Goal: Task Accomplishment & Management: Use online tool/utility

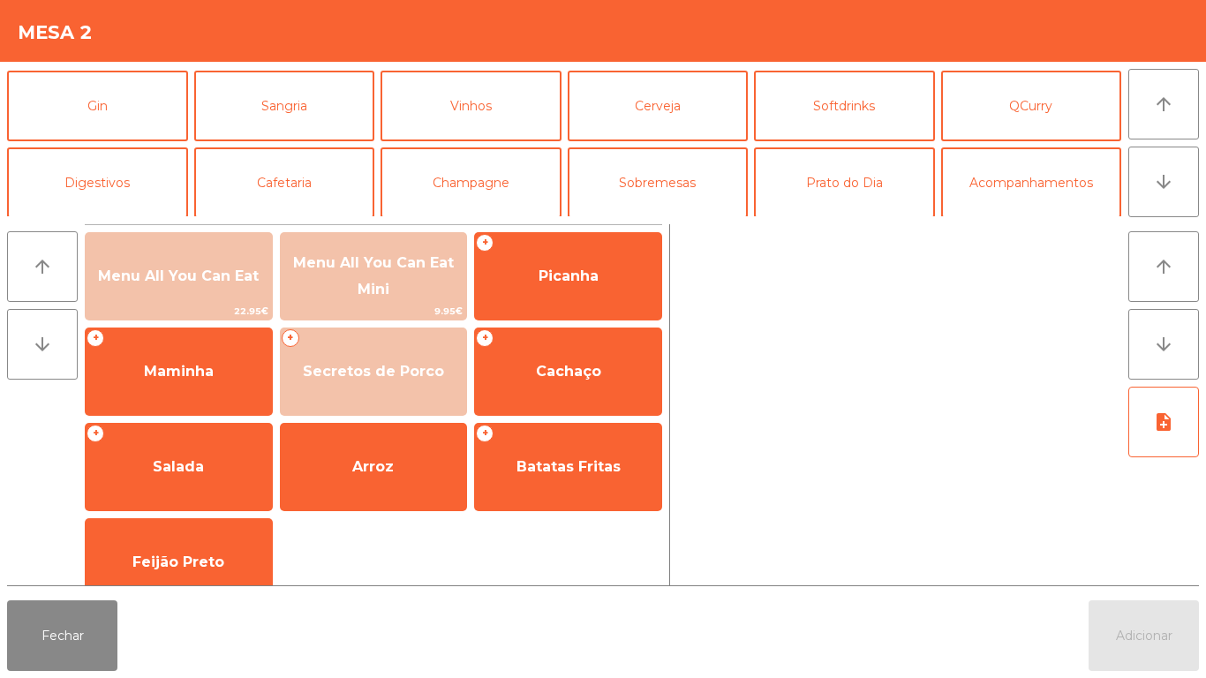
scroll to position [88, 0]
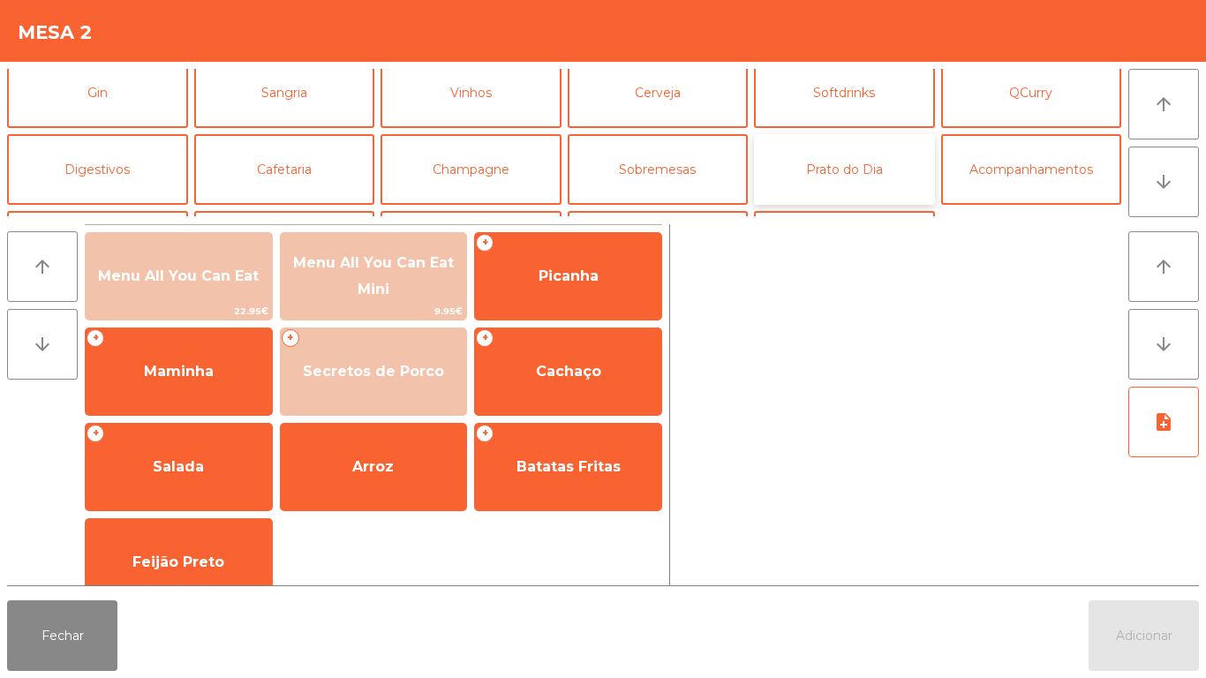
click at [847, 165] on button "Prato do Dia" at bounding box center [844, 169] width 181 height 71
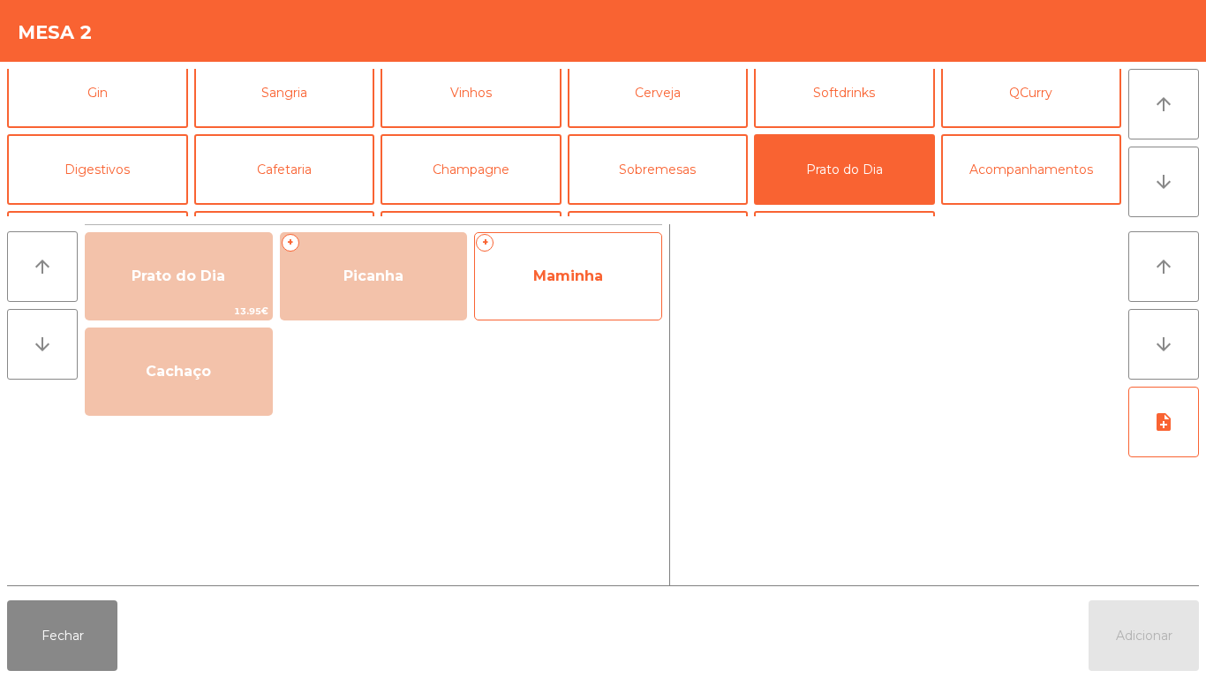
click at [543, 285] on span "Maminha" at bounding box center [568, 277] width 186 height 48
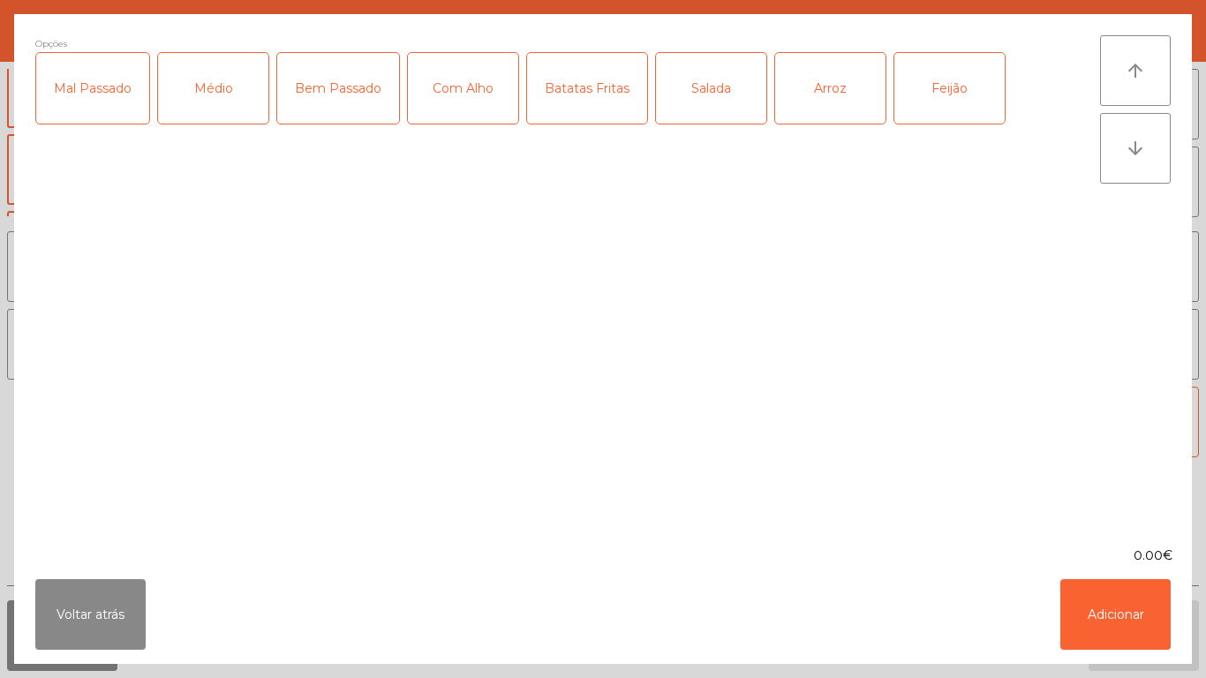
click at [196, 112] on div "Médio" at bounding box center [213, 88] width 110 height 71
click at [326, 114] on div "Bem Passado" at bounding box center [338, 88] width 122 height 71
click at [444, 112] on div "Com Alho" at bounding box center [463, 88] width 110 height 71
click at [926, 104] on div "Feijão" at bounding box center [950, 88] width 110 height 71
click at [1098, 616] on button "Adicionar" at bounding box center [1116, 614] width 110 height 71
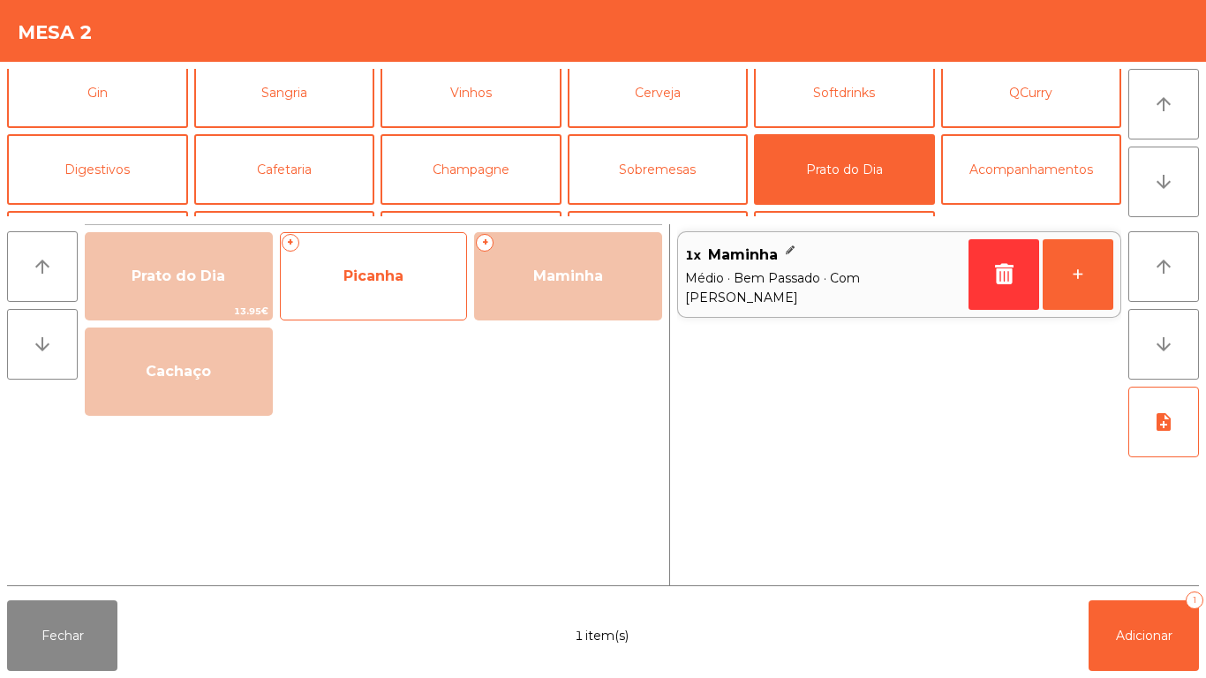
click at [397, 290] on span "Picanha" at bounding box center [374, 277] width 186 height 48
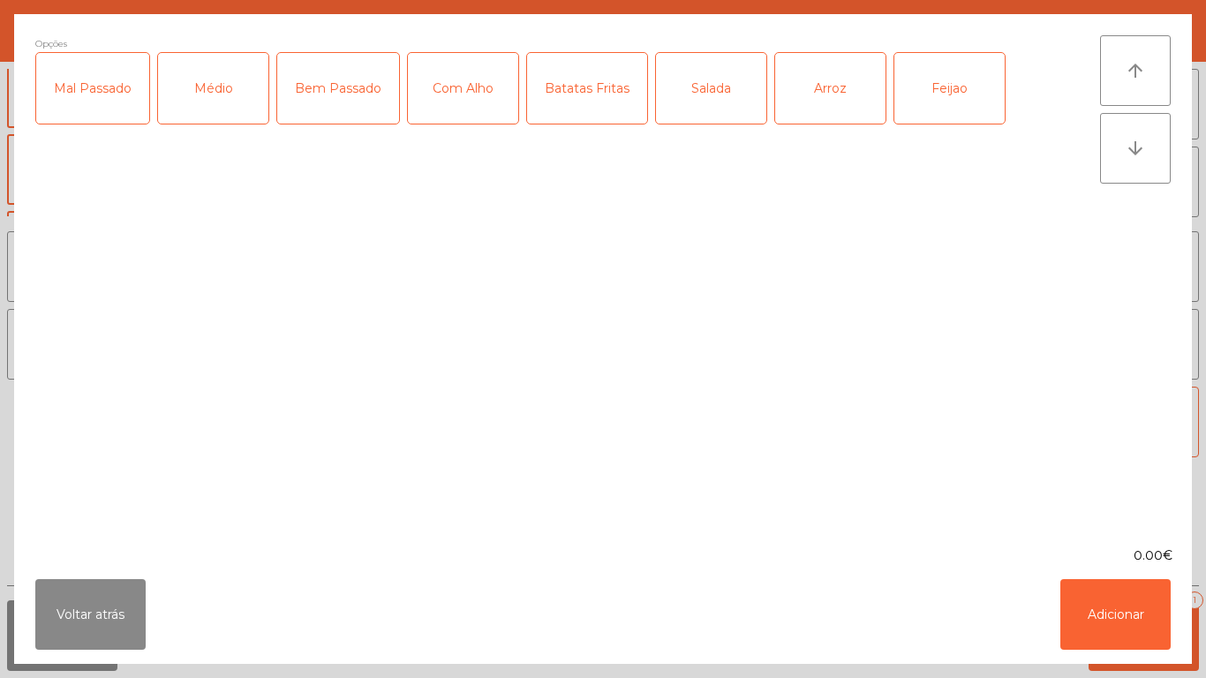
click at [206, 110] on div "Médio" at bounding box center [213, 88] width 110 height 71
click at [466, 96] on div "Com Alho" at bounding box center [463, 88] width 110 height 71
click at [578, 98] on div "Batatas Fritas" at bounding box center [587, 88] width 120 height 71
click at [1099, 619] on button "Adicionar" at bounding box center [1116, 614] width 110 height 71
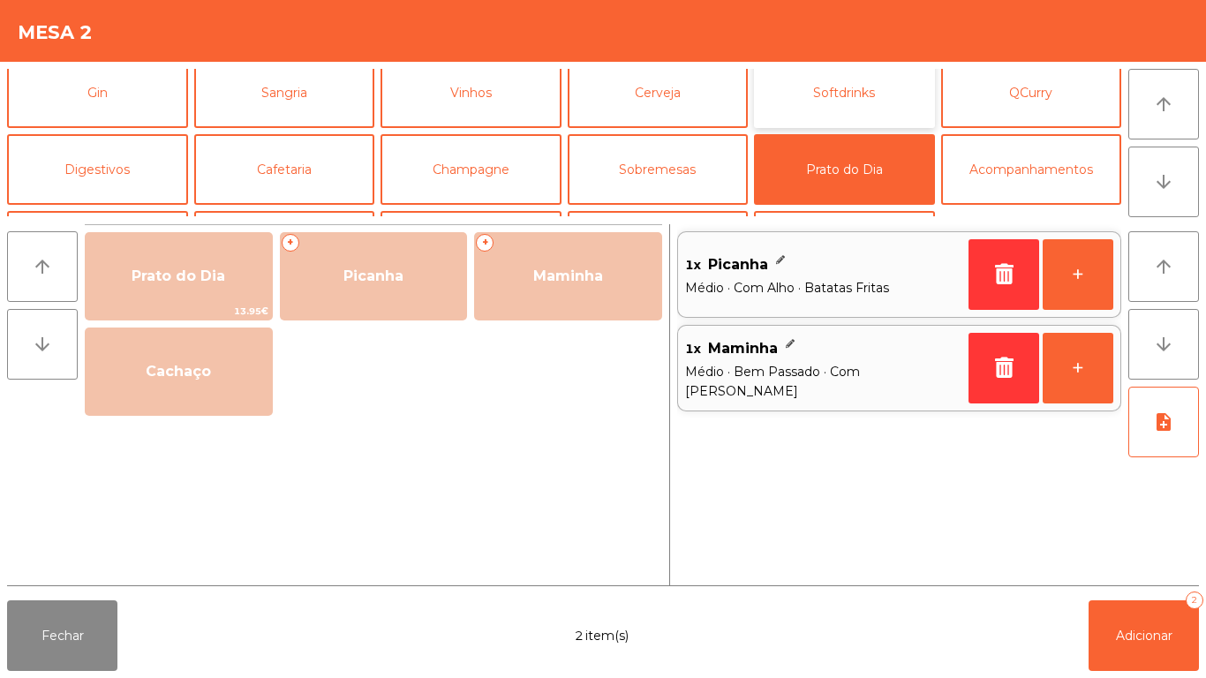
click at [849, 110] on button "Softdrinks" at bounding box center [844, 92] width 181 height 71
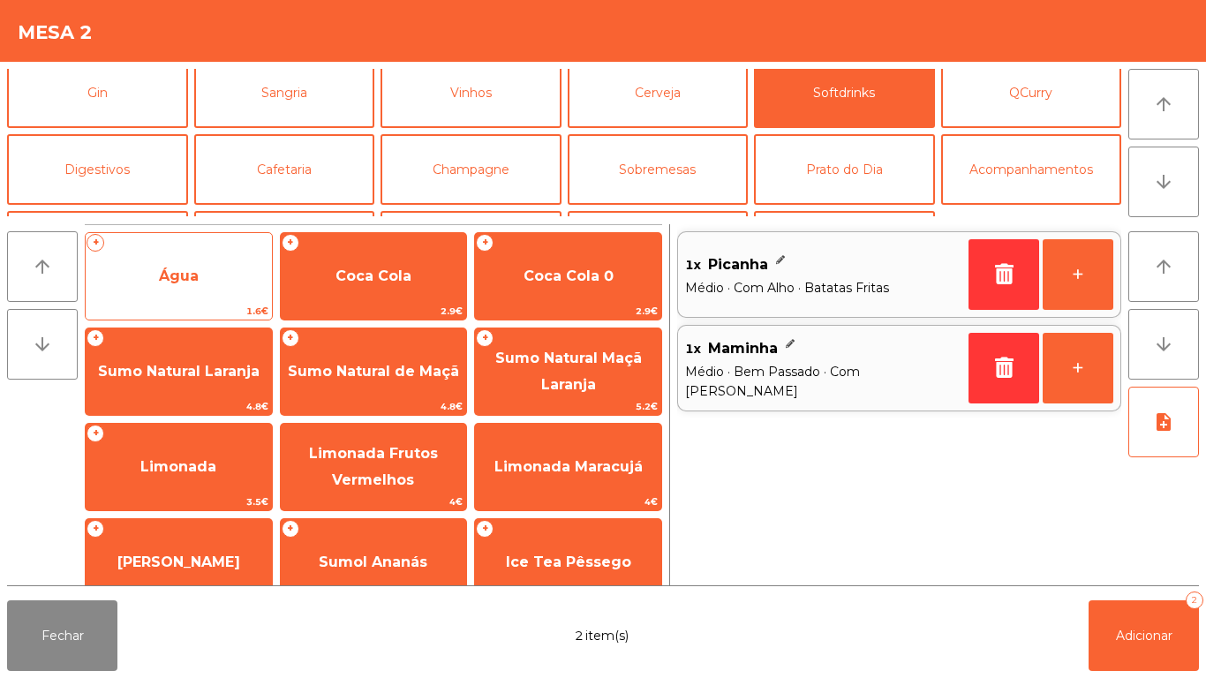
click at [206, 283] on span "Água" at bounding box center [179, 277] width 186 height 48
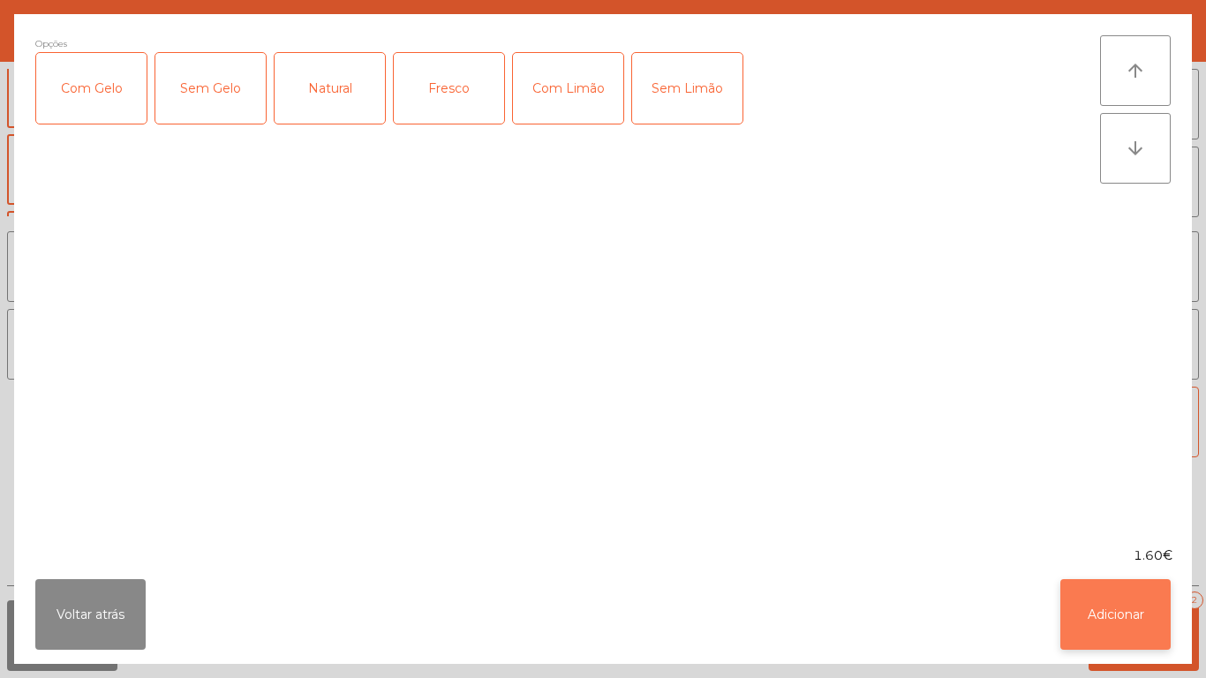
click at [1087, 615] on button "Adicionar" at bounding box center [1116, 614] width 110 height 71
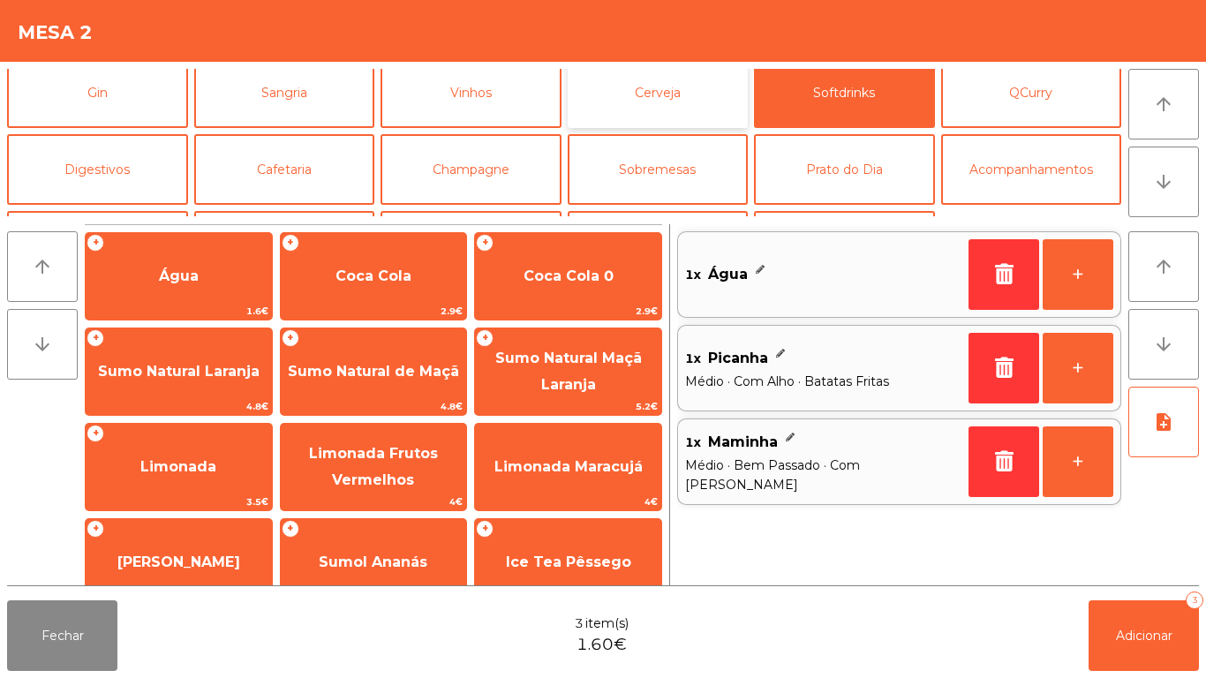
click at [668, 119] on button "Cerveja" at bounding box center [658, 92] width 181 height 71
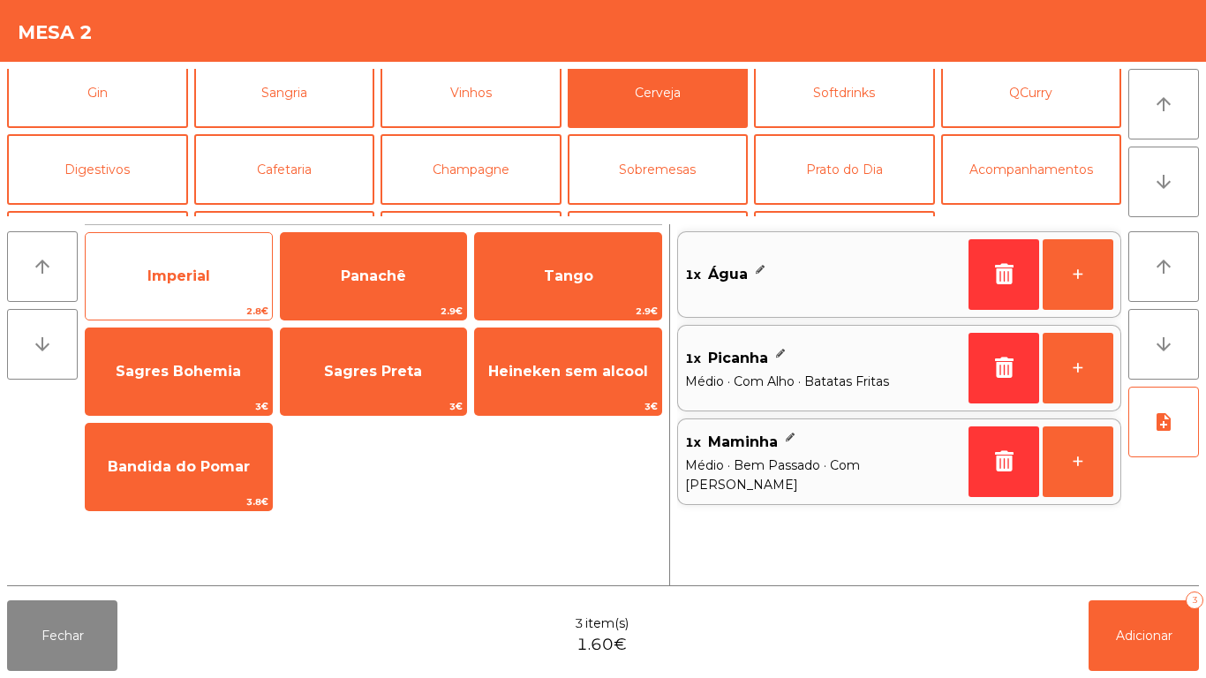
click at [192, 291] on span "Imperial" at bounding box center [179, 277] width 186 height 48
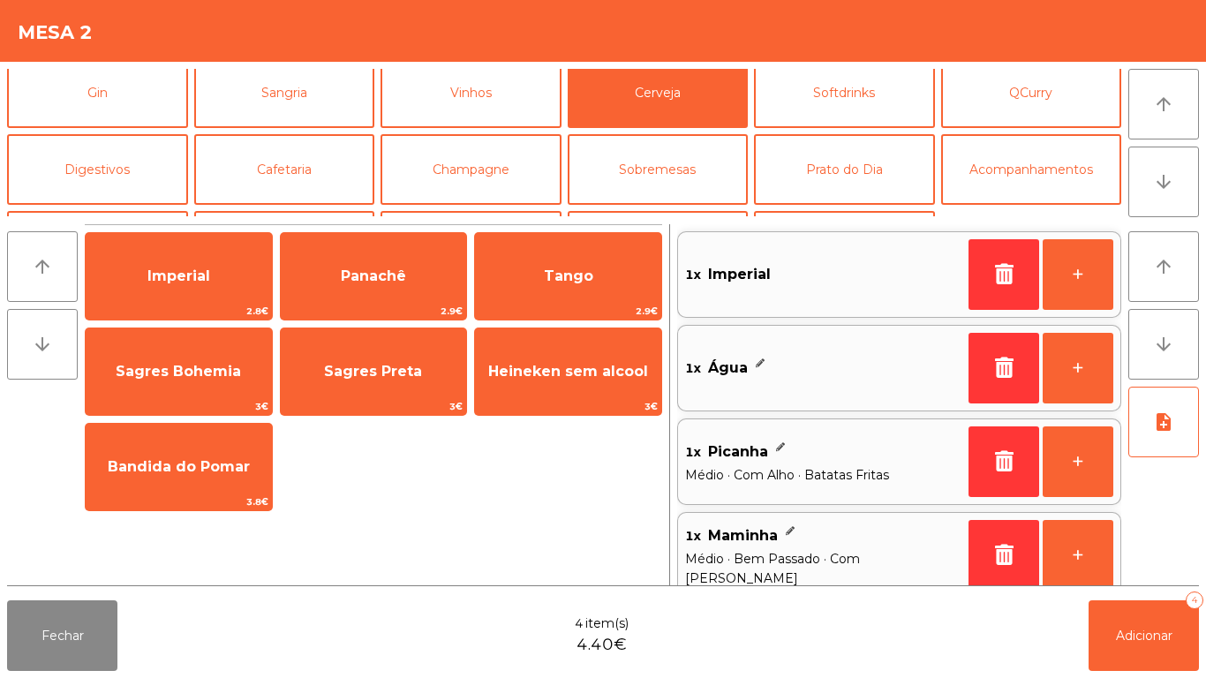
click at [1118, 674] on div "Fechar 4 item(s) 4.40€ Adicionar 4" at bounding box center [603, 636] width 1206 height 85
click at [1133, 636] on span "Adicionar" at bounding box center [1144, 636] width 57 height 16
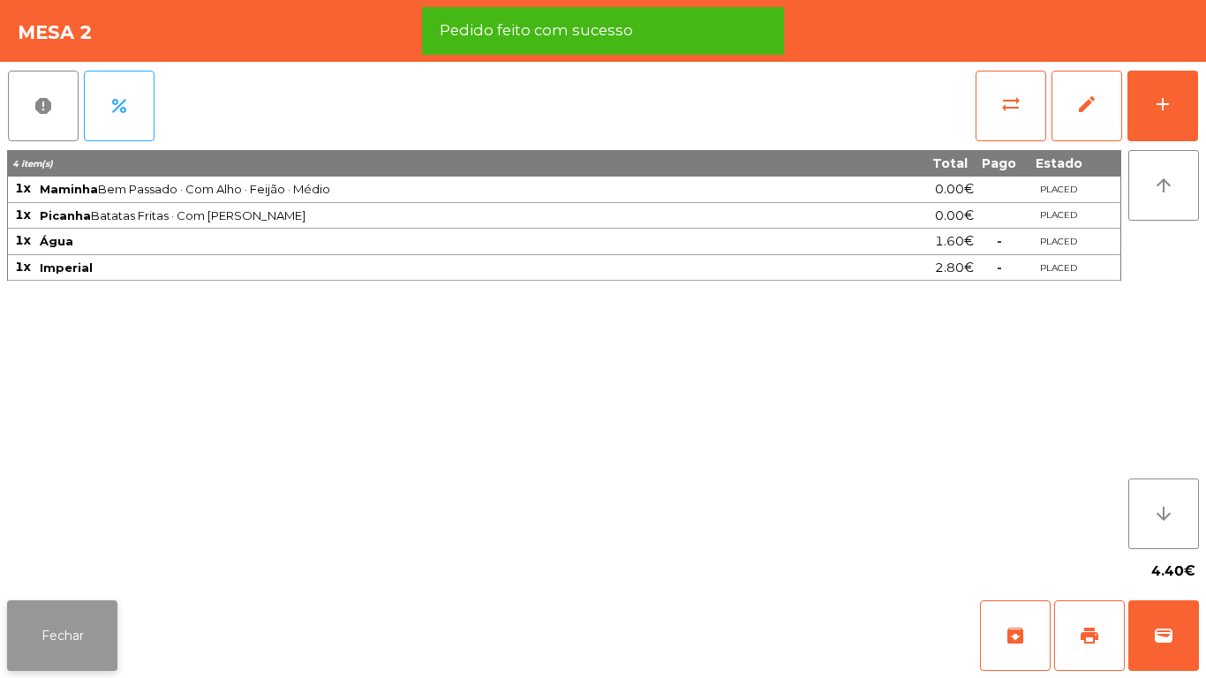
click at [69, 647] on button "Fechar" at bounding box center [62, 636] width 110 height 71
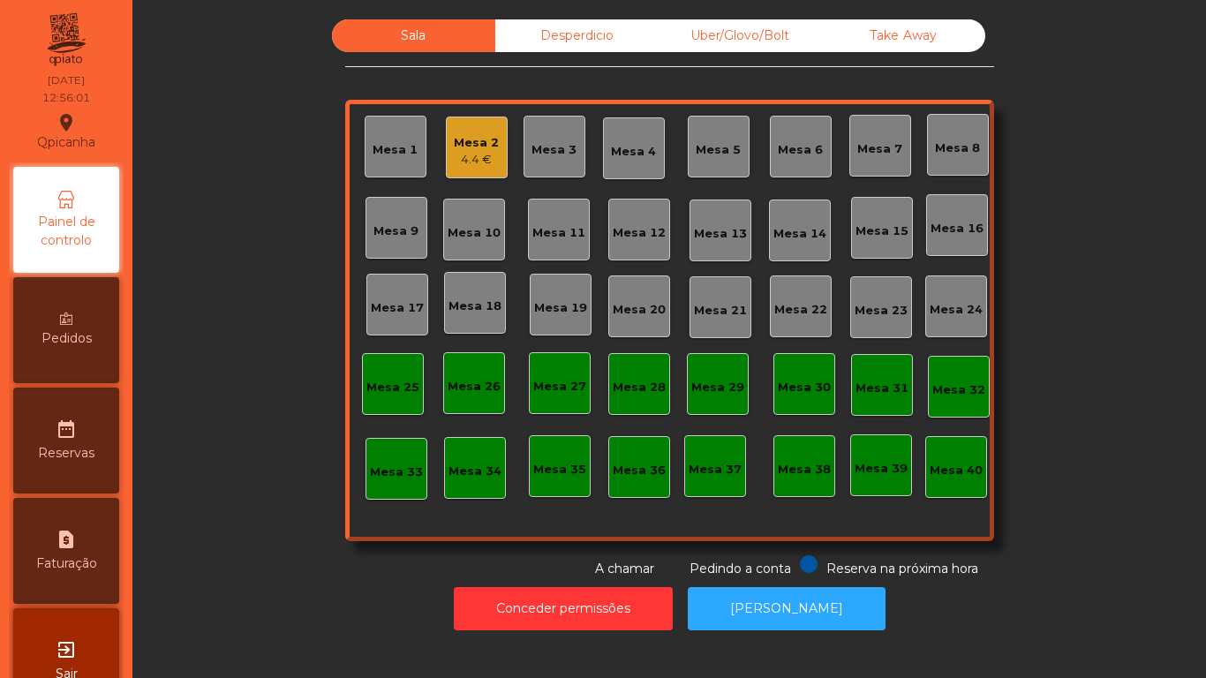
click at [391, 243] on div "Mesa 9" at bounding box center [397, 228] width 62 height 62
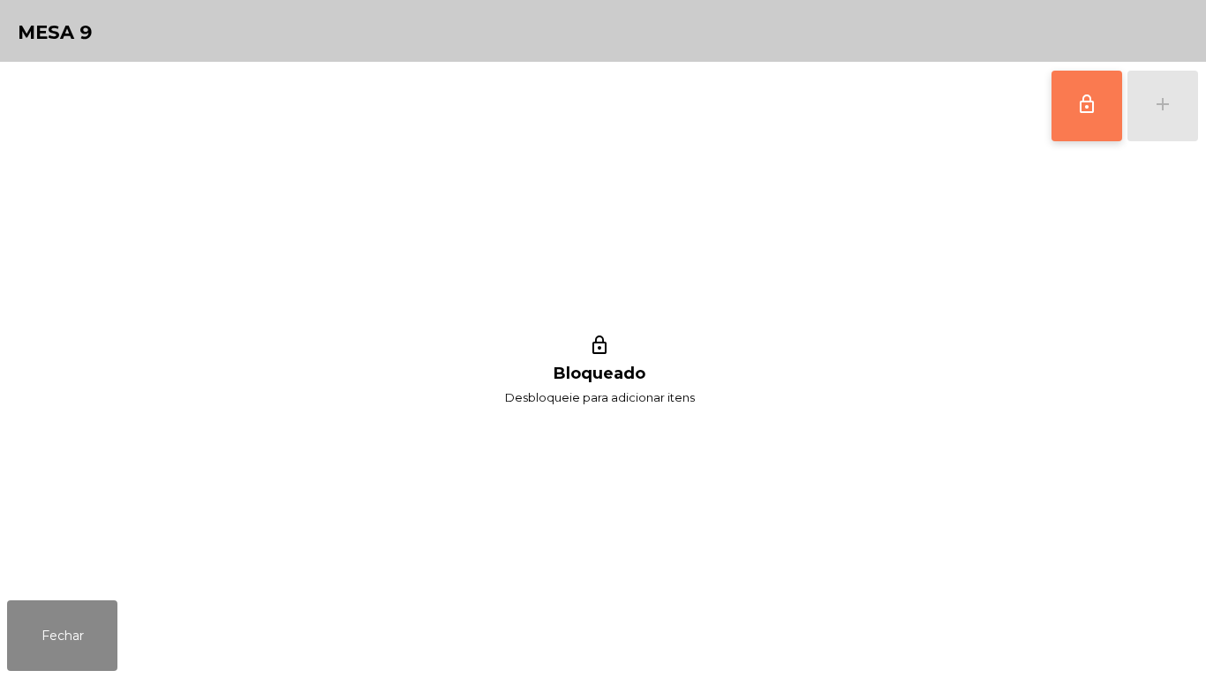
click at [1070, 118] on button "lock_outline" at bounding box center [1087, 106] width 71 height 71
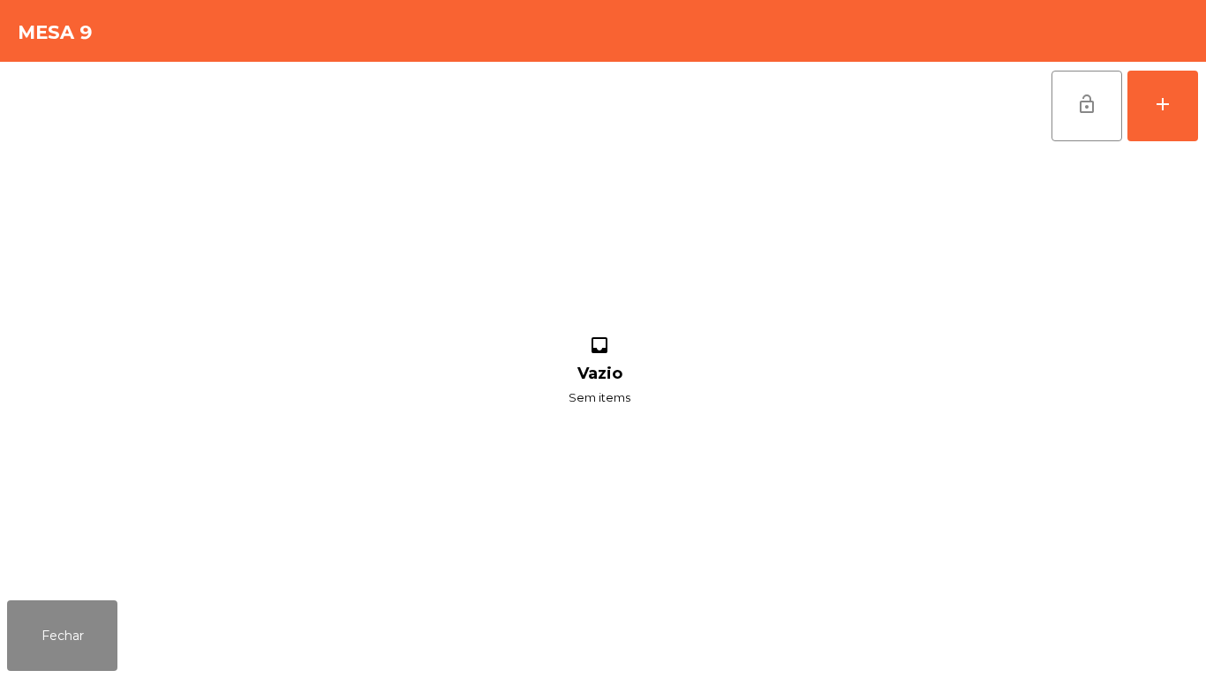
click at [72, 676] on div "Fechar" at bounding box center [603, 636] width 1206 height 85
click at [68, 646] on button "Fechar" at bounding box center [62, 636] width 110 height 71
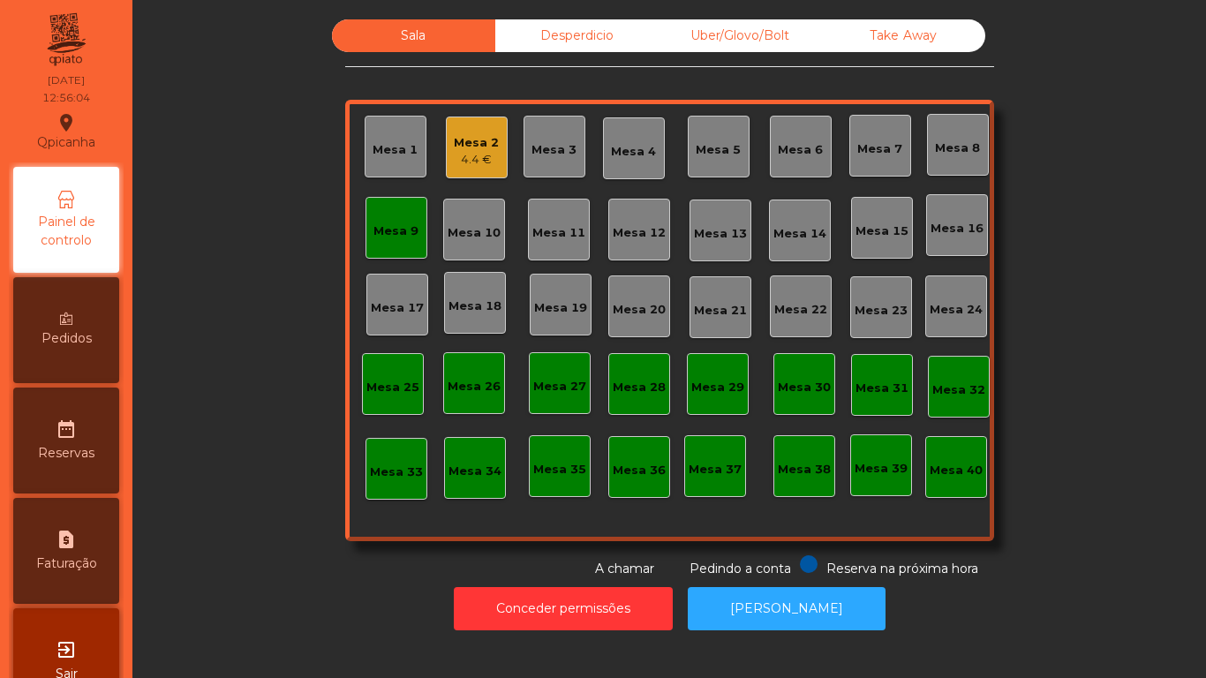
click at [479, 154] on div "4.4 €" at bounding box center [476, 160] width 45 height 18
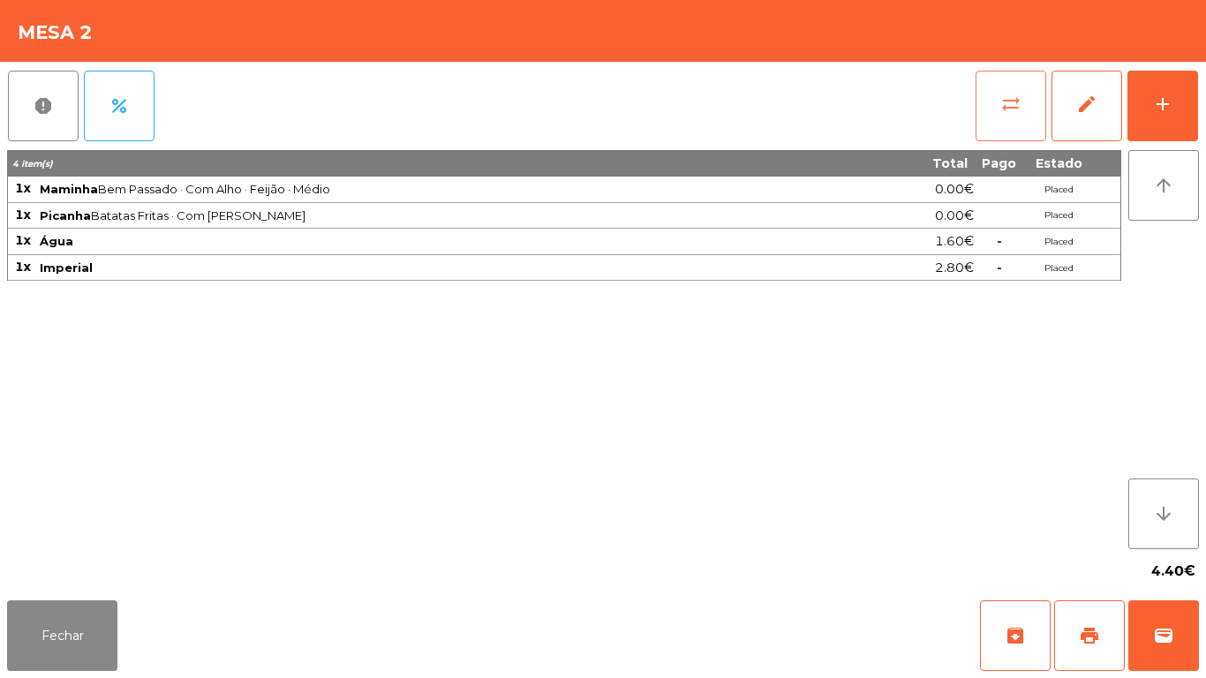
click at [991, 116] on button "sync_alt" at bounding box center [1011, 106] width 71 height 71
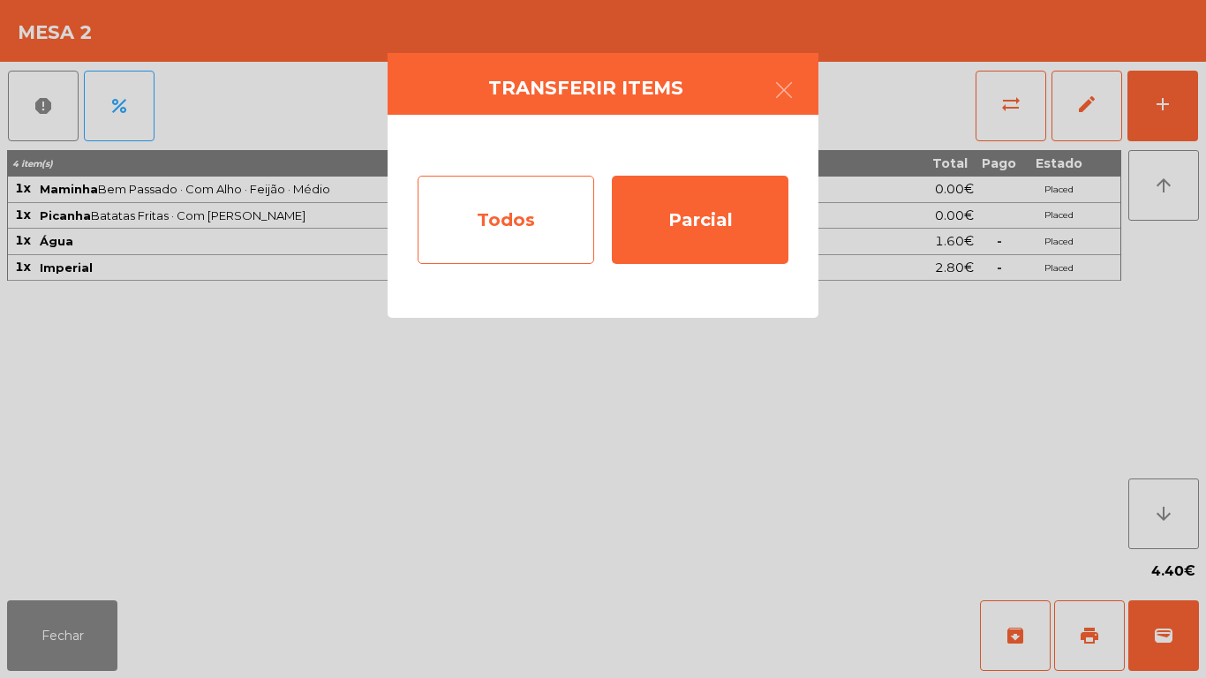
click at [529, 233] on div "Todos" at bounding box center [506, 220] width 177 height 88
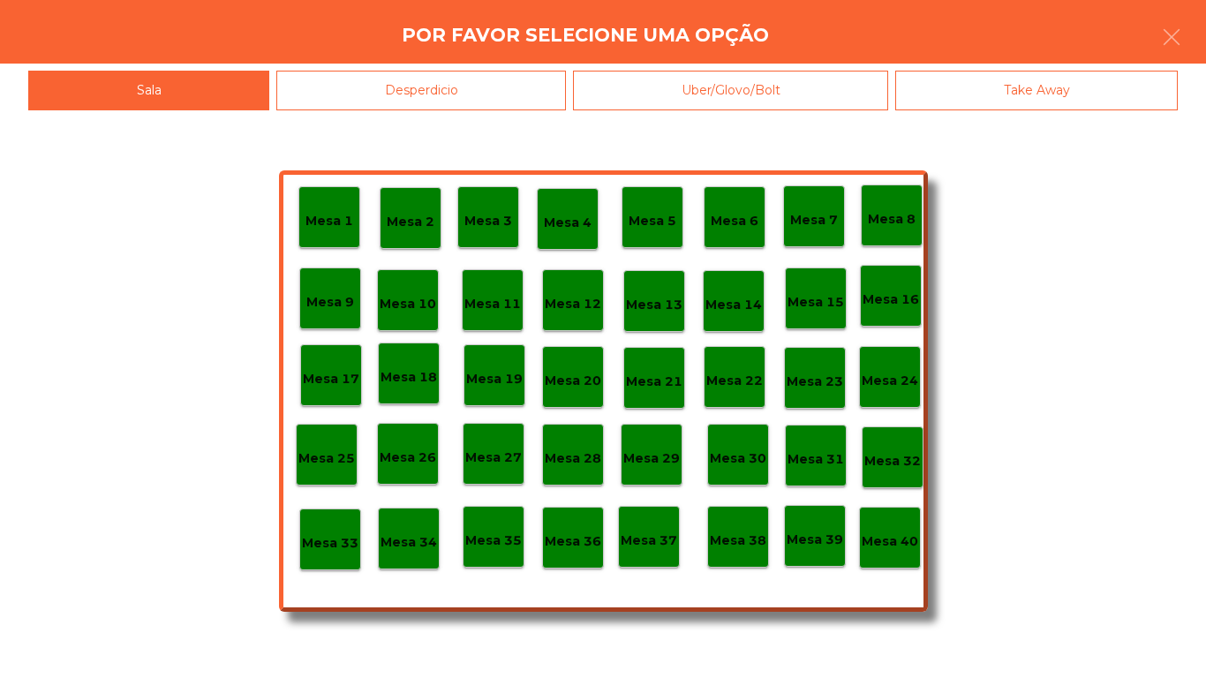
click at [332, 318] on div "Mesa 9" at bounding box center [330, 299] width 62 height 62
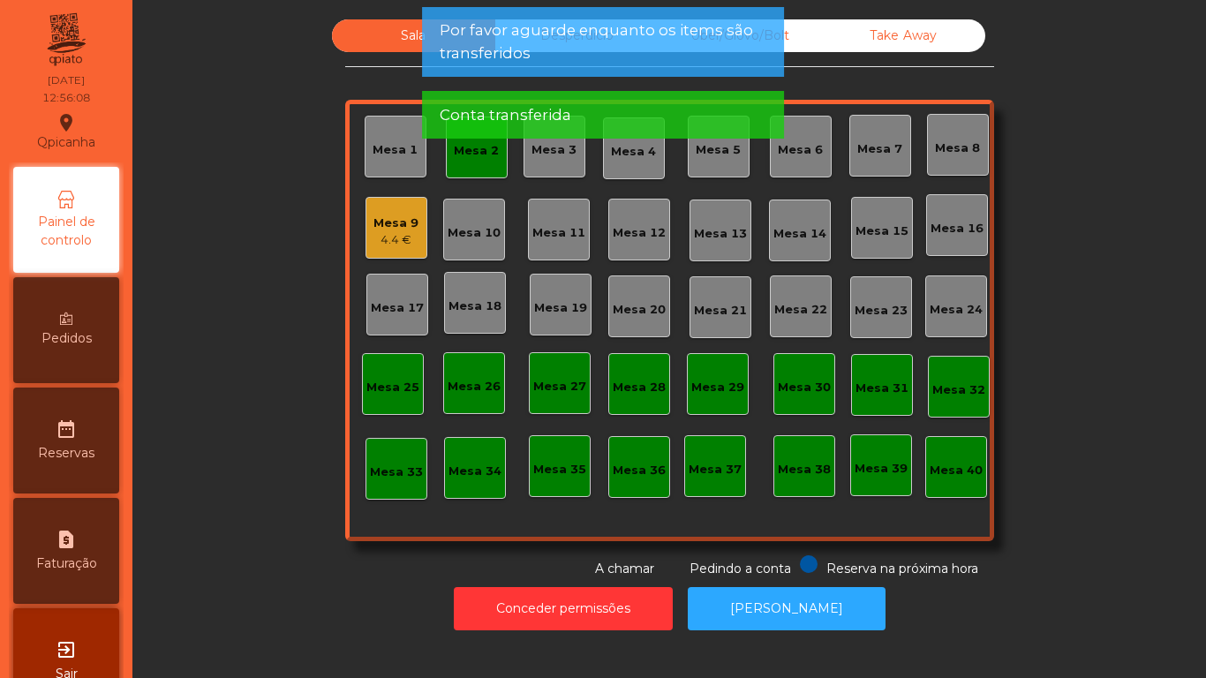
click at [479, 156] on div "Mesa 2" at bounding box center [476, 151] width 45 height 18
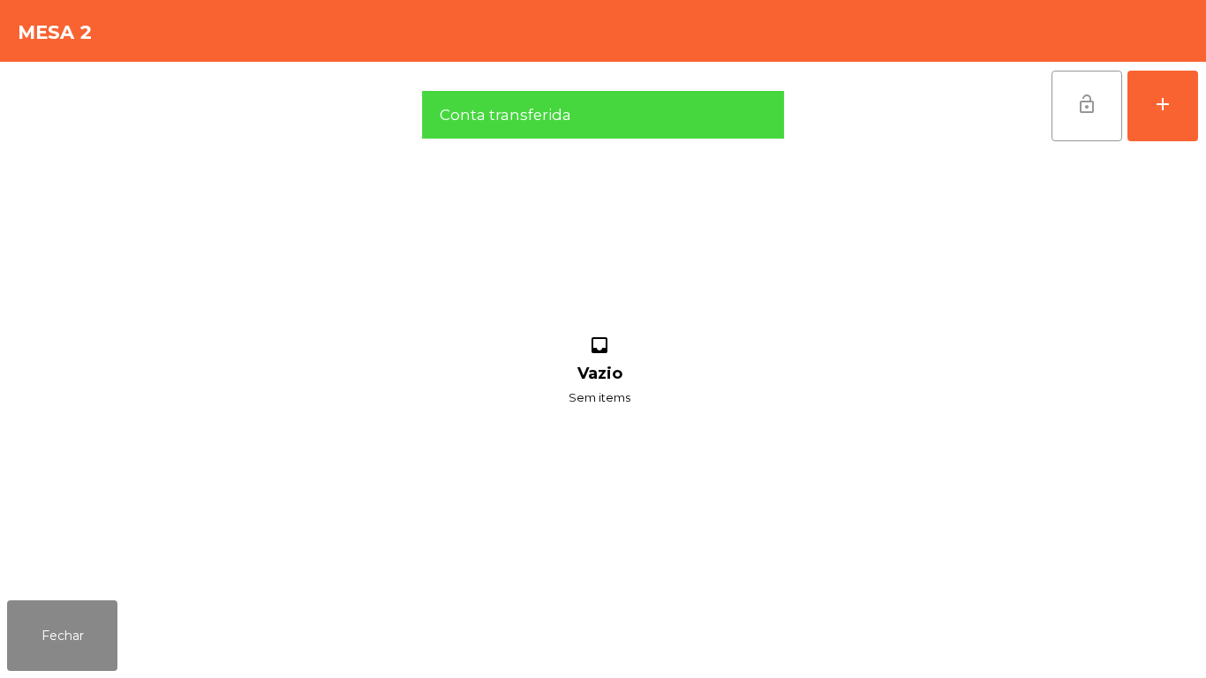
click at [1056, 104] on button "lock_open" at bounding box center [1087, 106] width 71 height 71
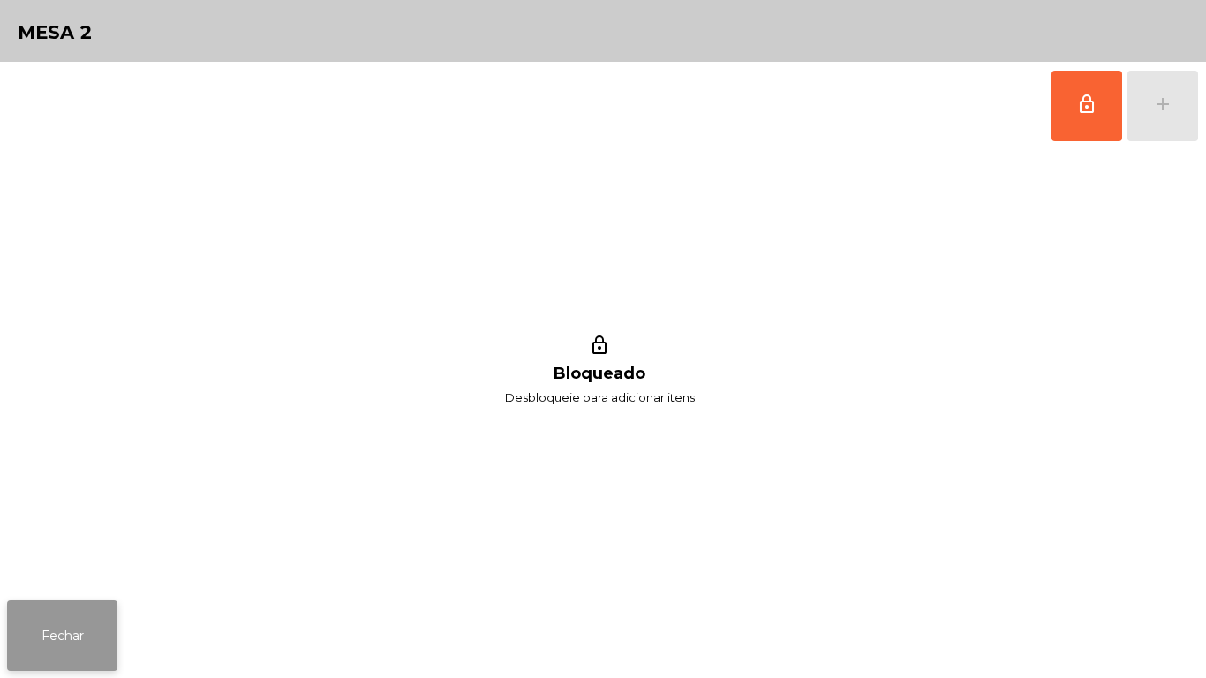
click at [64, 621] on button "Fechar" at bounding box center [62, 636] width 110 height 71
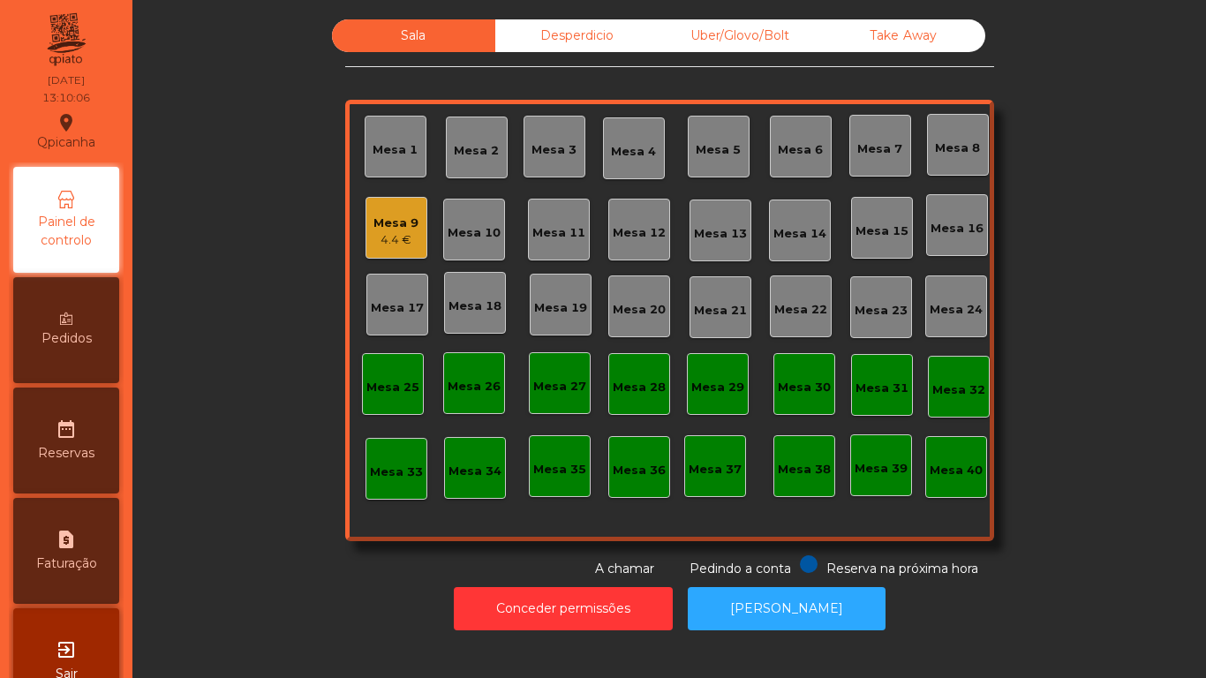
click at [387, 232] on div "4.4 €" at bounding box center [396, 240] width 45 height 18
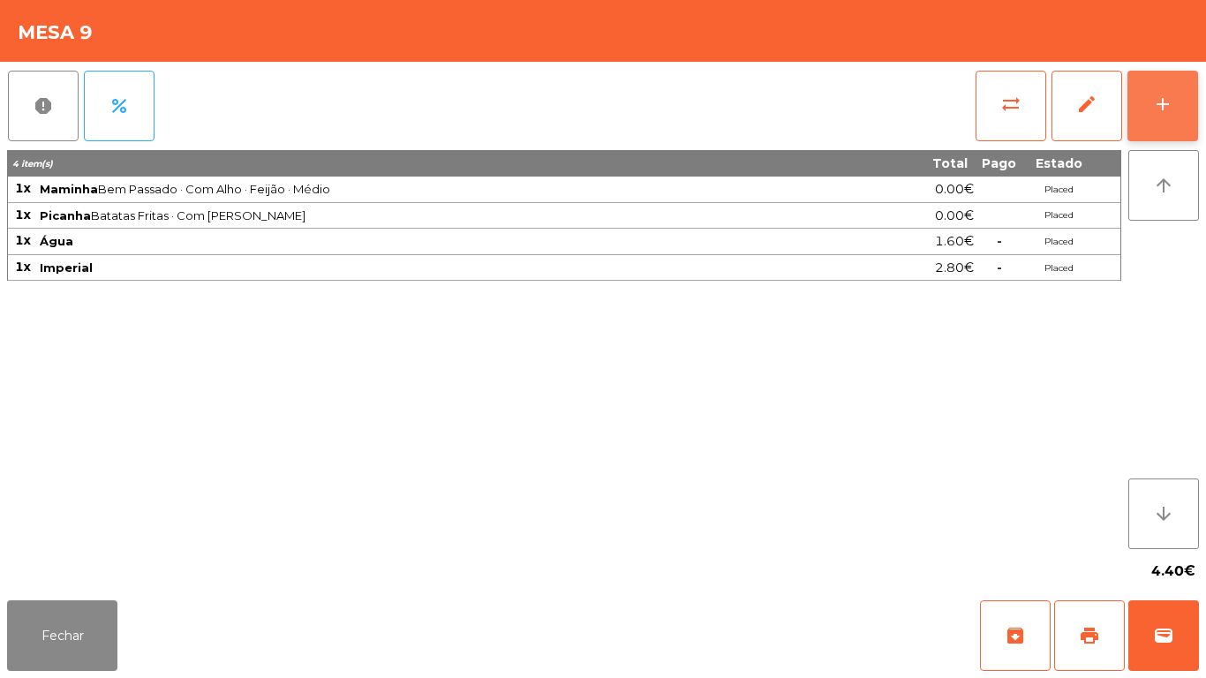
click at [1139, 102] on button "add" at bounding box center [1163, 106] width 71 height 71
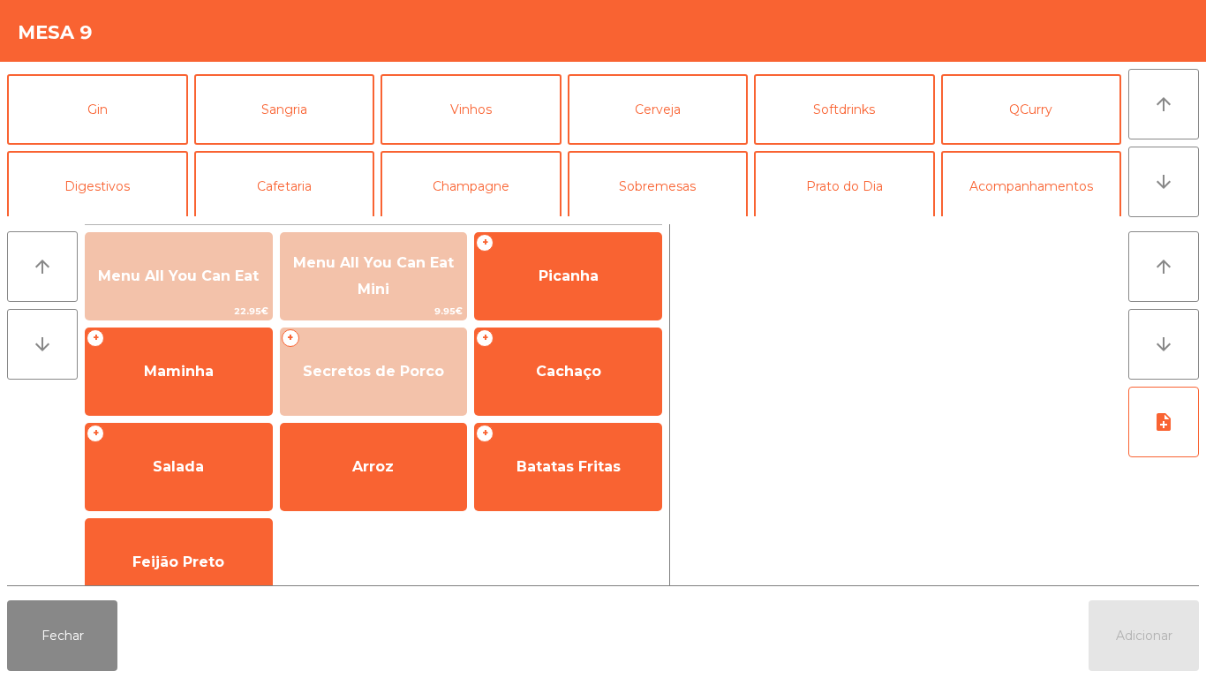
scroll to position [97, 0]
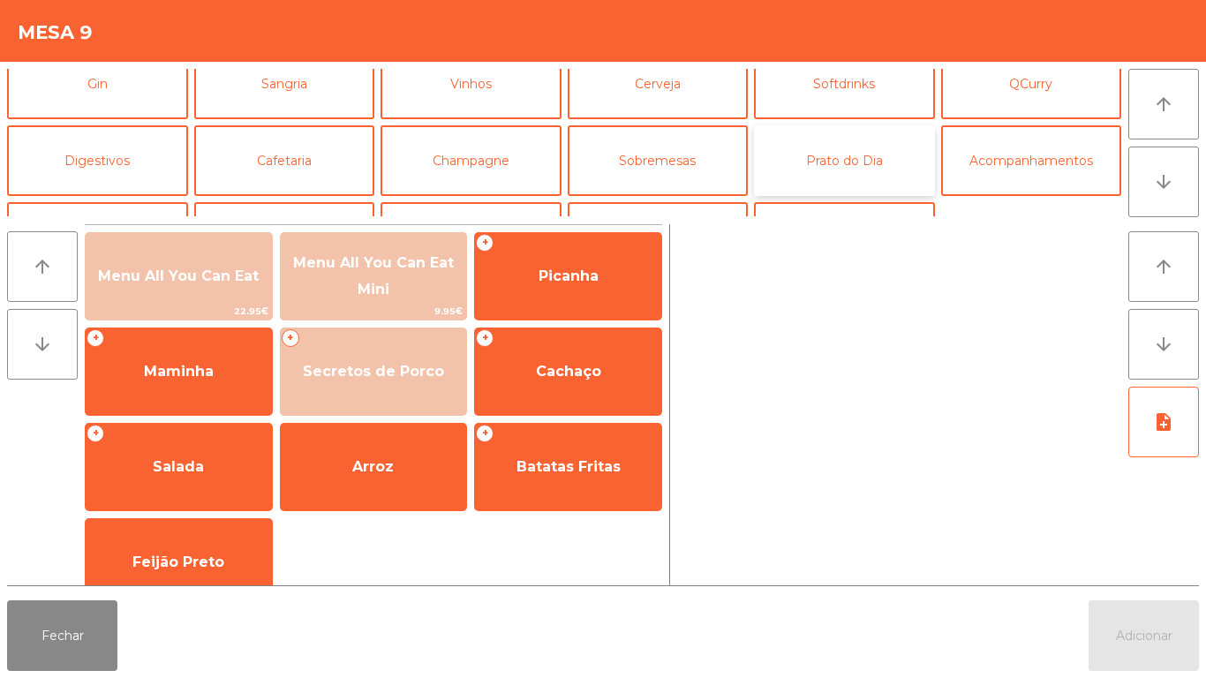
click at [850, 170] on button "Prato do Dia" at bounding box center [844, 160] width 181 height 71
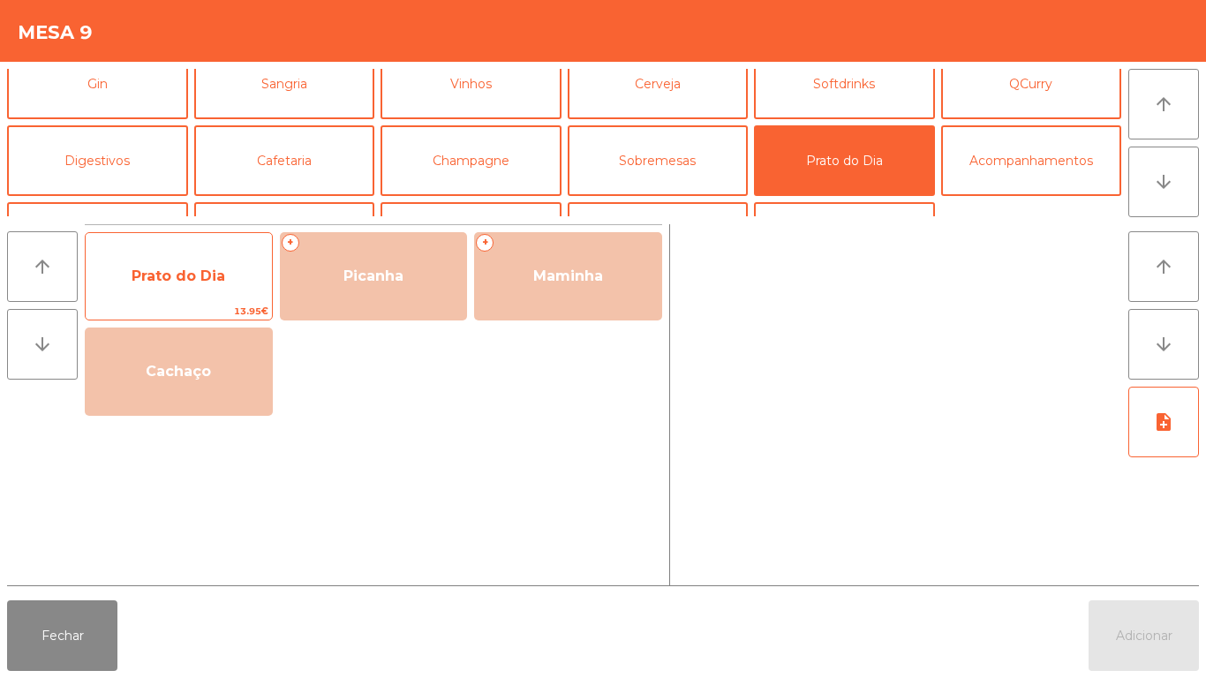
click at [202, 293] on span "Prato do Dia" at bounding box center [179, 277] width 186 height 48
click at [184, 280] on span "Prato do Dia" at bounding box center [179, 276] width 94 height 17
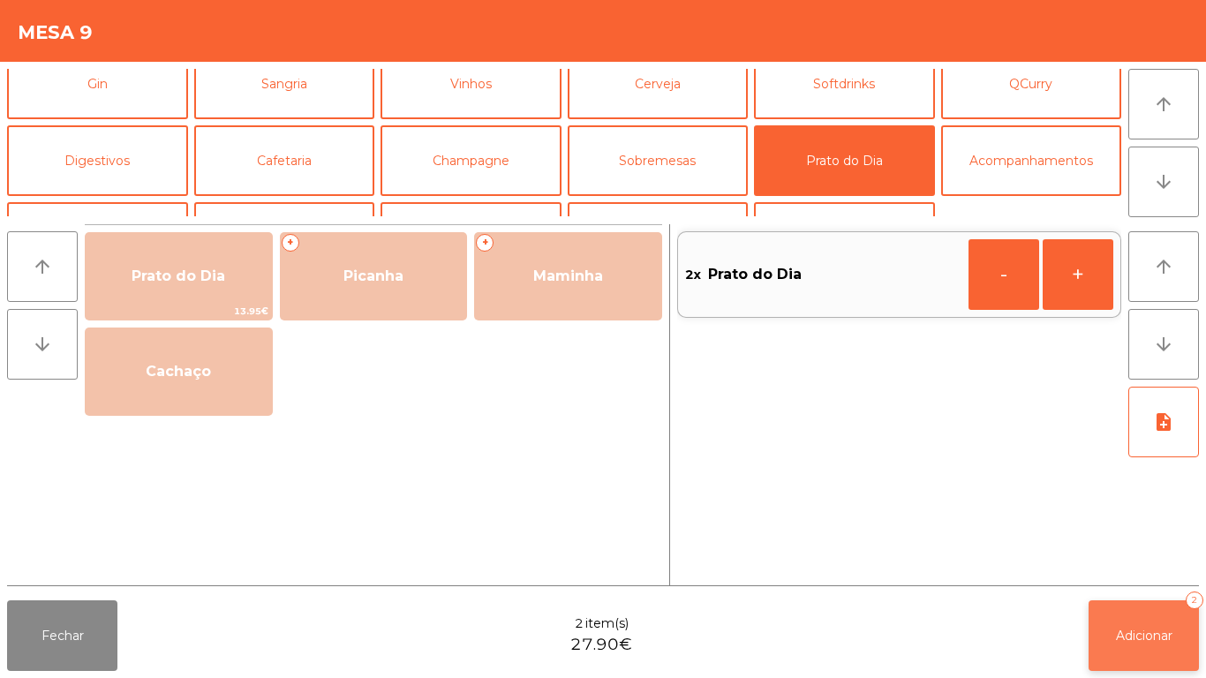
click at [1130, 645] on button "Adicionar 2" at bounding box center [1144, 636] width 110 height 71
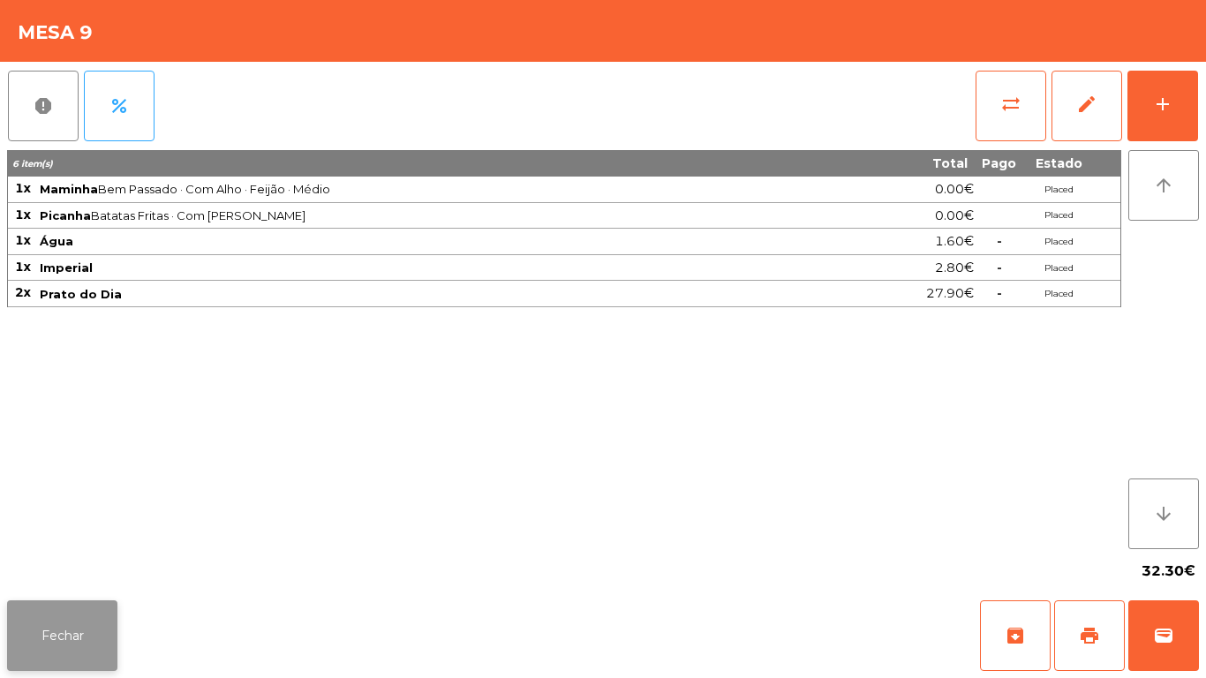
click at [85, 618] on button "Fechar" at bounding box center [62, 636] width 110 height 71
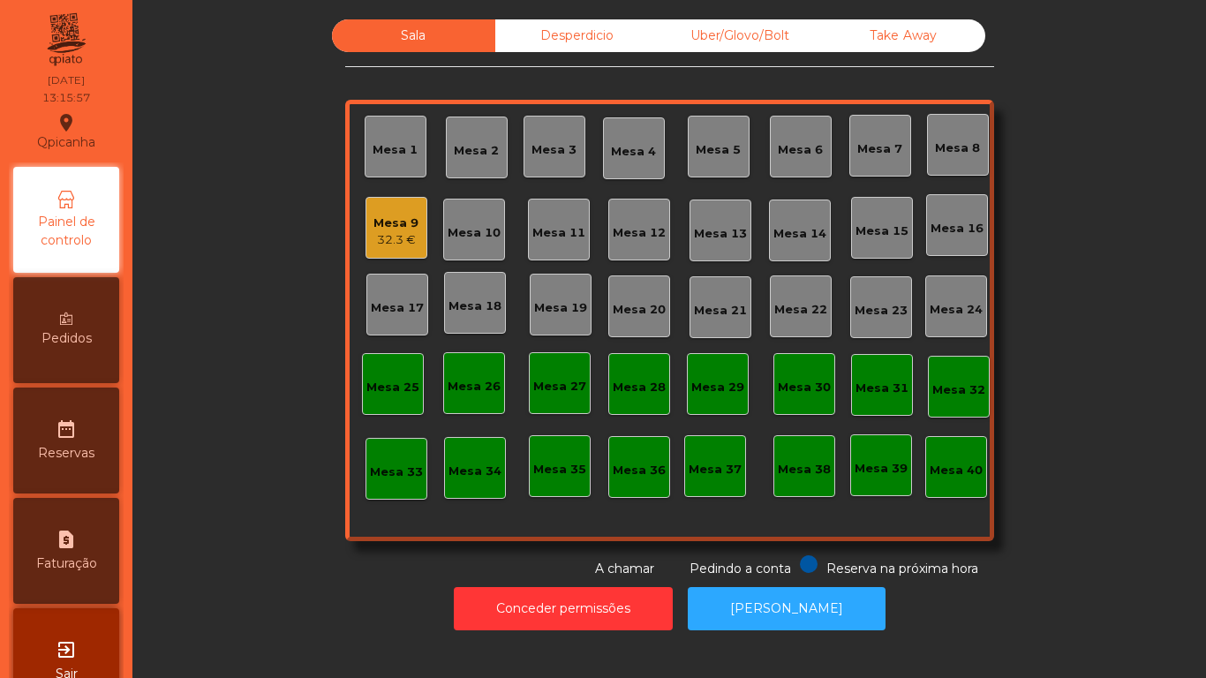
click at [391, 228] on div "Mesa 9" at bounding box center [396, 224] width 45 height 18
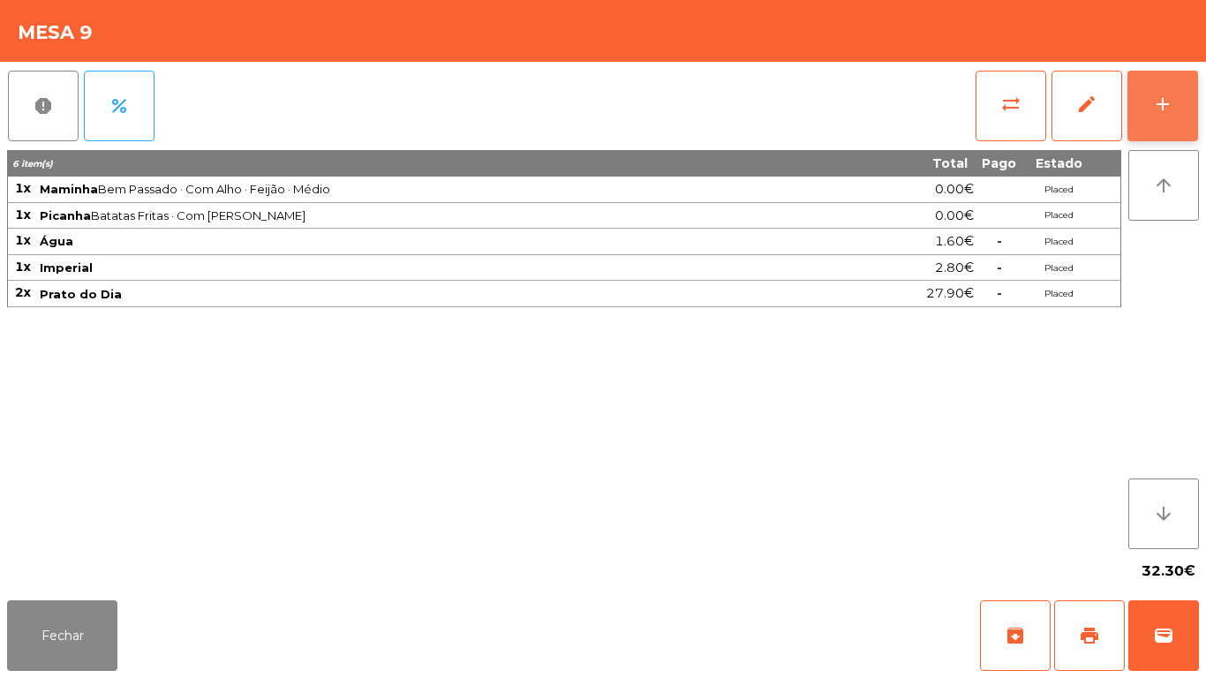
click at [1149, 89] on button "add" at bounding box center [1163, 106] width 71 height 71
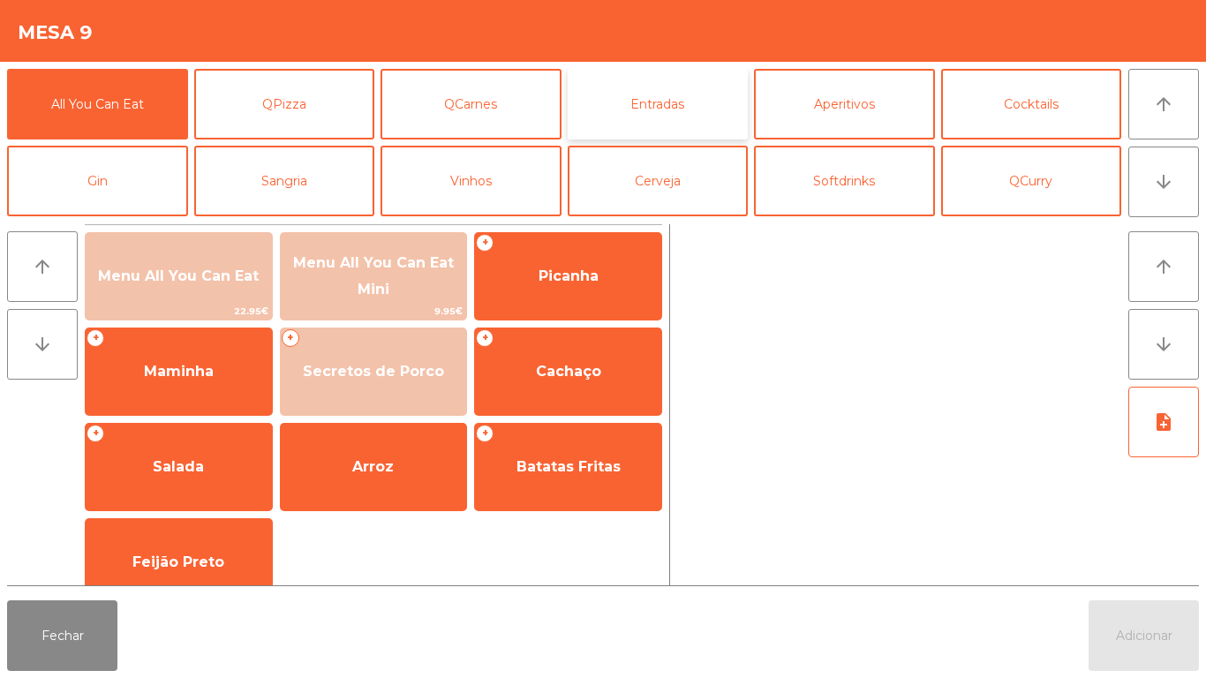
click at [639, 114] on button "Entradas" at bounding box center [658, 104] width 181 height 71
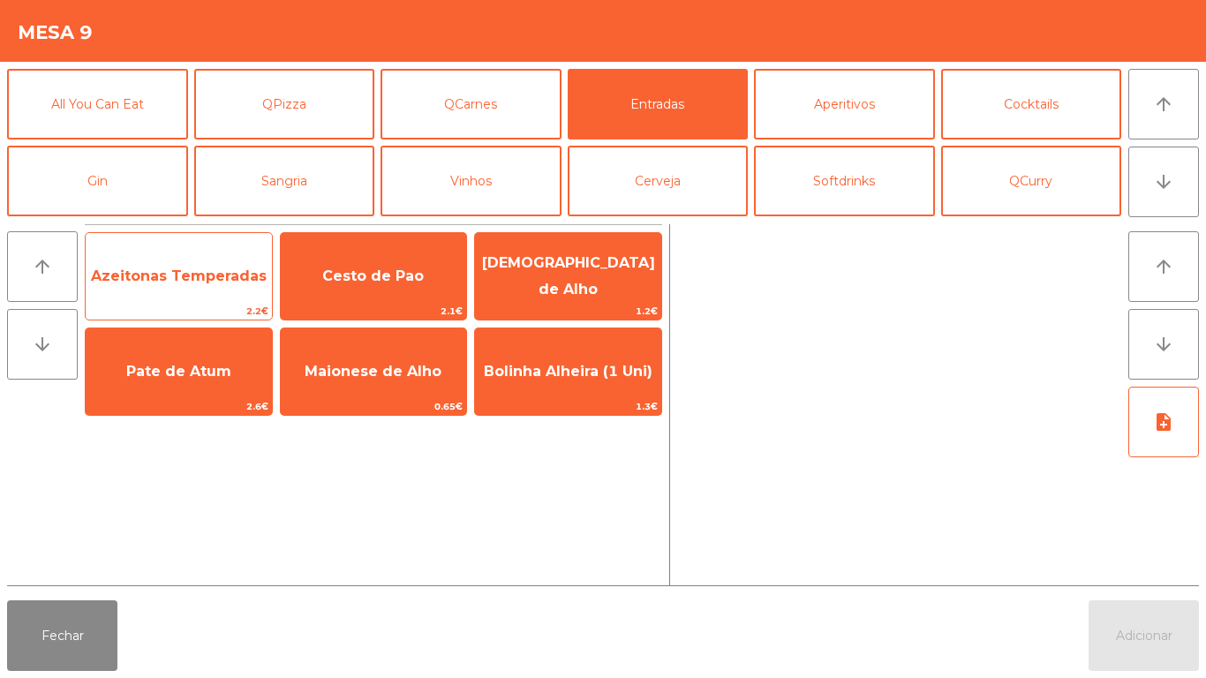
click at [191, 303] on span "2.2€" at bounding box center [179, 311] width 186 height 17
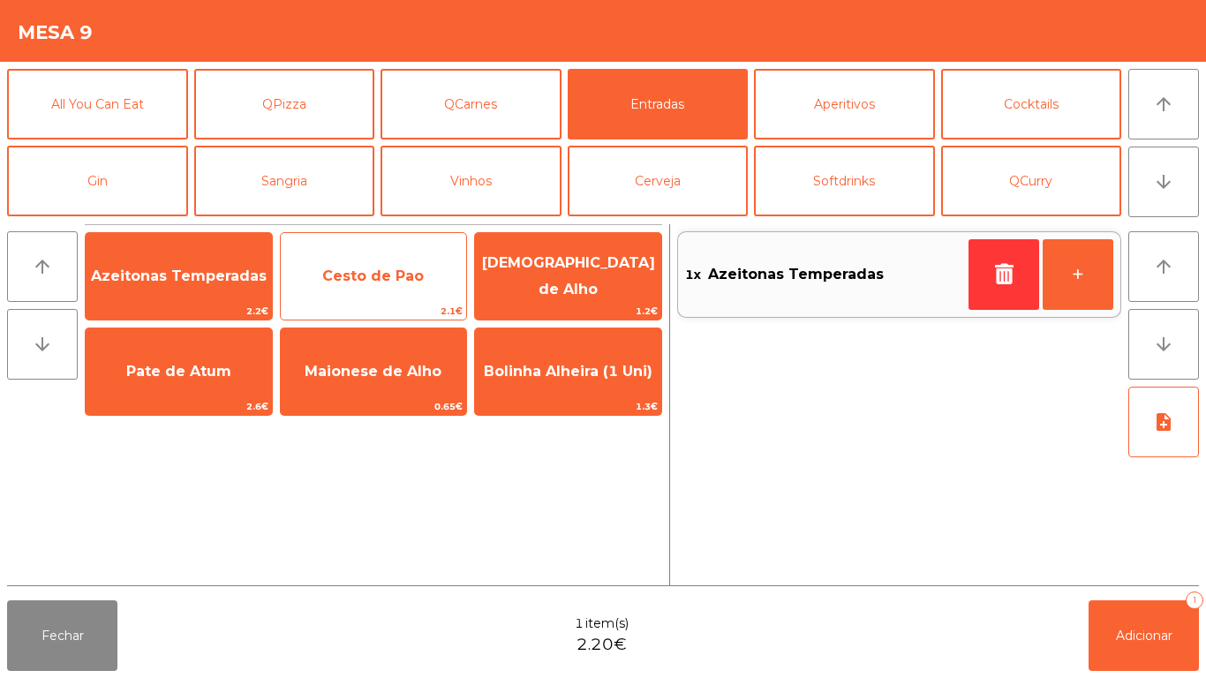
click at [362, 263] on span "Cesto de Pao" at bounding box center [374, 277] width 186 height 48
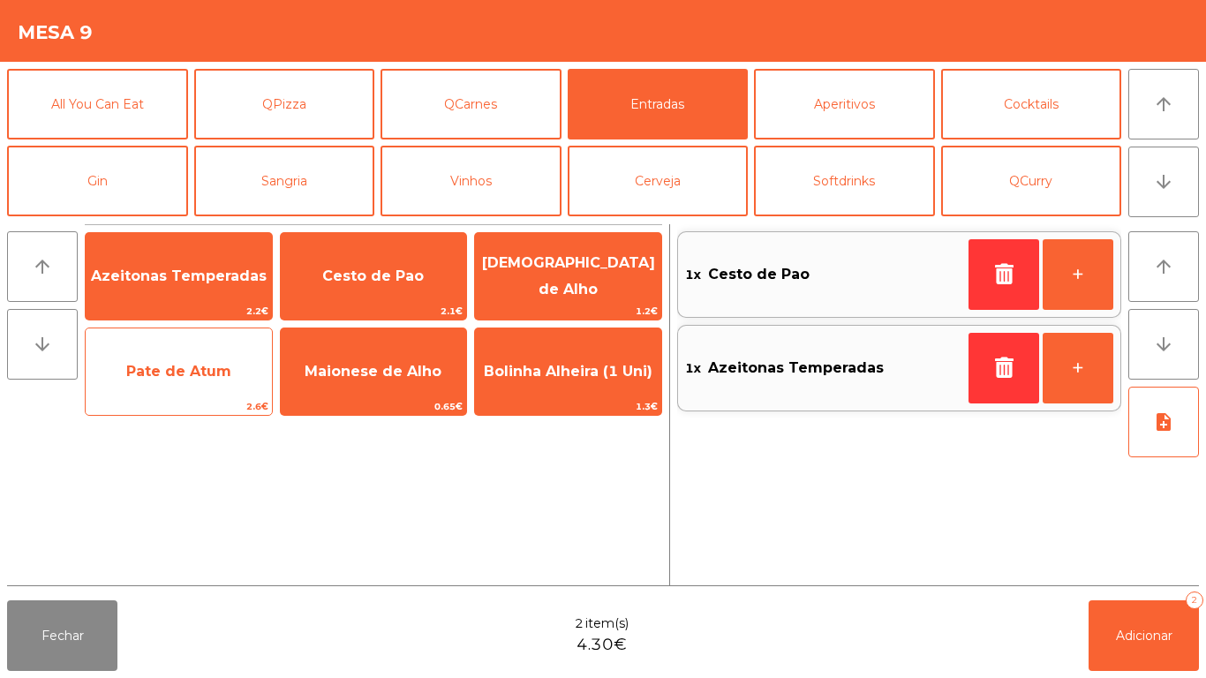
click at [201, 405] on span "2.6€" at bounding box center [179, 406] width 186 height 17
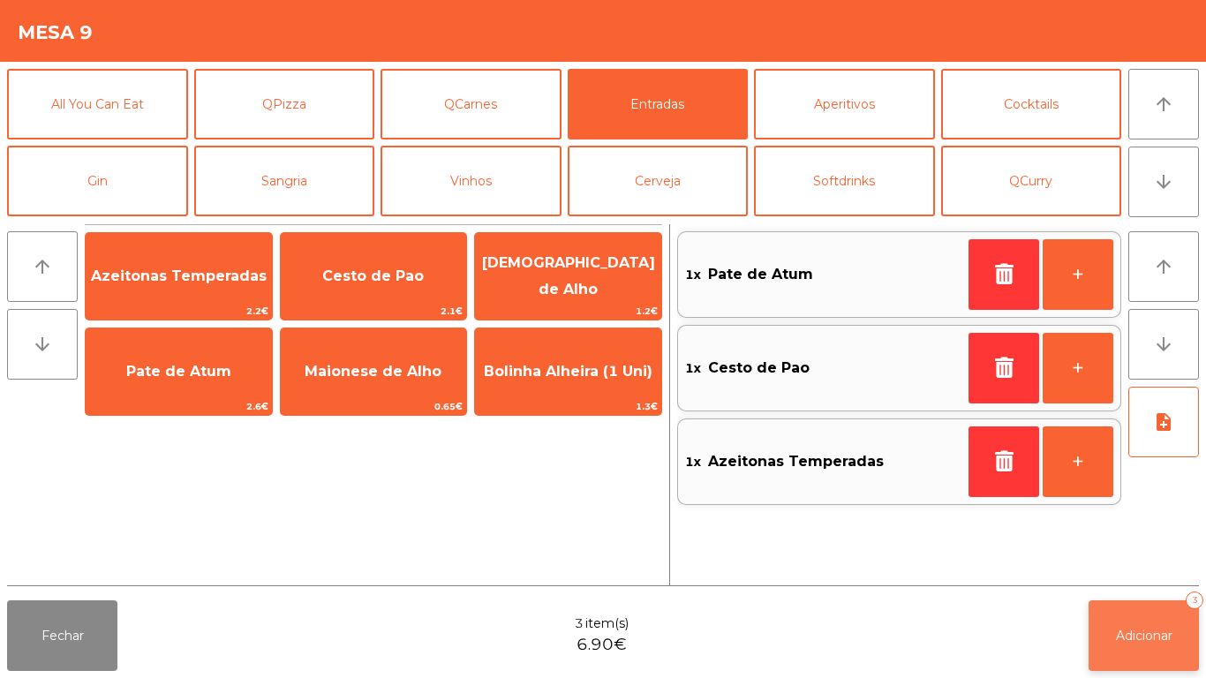
click at [1145, 618] on button "Adicionar 3" at bounding box center [1144, 636] width 110 height 71
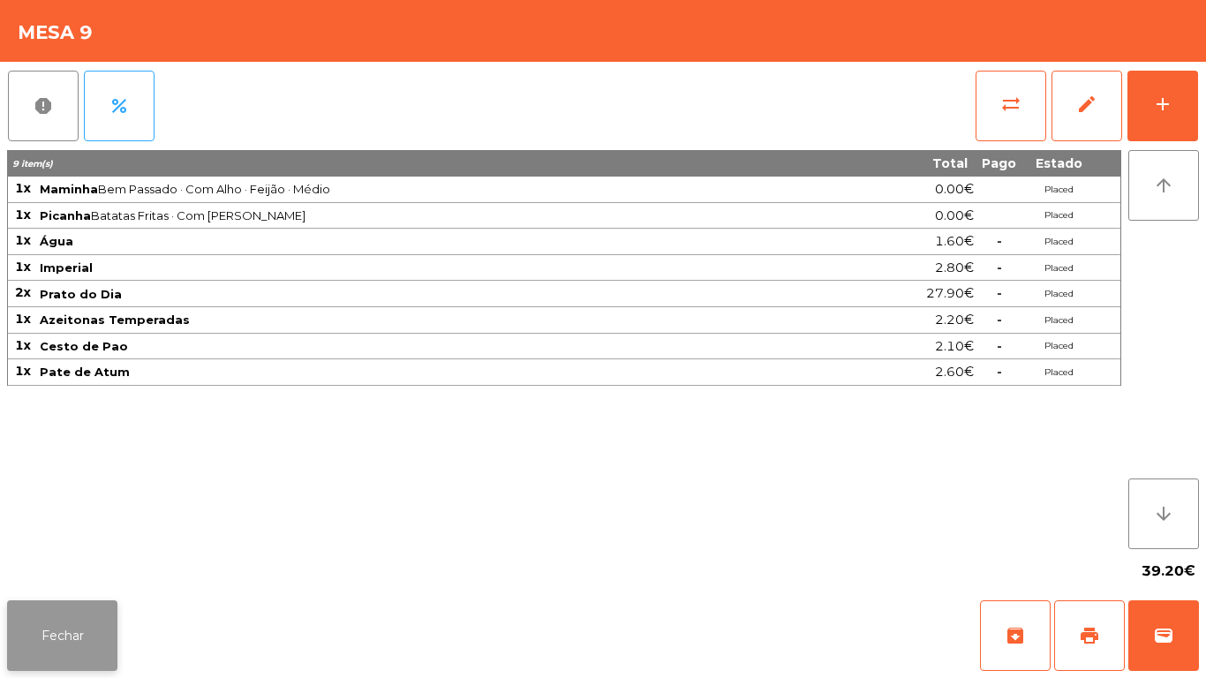
click at [73, 642] on button "Fechar" at bounding box center [62, 636] width 110 height 71
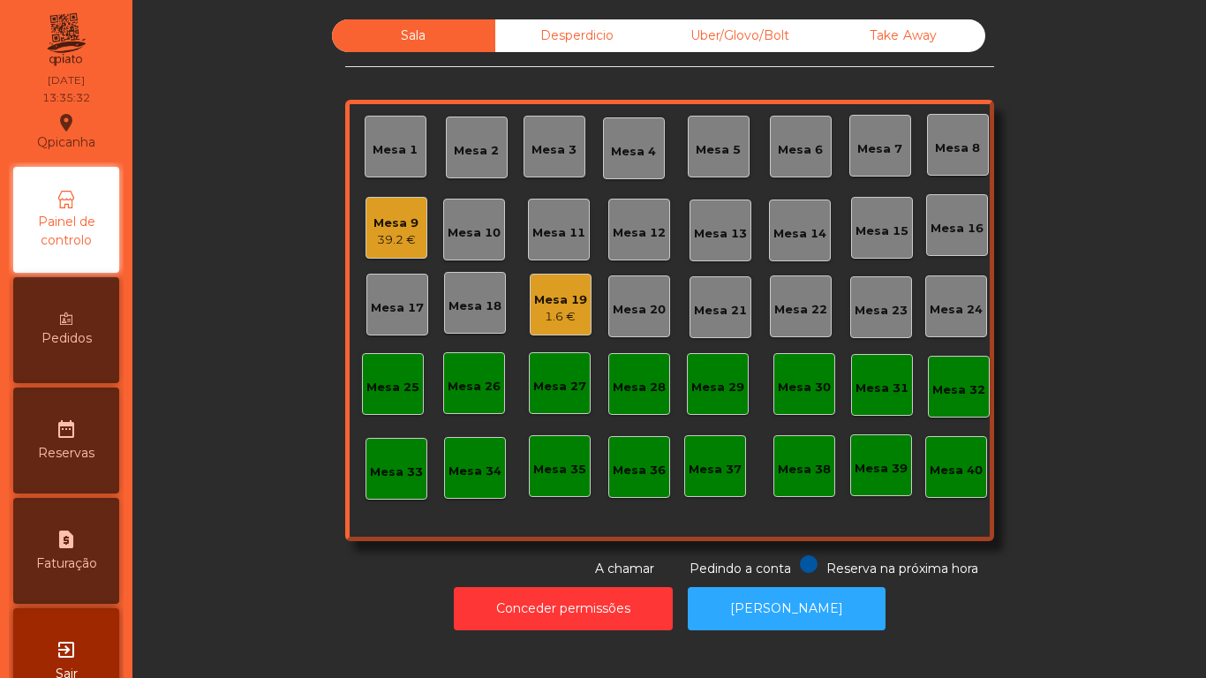
click at [541, 317] on div "1.6 €" at bounding box center [560, 317] width 53 height 18
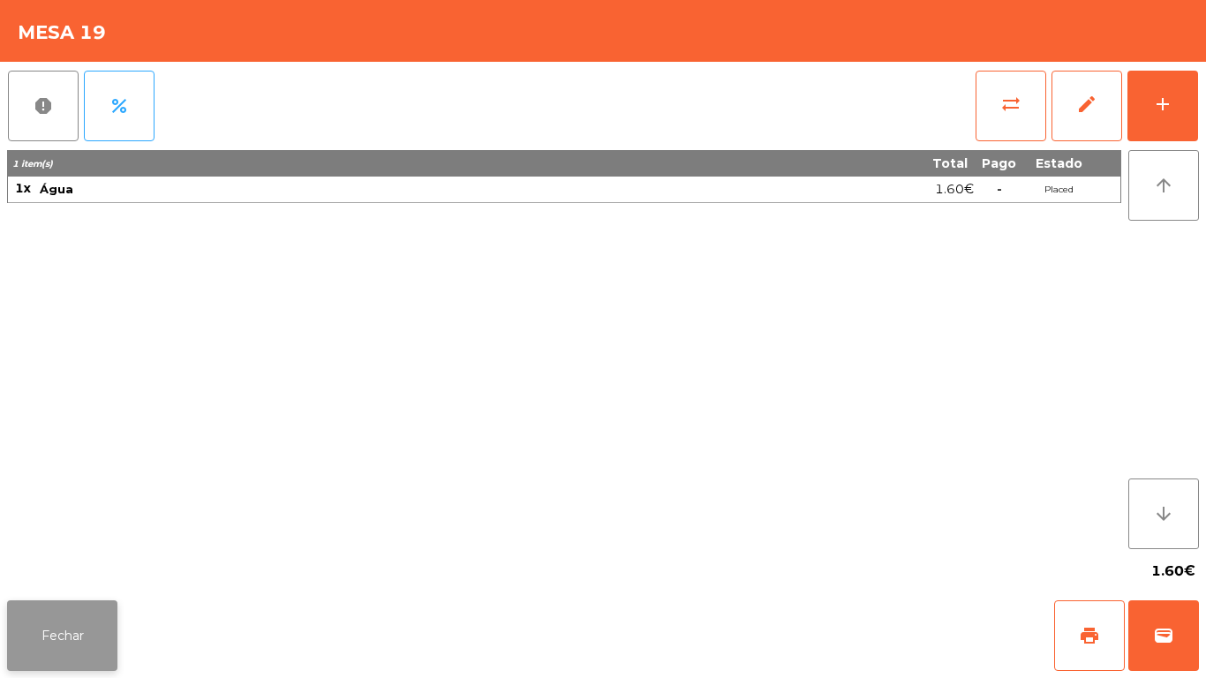
click at [47, 609] on button "Fechar" at bounding box center [62, 636] width 110 height 71
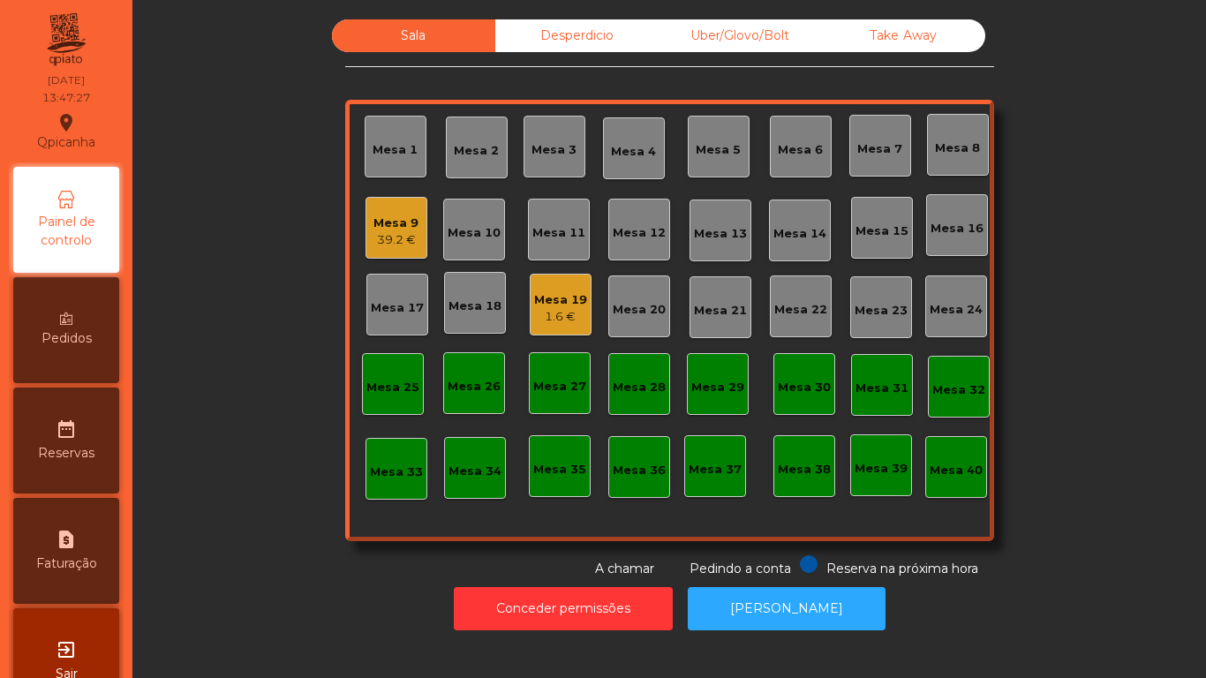
click at [388, 251] on div "Mesa 9 39.2 €" at bounding box center [397, 228] width 62 height 62
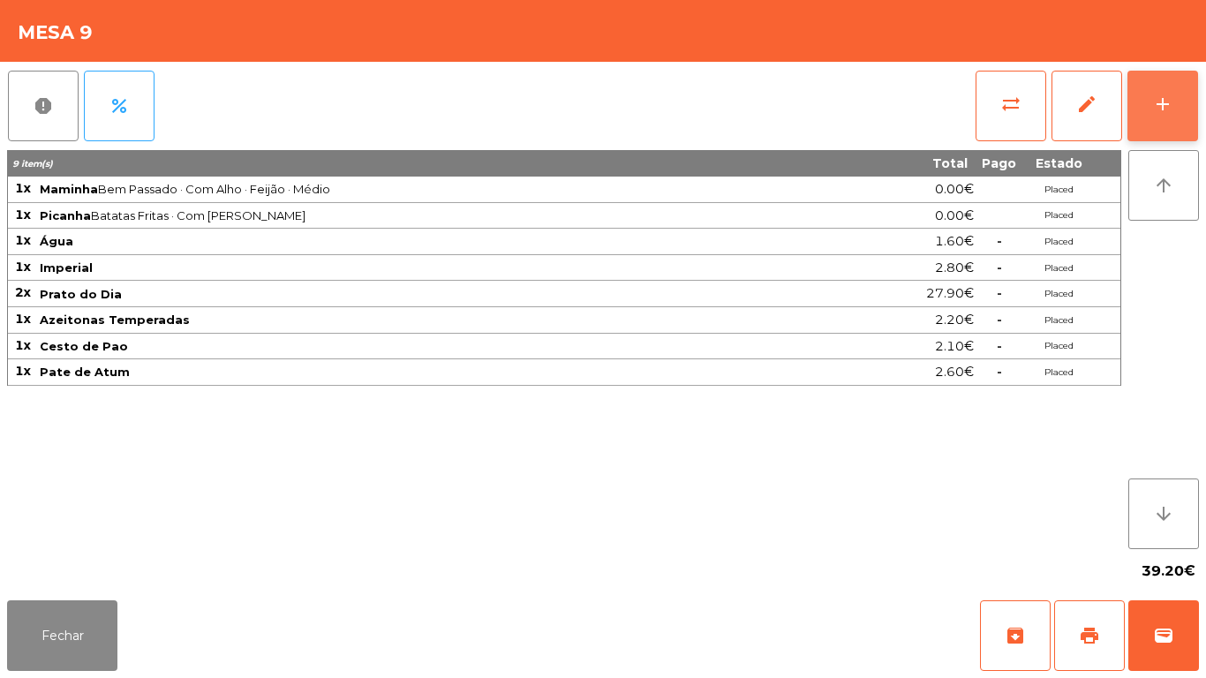
click at [1153, 98] on div "add" at bounding box center [1163, 104] width 21 height 21
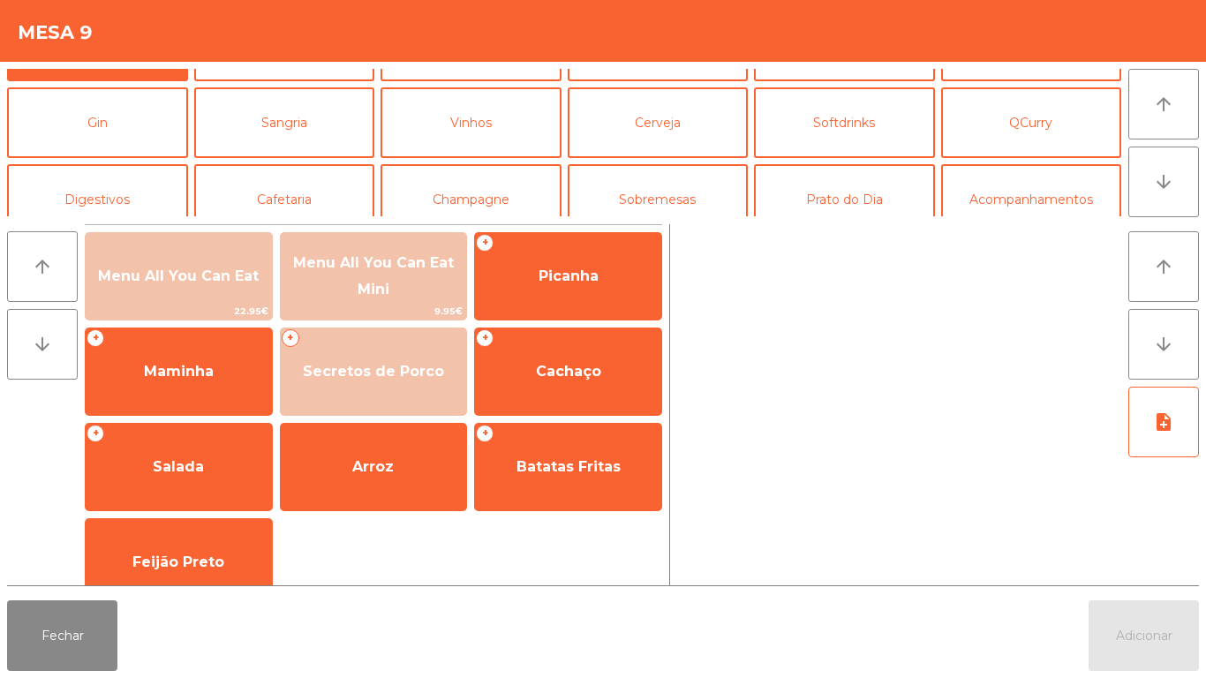
scroll to position [83, 0]
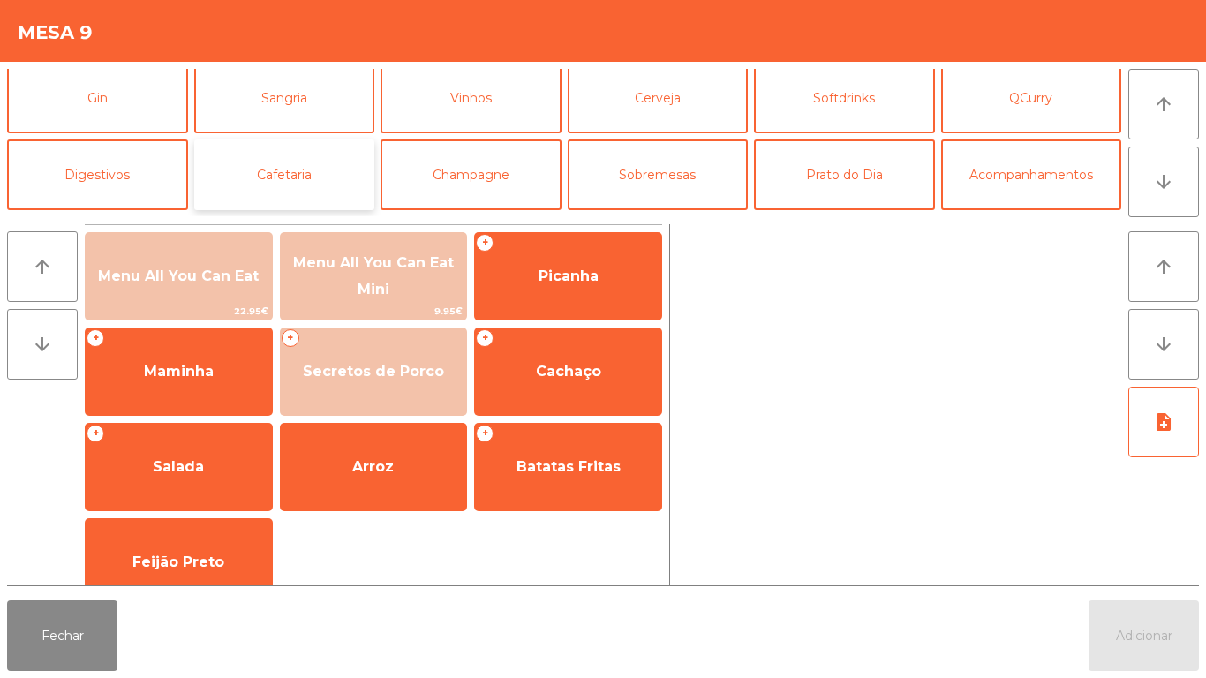
click at [320, 191] on button "Cafetaria" at bounding box center [284, 175] width 181 height 71
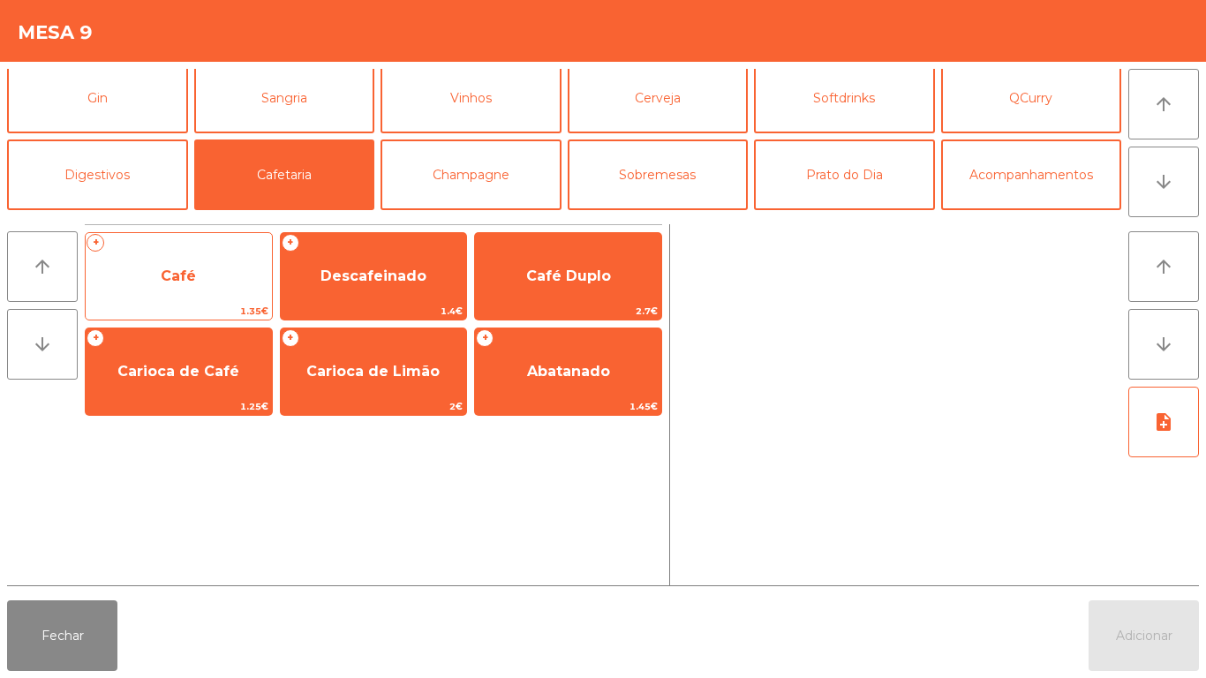
click at [199, 294] on span "Café" at bounding box center [179, 277] width 186 height 48
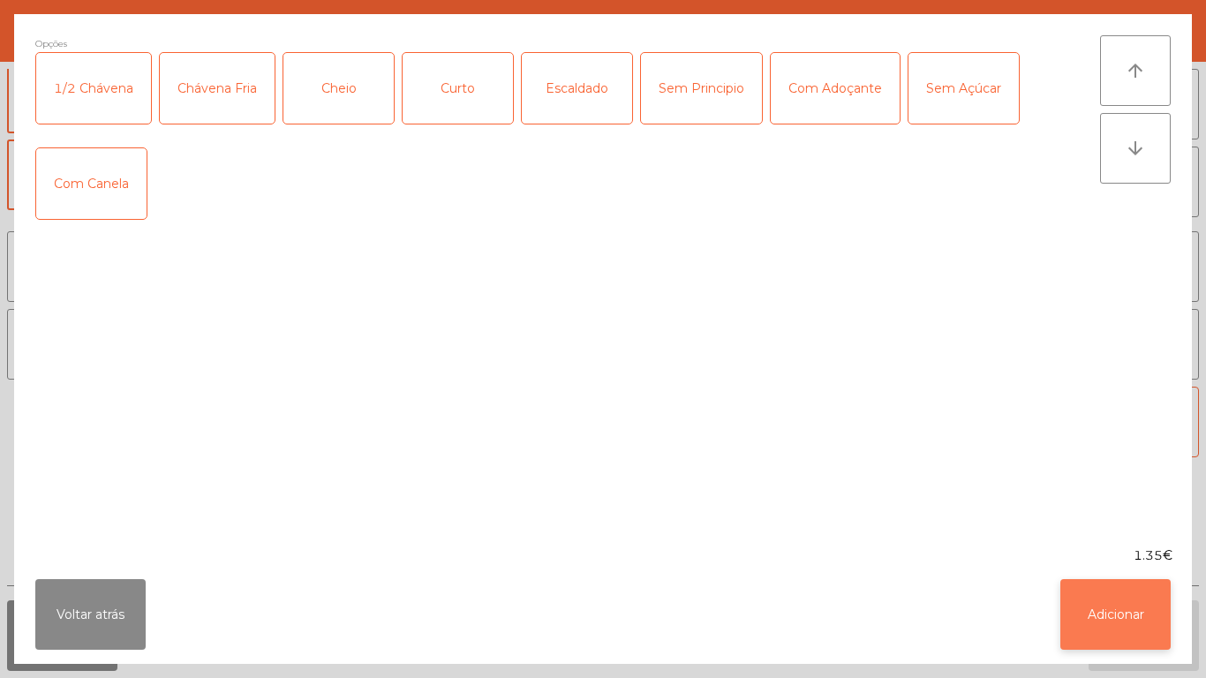
click at [1098, 606] on button "Adicionar" at bounding box center [1116, 614] width 110 height 71
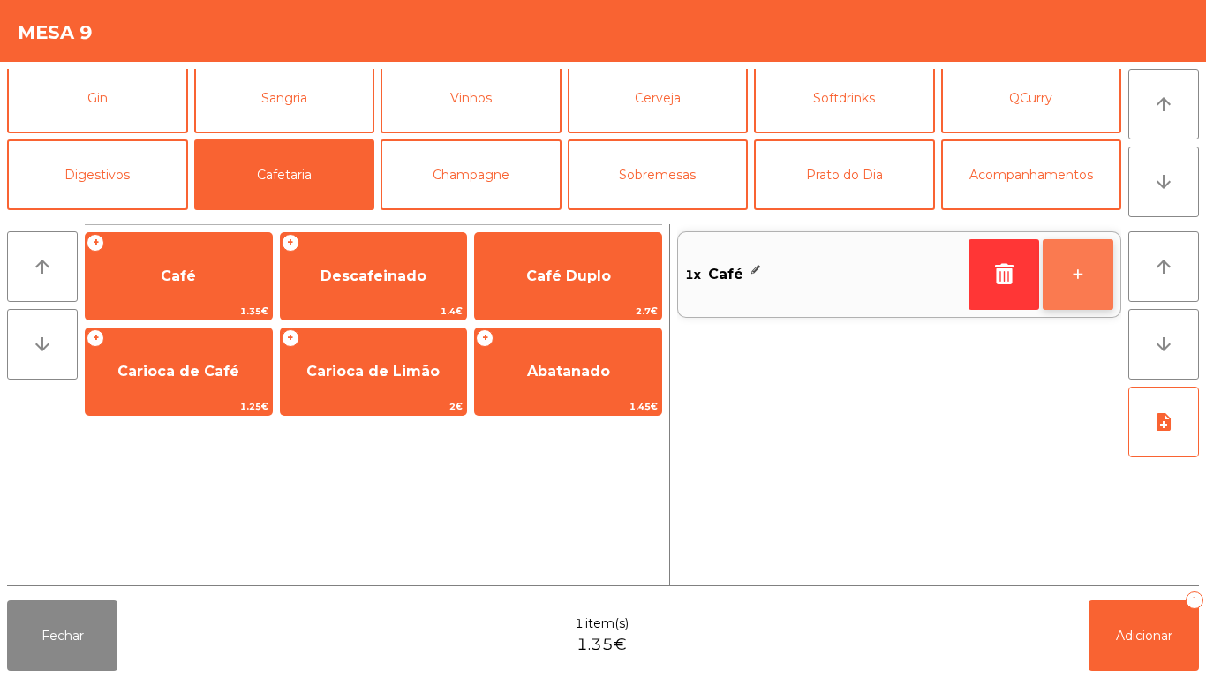
click at [1062, 274] on button "+" at bounding box center [1078, 274] width 71 height 71
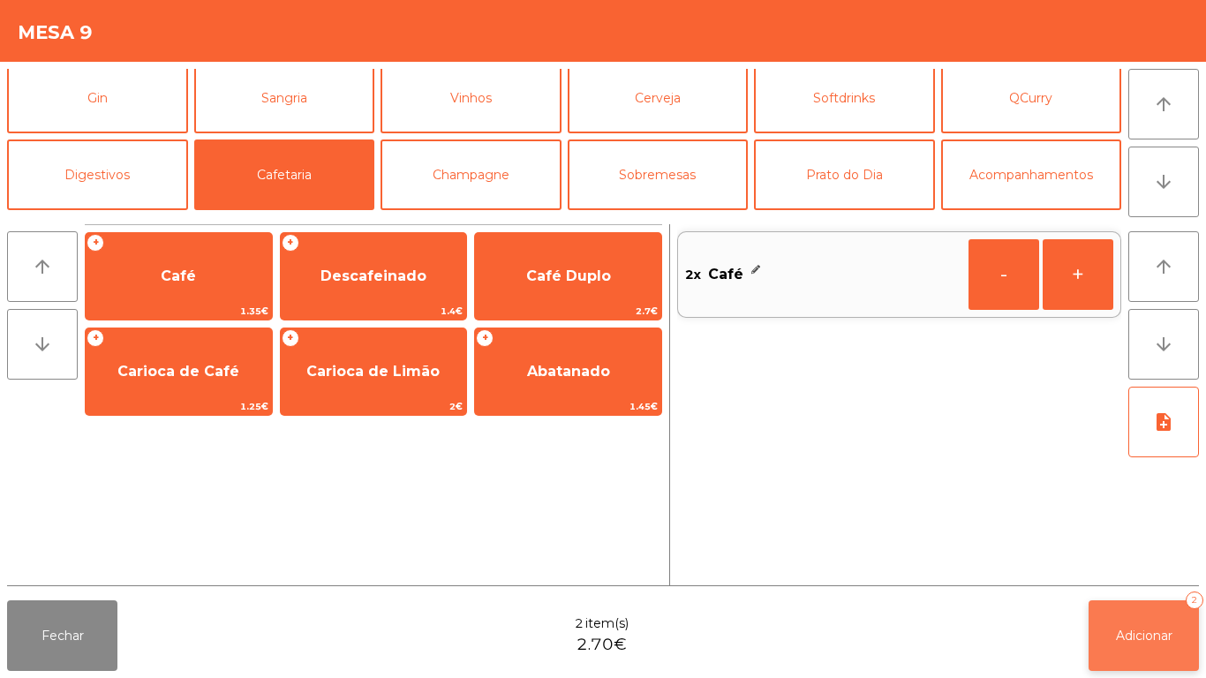
click at [1145, 632] on span "Adicionar" at bounding box center [1144, 636] width 57 height 16
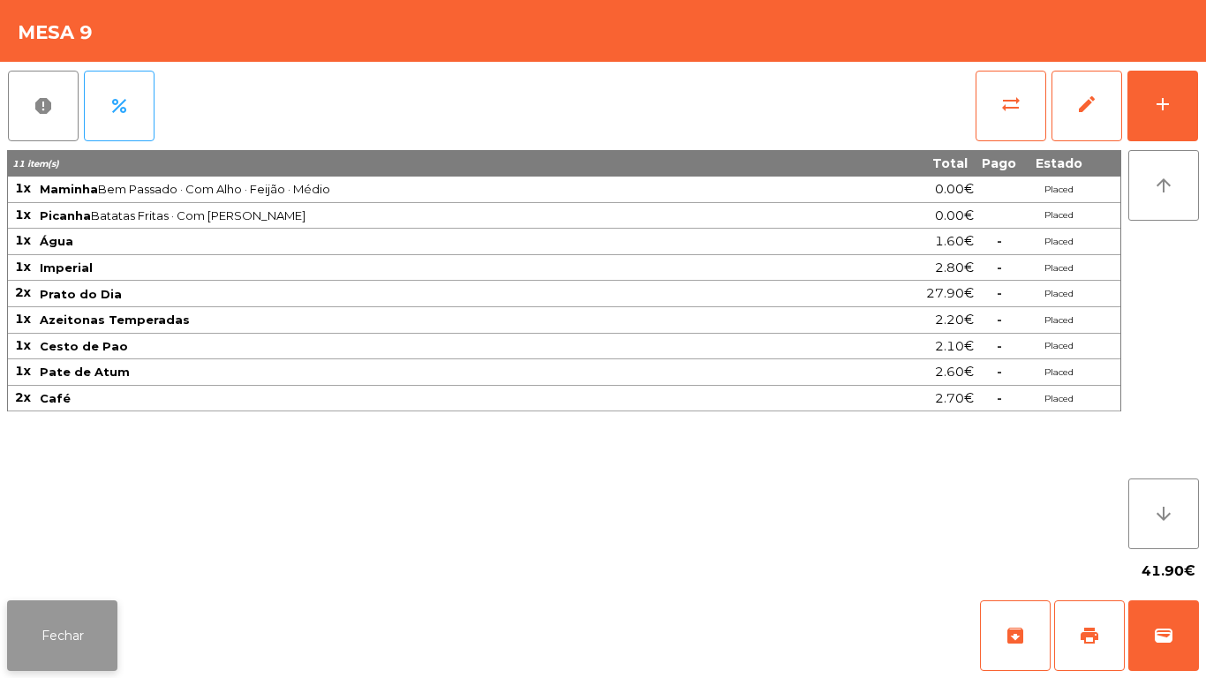
click at [49, 642] on button "Fechar" at bounding box center [62, 636] width 110 height 71
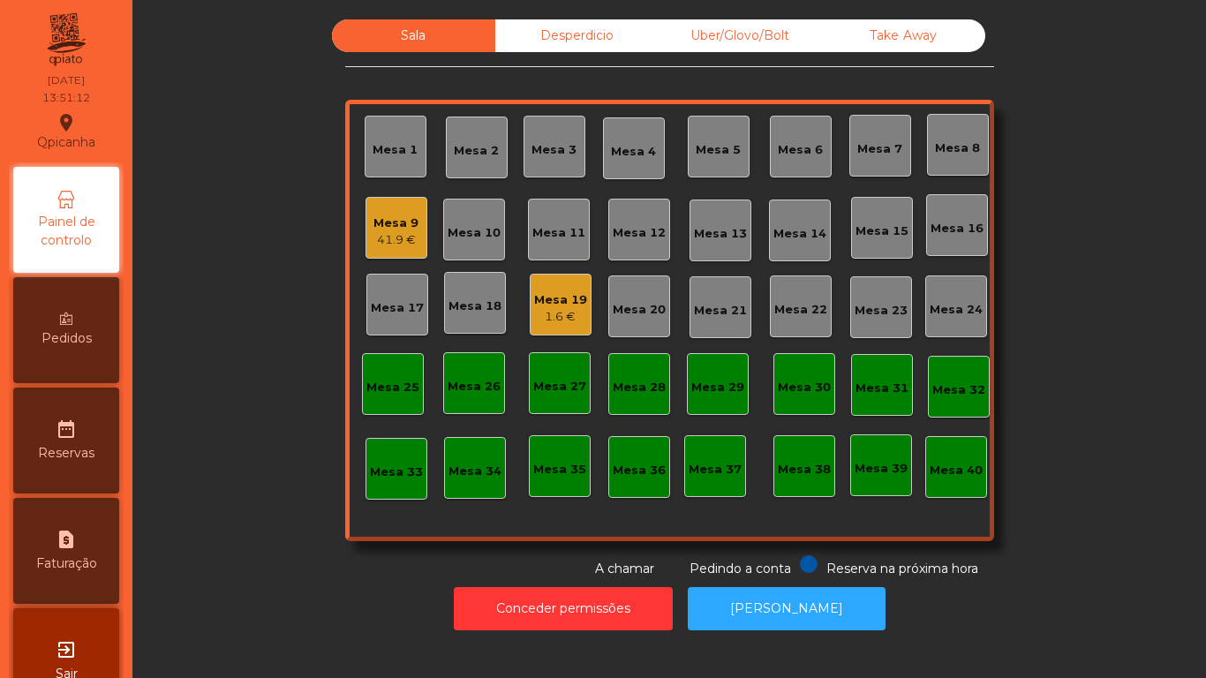
click at [545, 334] on div "Mesa 19 1.6 €" at bounding box center [561, 305] width 62 height 62
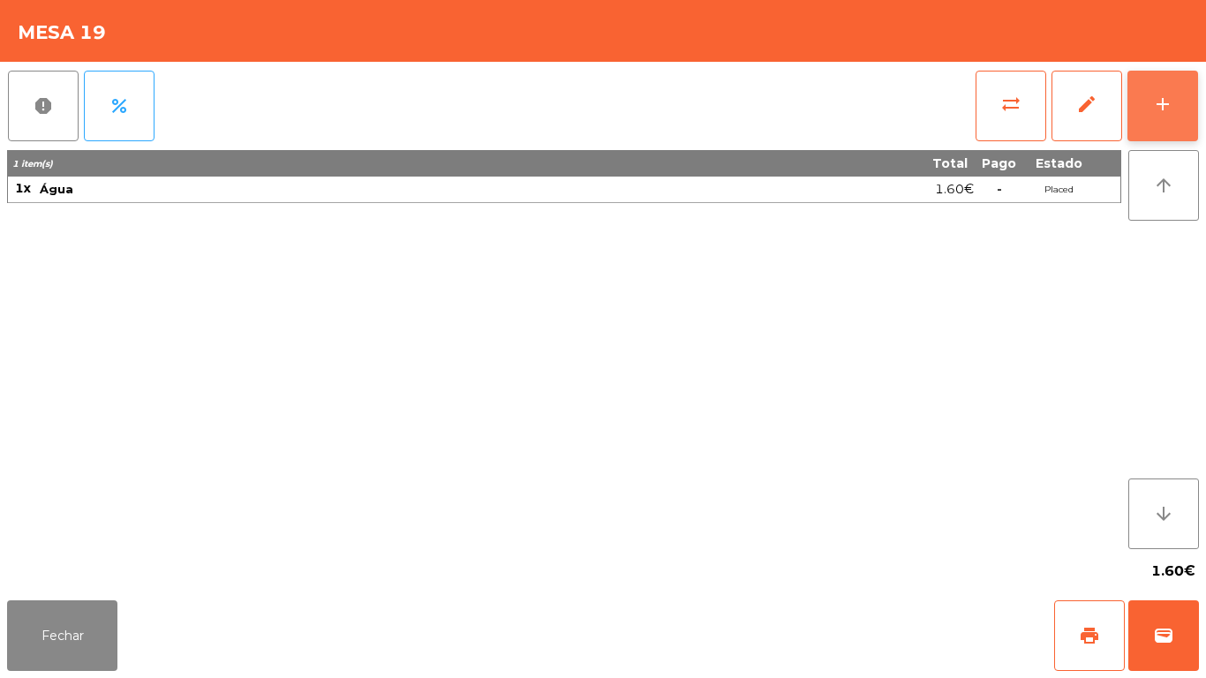
click at [1146, 89] on button "add" at bounding box center [1163, 106] width 71 height 71
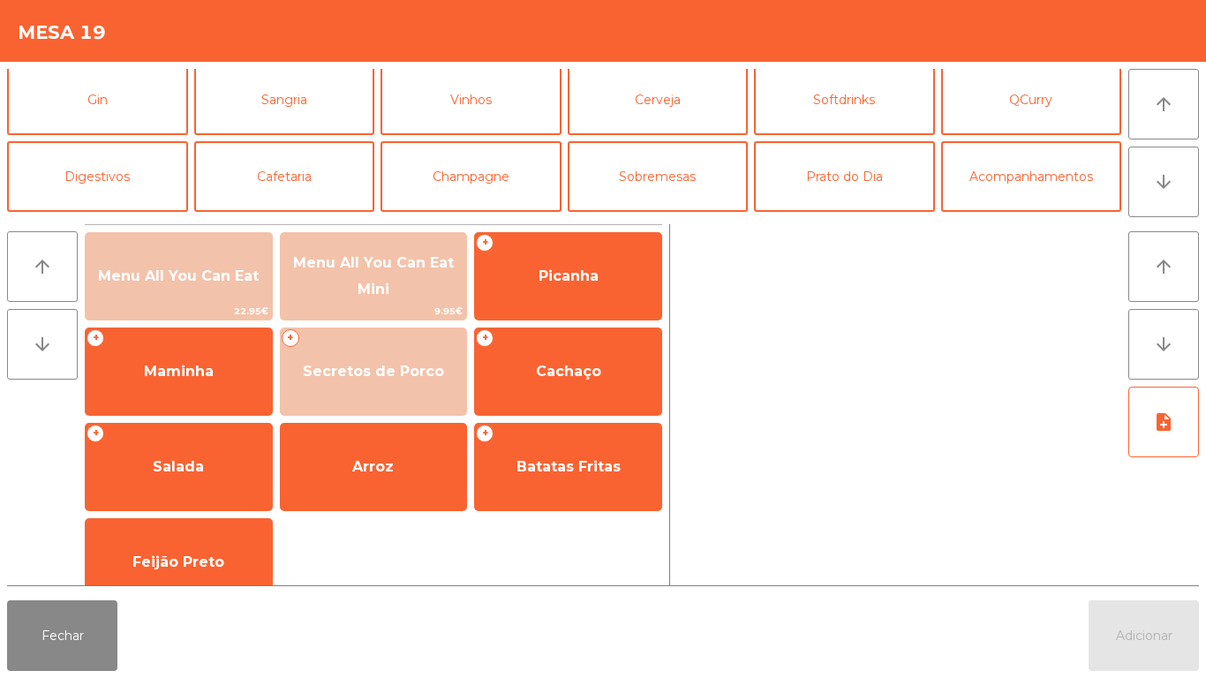
scroll to position [97, 0]
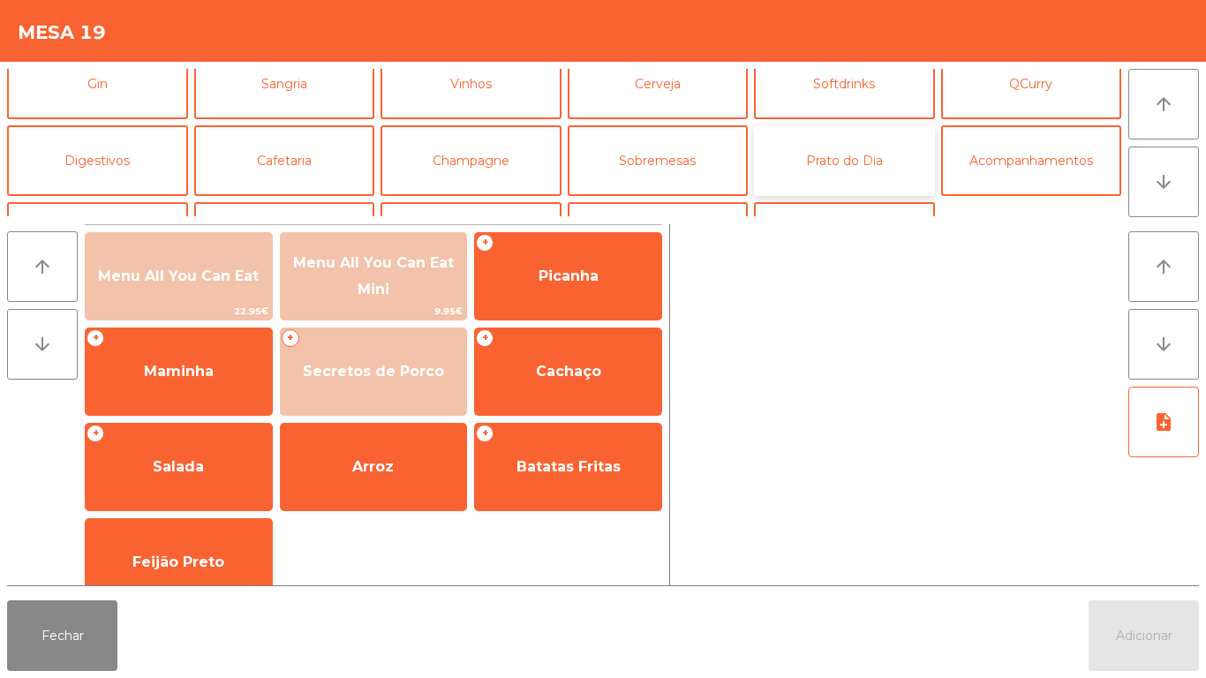
click at [837, 162] on button "Prato do Dia" at bounding box center [844, 160] width 181 height 71
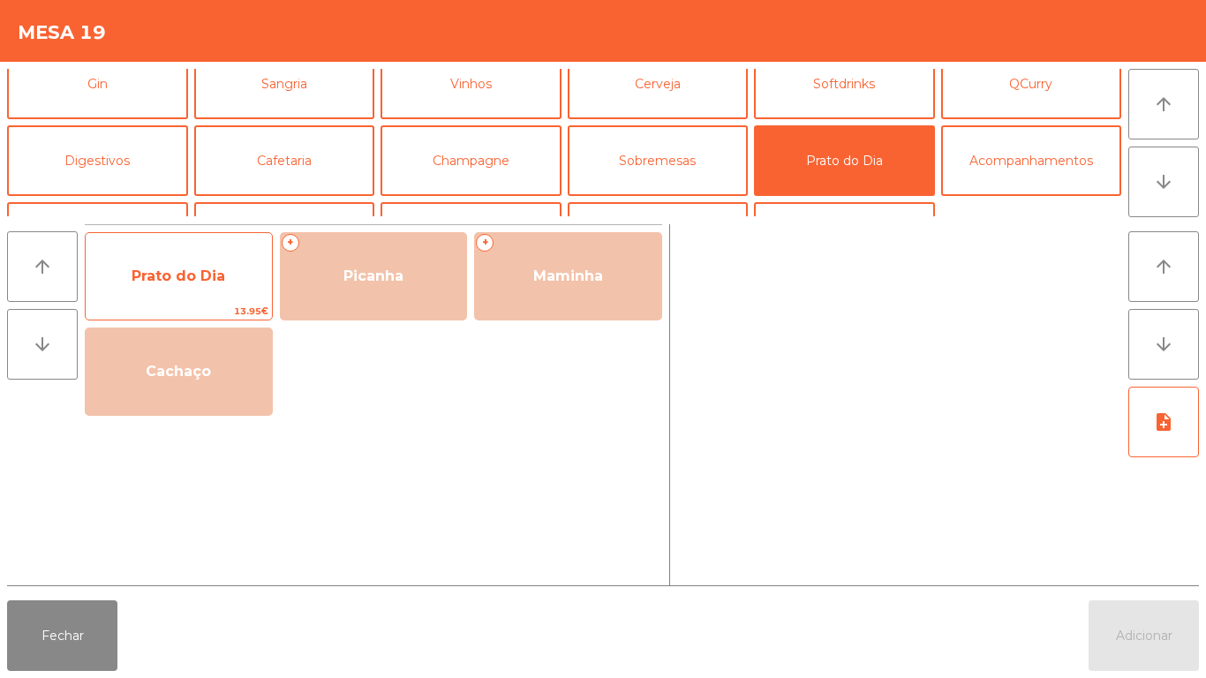
click at [200, 291] on span "Prato do Dia" at bounding box center [179, 277] width 186 height 48
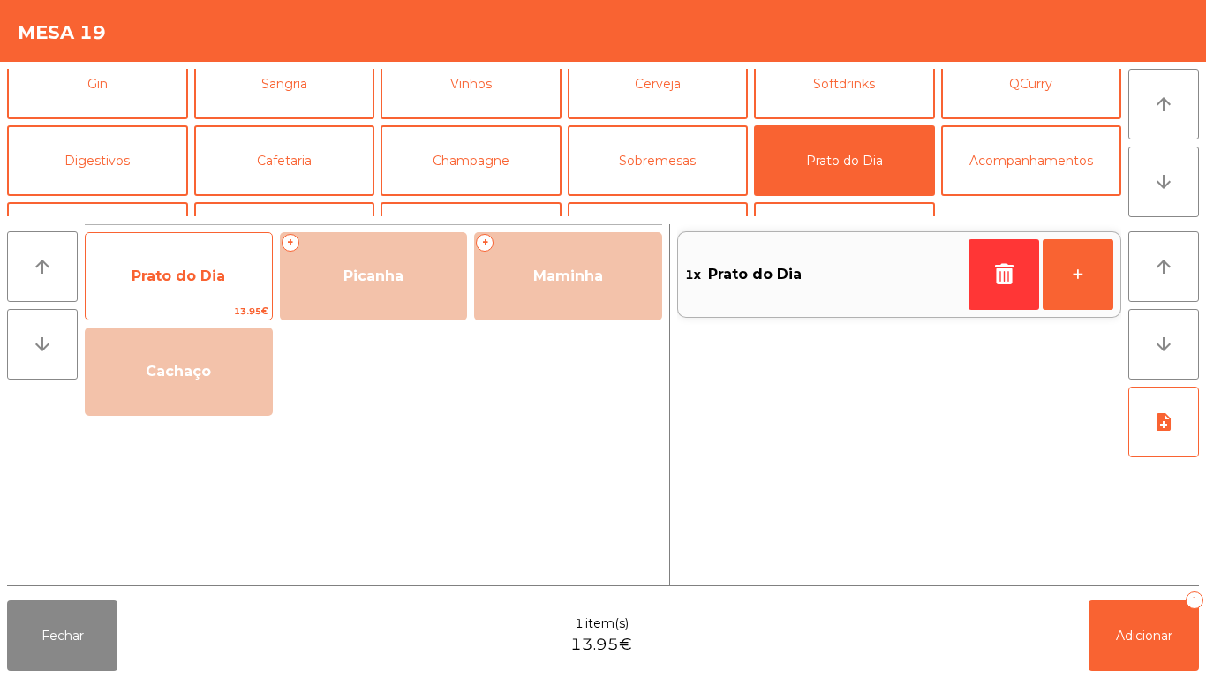
click at [197, 288] on span "Prato do Dia" at bounding box center [179, 277] width 186 height 48
click at [196, 291] on span "Prato do Dia" at bounding box center [179, 277] width 186 height 48
click at [179, 296] on span "Prato do Dia" at bounding box center [179, 277] width 186 height 48
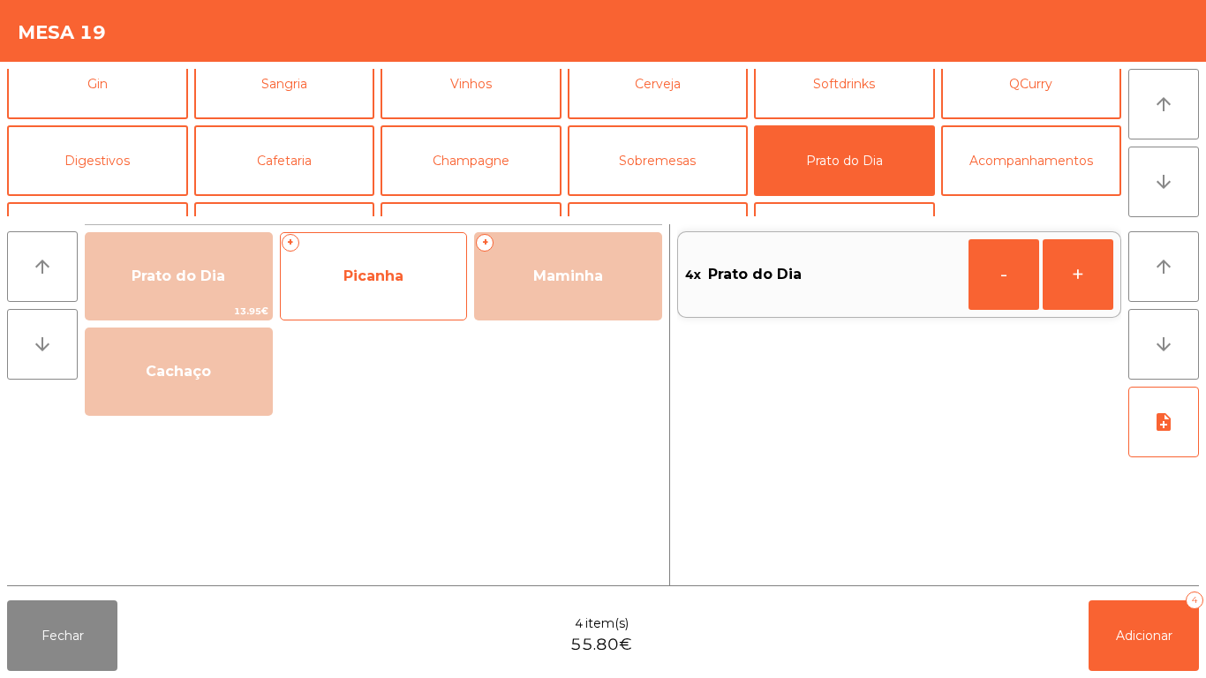
click at [391, 272] on span "Picanha" at bounding box center [374, 276] width 60 height 17
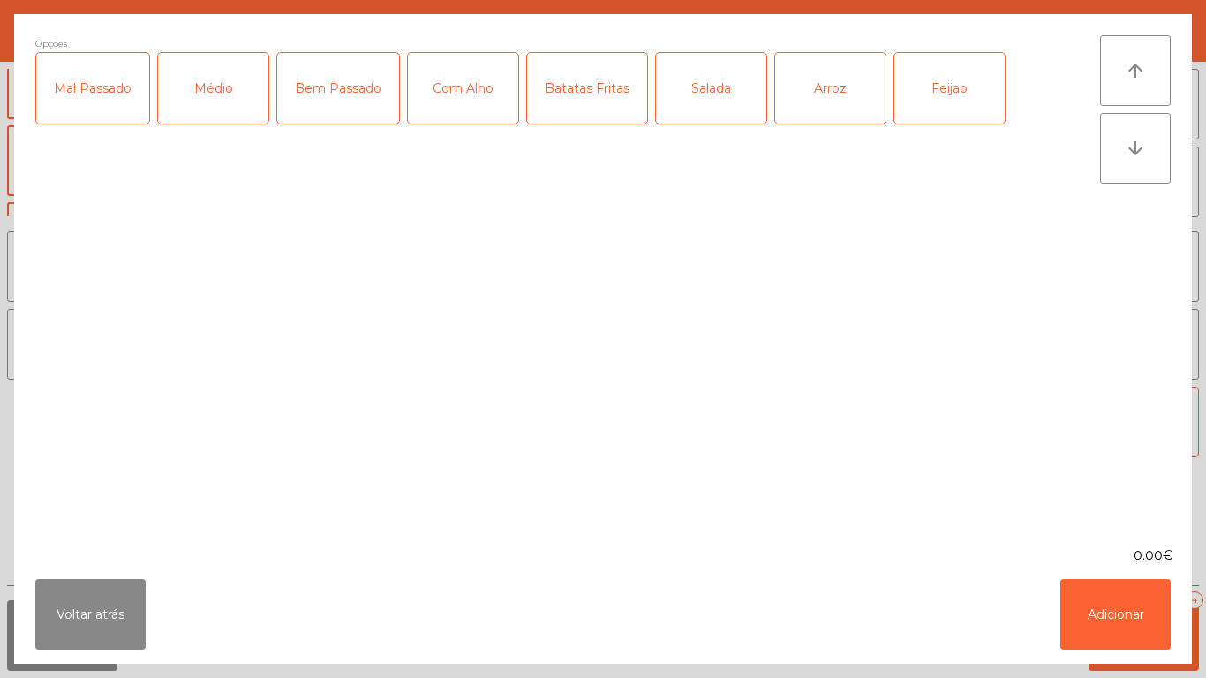
click at [214, 91] on div "Médio" at bounding box center [213, 88] width 110 height 71
click at [450, 104] on div "Com Alho" at bounding box center [463, 88] width 110 height 71
click at [828, 90] on div "Arroz" at bounding box center [830, 88] width 110 height 71
click at [1093, 631] on button "Adicionar" at bounding box center [1116, 614] width 110 height 71
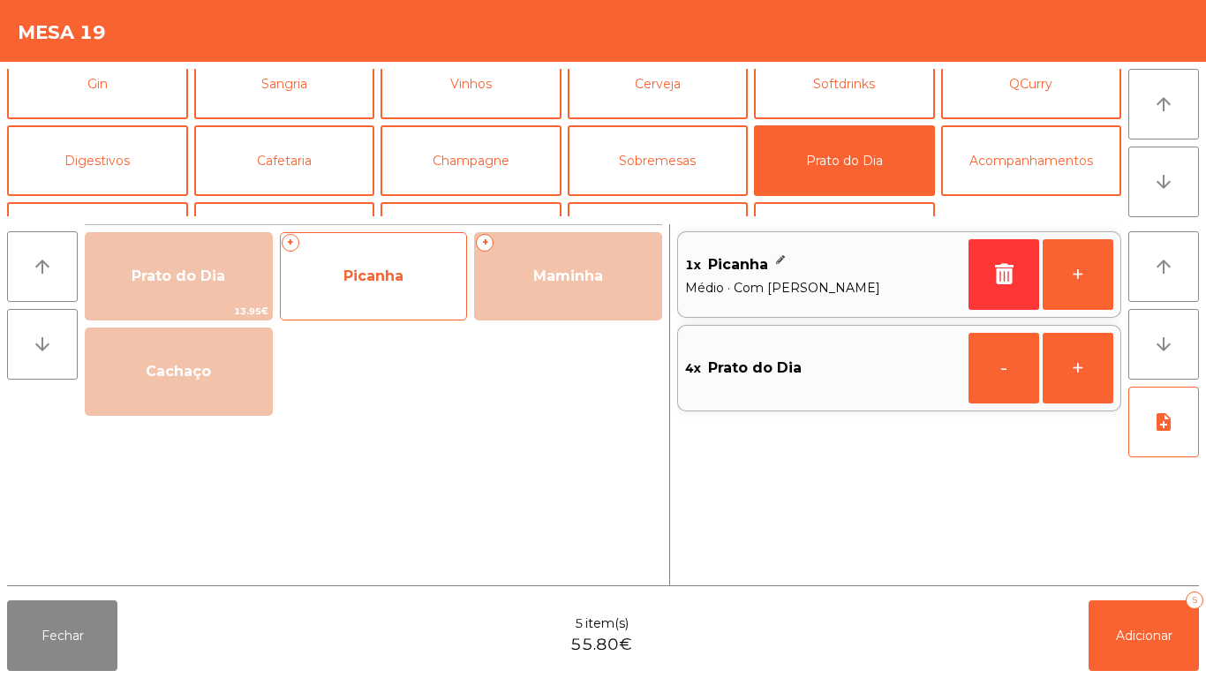
click at [356, 268] on span "Picanha" at bounding box center [374, 276] width 60 height 17
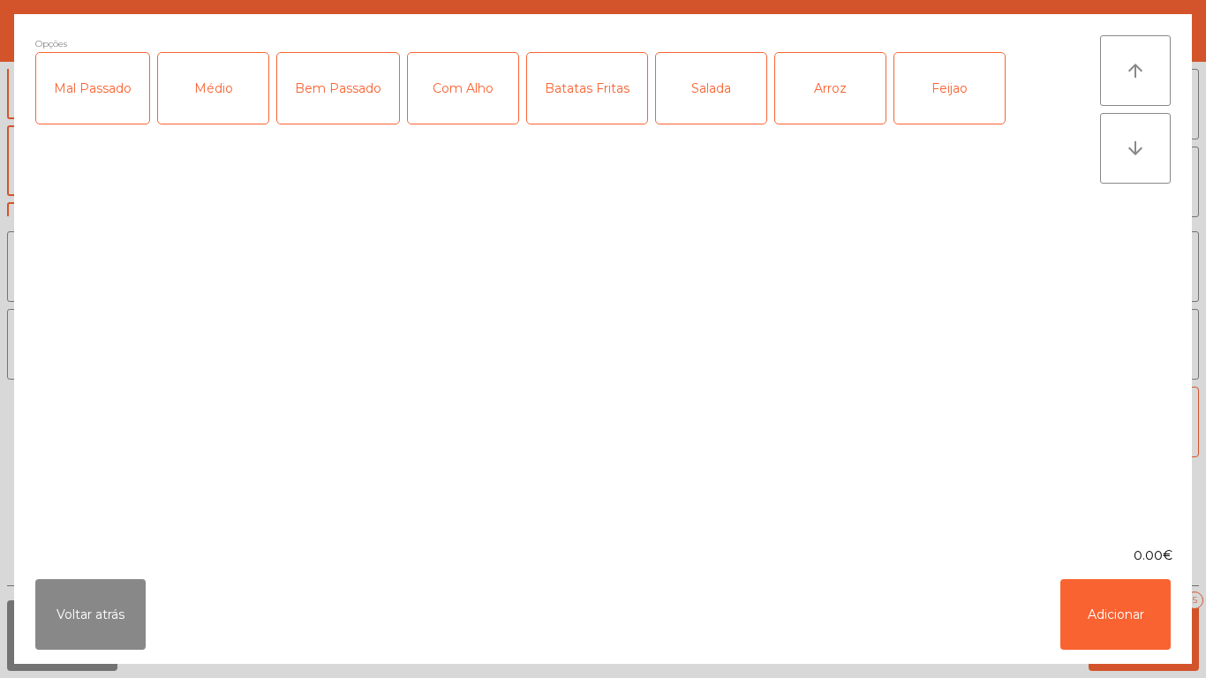
click at [224, 98] on div "Médio" at bounding box center [213, 88] width 110 height 71
click at [472, 121] on div "Com Alho" at bounding box center [463, 88] width 110 height 71
click at [597, 105] on div "Batatas Fritas" at bounding box center [587, 88] width 120 height 71
click at [828, 100] on div "Arroz" at bounding box center [830, 88] width 110 height 71
click at [941, 108] on div "Feijao" at bounding box center [950, 88] width 110 height 71
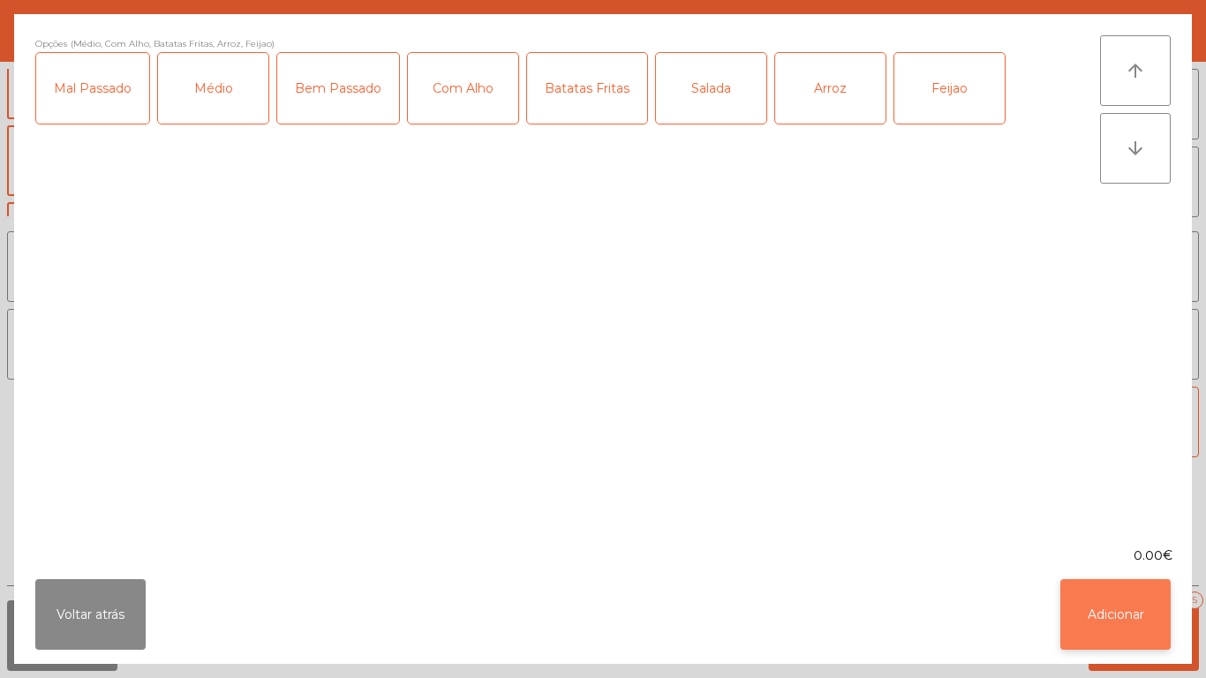
click at [1112, 607] on button "Adicionar" at bounding box center [1116, 614] width 110 height 71
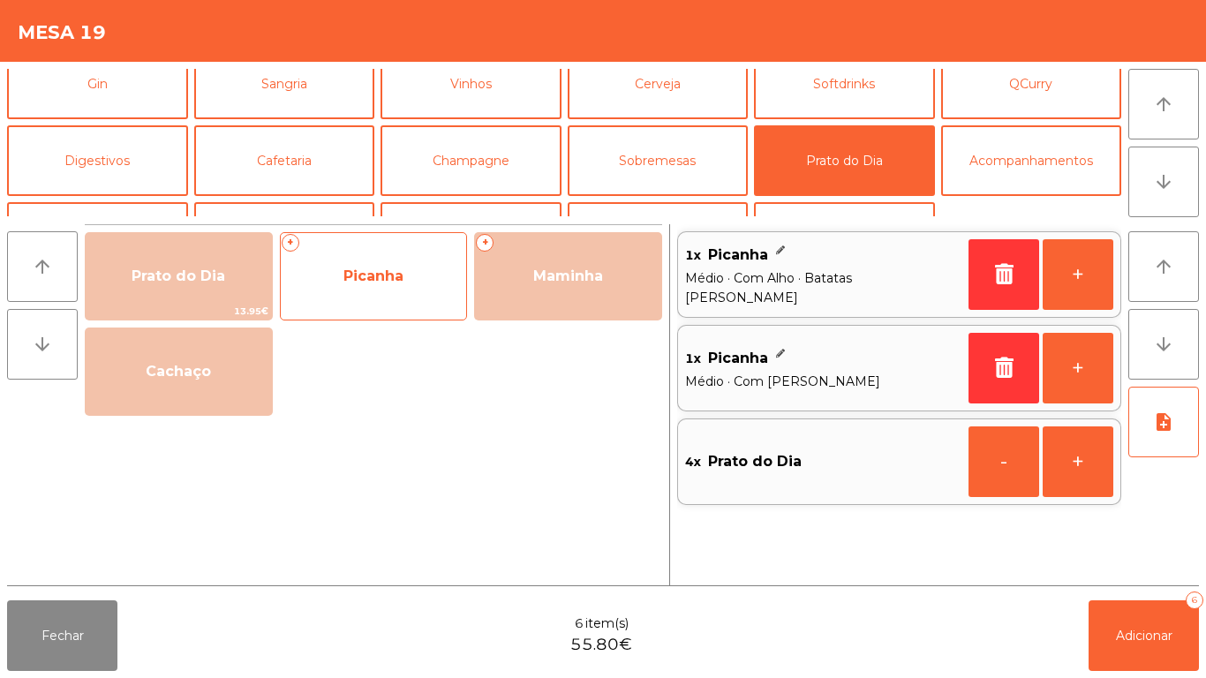
click at [366, 278] on span "Picanha" at bounding box center [374, 276] width 60 height 17
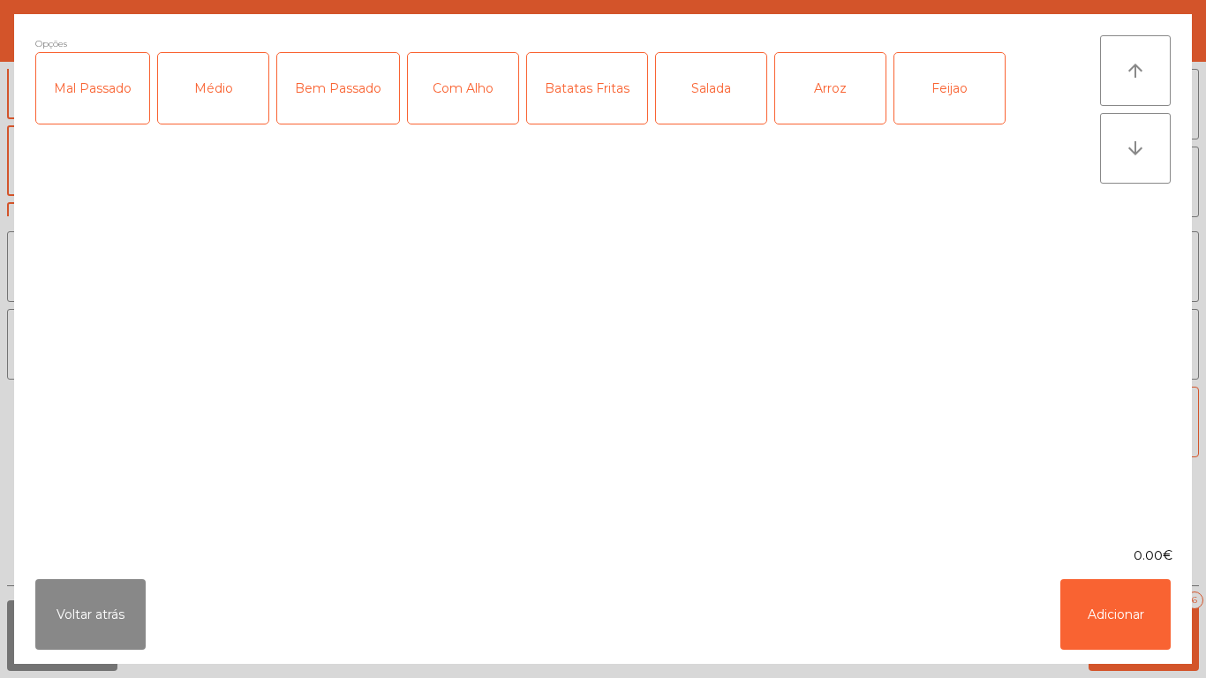
click at [234, 112] on div "Médio" at bounding box center [213, 88] width 110 height 71
click at [467, 112] on div "Com Alho" at bounding box center [463, 88] width 110 height 71
click at [702, 101] on div "Salada" at bounding box center [711, 88] width 110 height 71
click at [828, 96] on div "Arroz" at bounding box center [830, 88] width 110 height 71
click at [941, 101] on div "Feijao" at bounding box center [950, 88] width 110 height 71
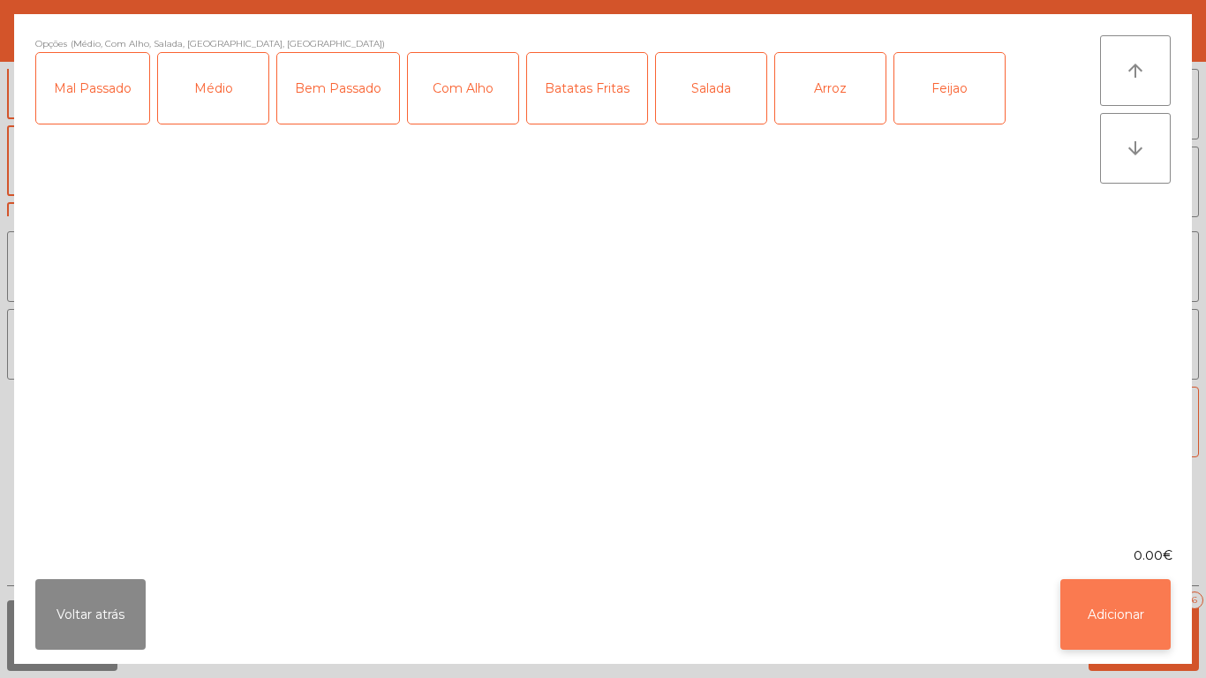
click at [1113, 599] on button "Adicionar" at bounding box center [1116, 614] width 110 height 71
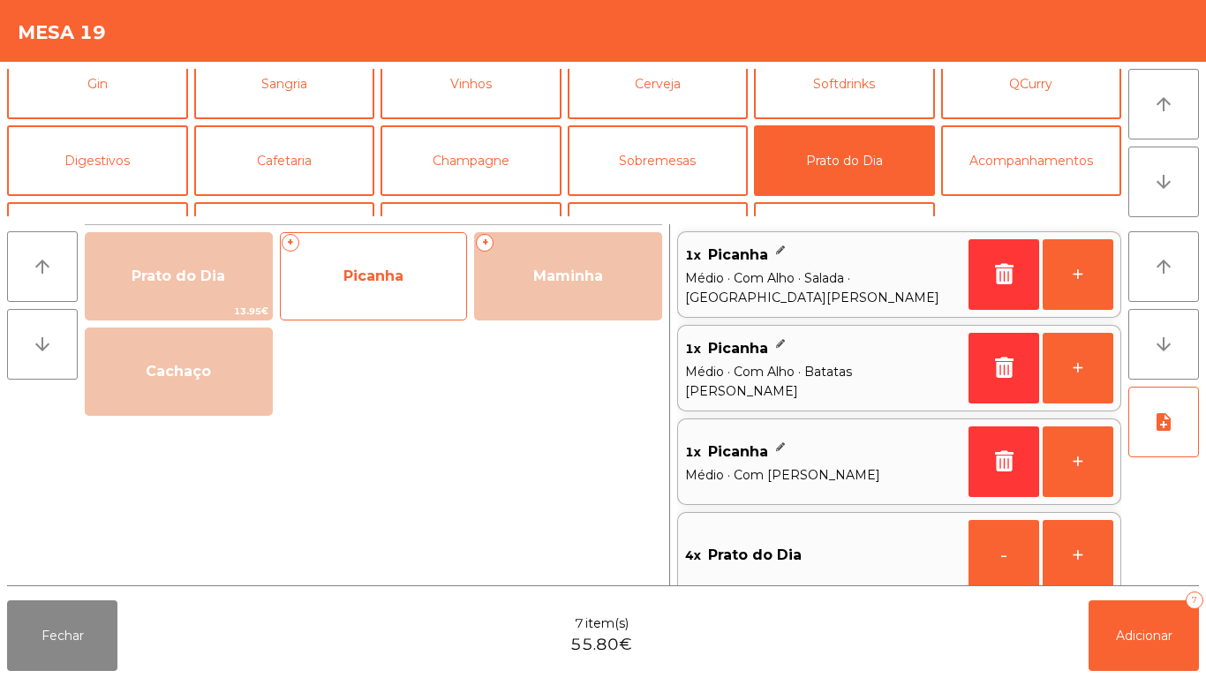
click at [389, 287] on span "Picanha" at bounding box center [374, 277] width 186 height 48
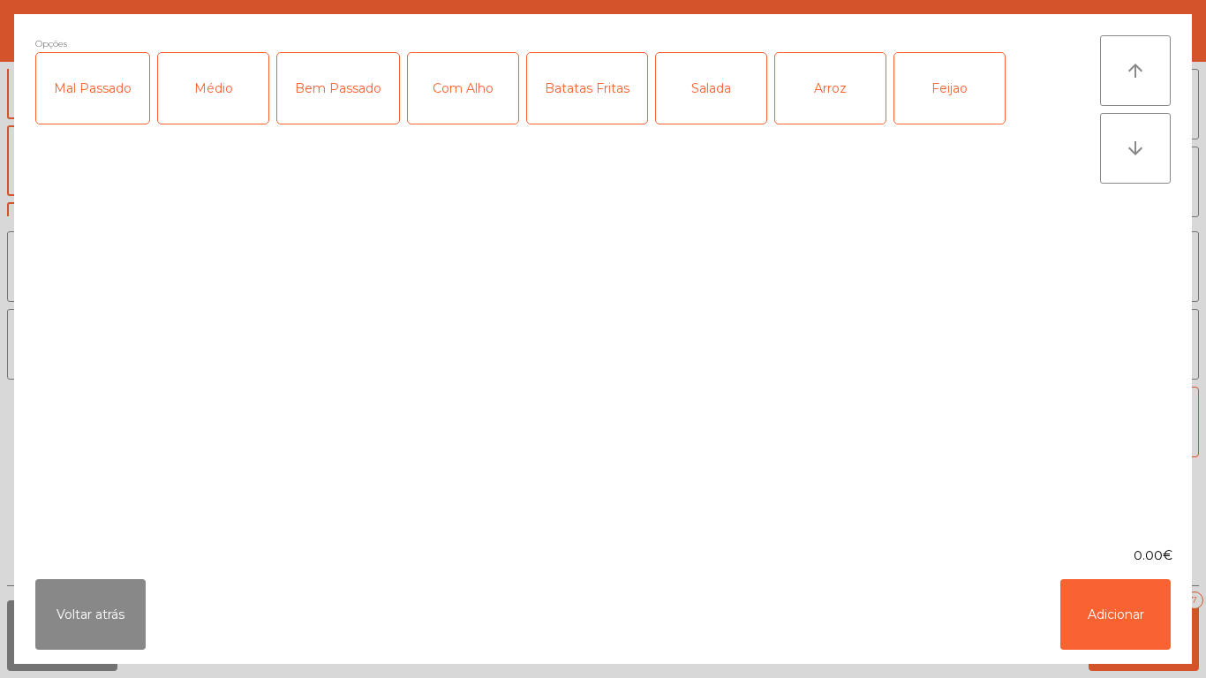
click at [703, 92] on div "Salada" at bounding box center [711, 88] width 110 height 71
click at [247, 110] on div "Médio" at bounding box center [213, 88] width 110 height 71
click at [465, 101] on div "Com Alho" at bounding box center [463, 88] width 110 height 71
click at [1099, 603] on button "Adicionar" at bounding box center [1116, 614] width 110 height 71
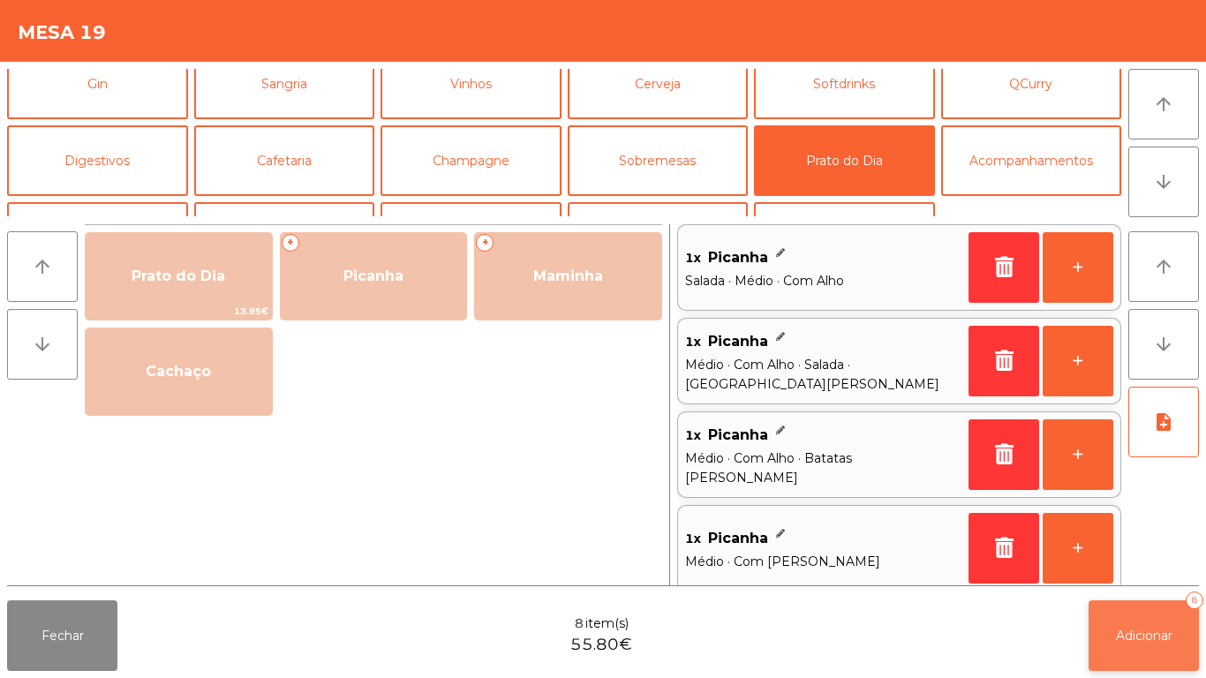
click at [1148, 639] on span "Adicionar" at bounding box center [1144, 636] width 57 height 16
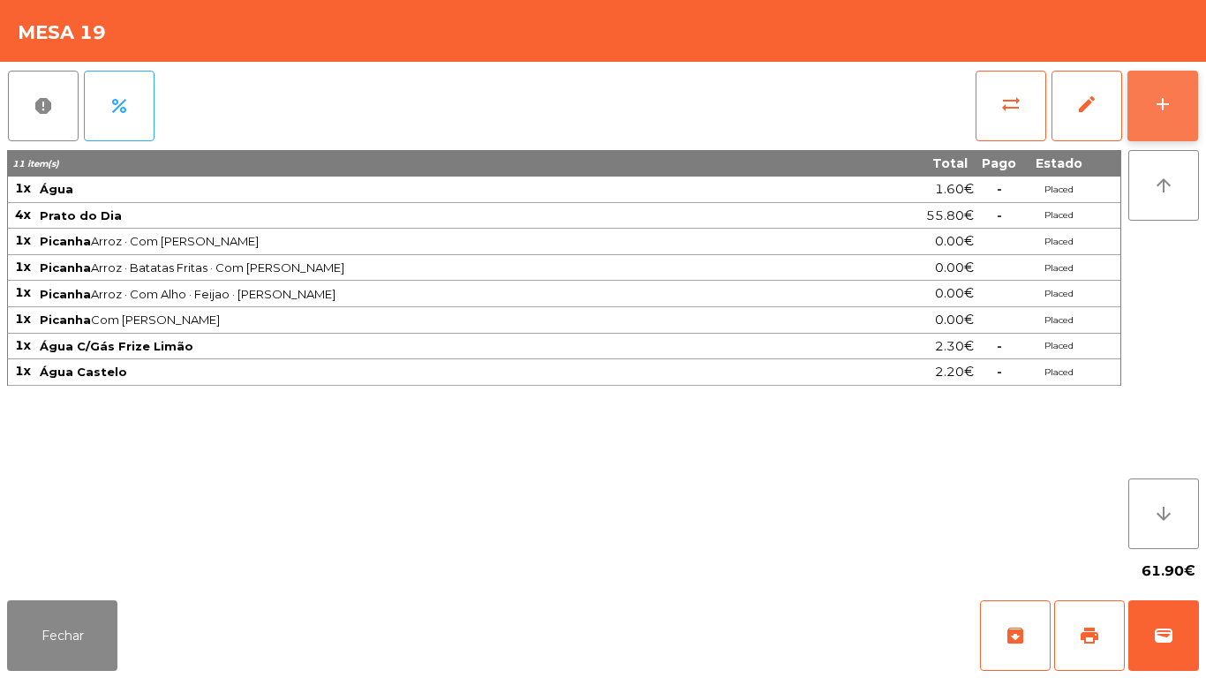
click at [1144, 100] on button "add" at bounding box center [1163, 106] width 71 height 71
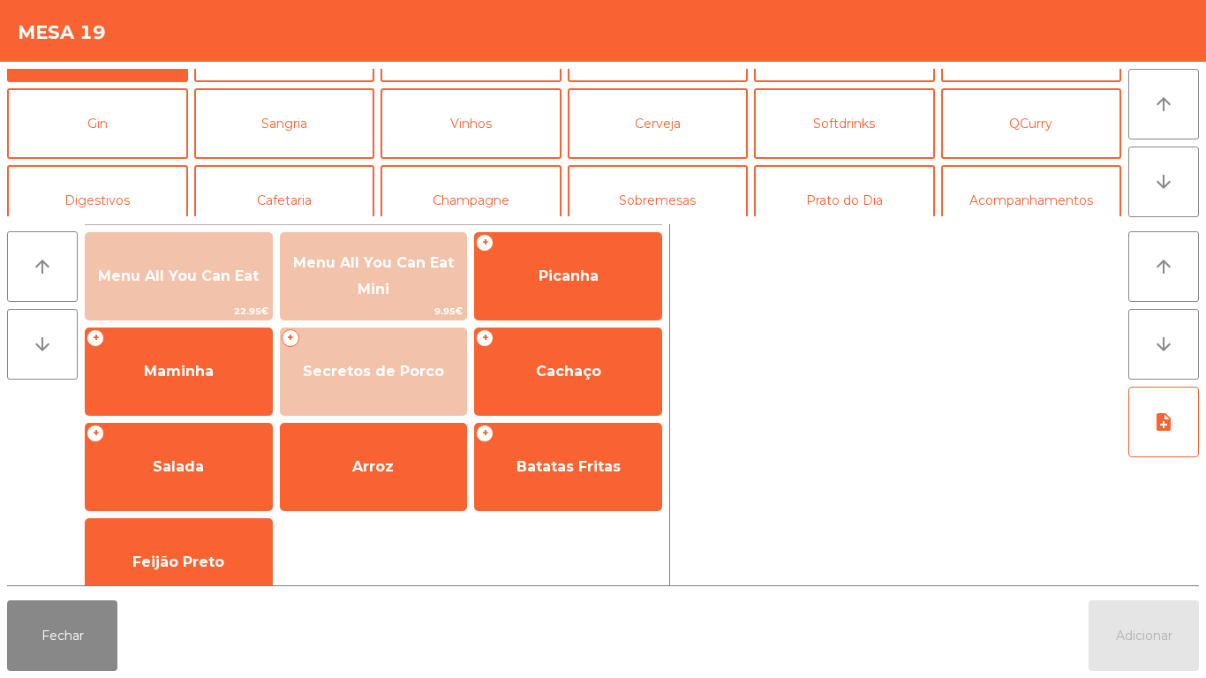
scroll to position [57, 0]
click at [800, 192] on button "Prato do Dia" at bounding box center [844, 201] width 181 height 71
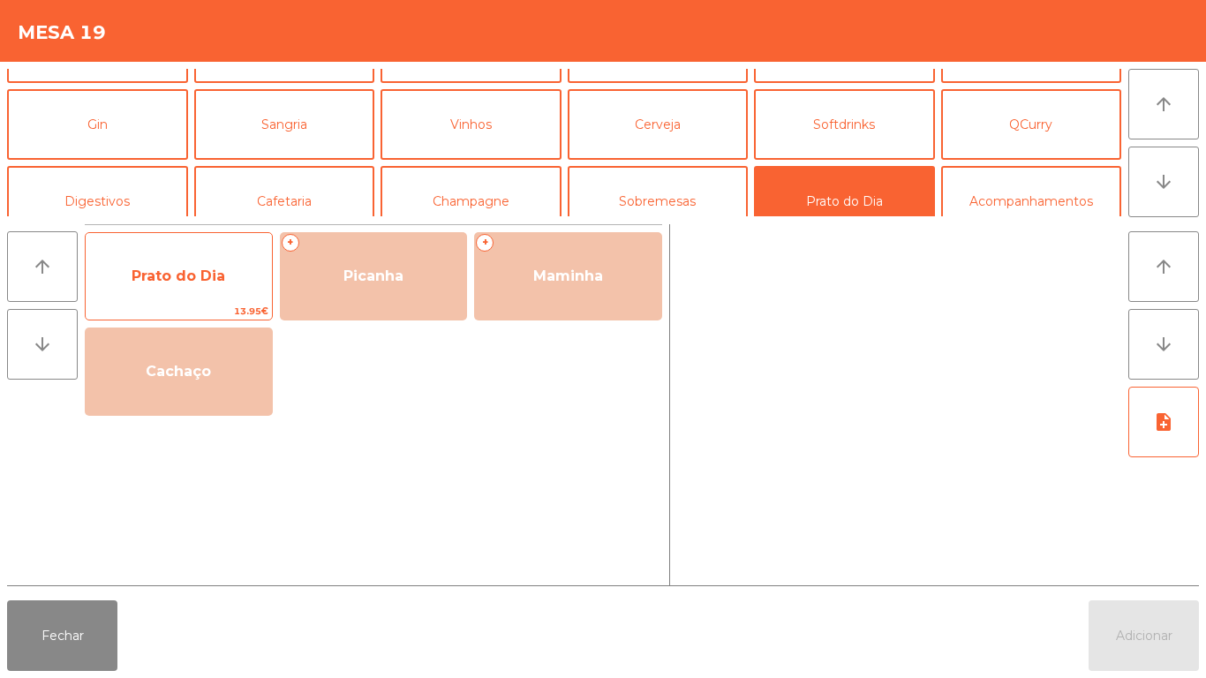
click at [163, 274] on span "Prato do Dia" at bounding box center [179, 276] width 94 height 17
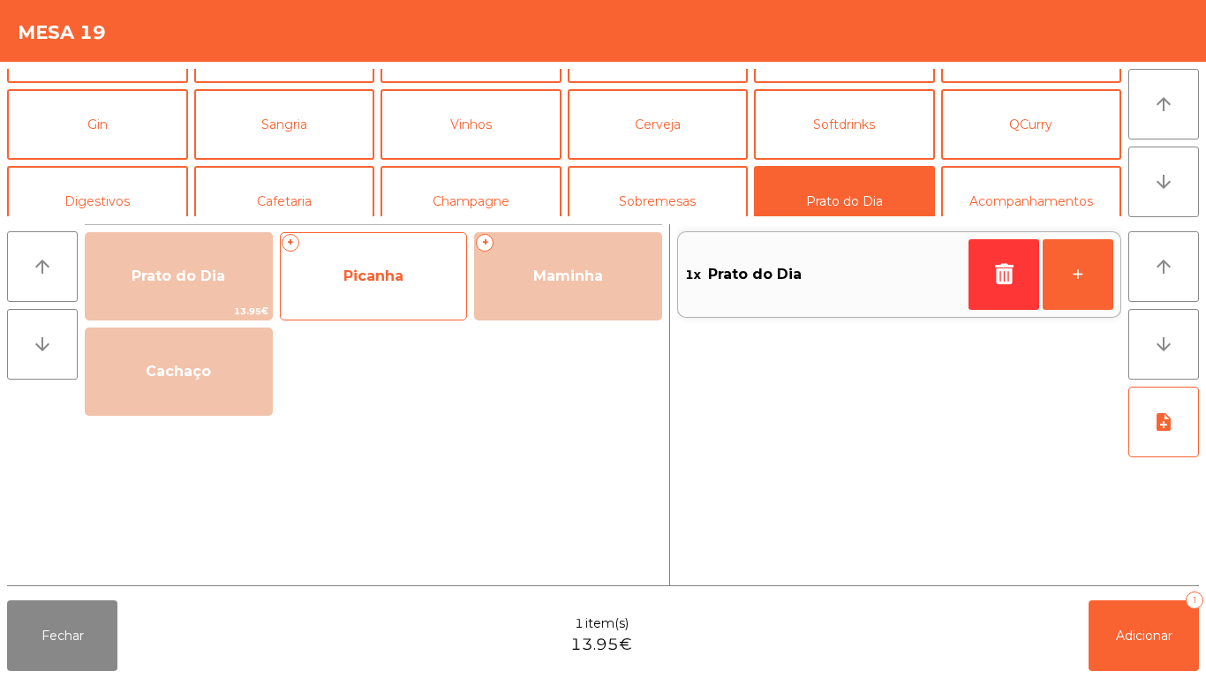
click at [378, 295] on span "Picanha" at bounding box center [374, 277] width 186 height 48
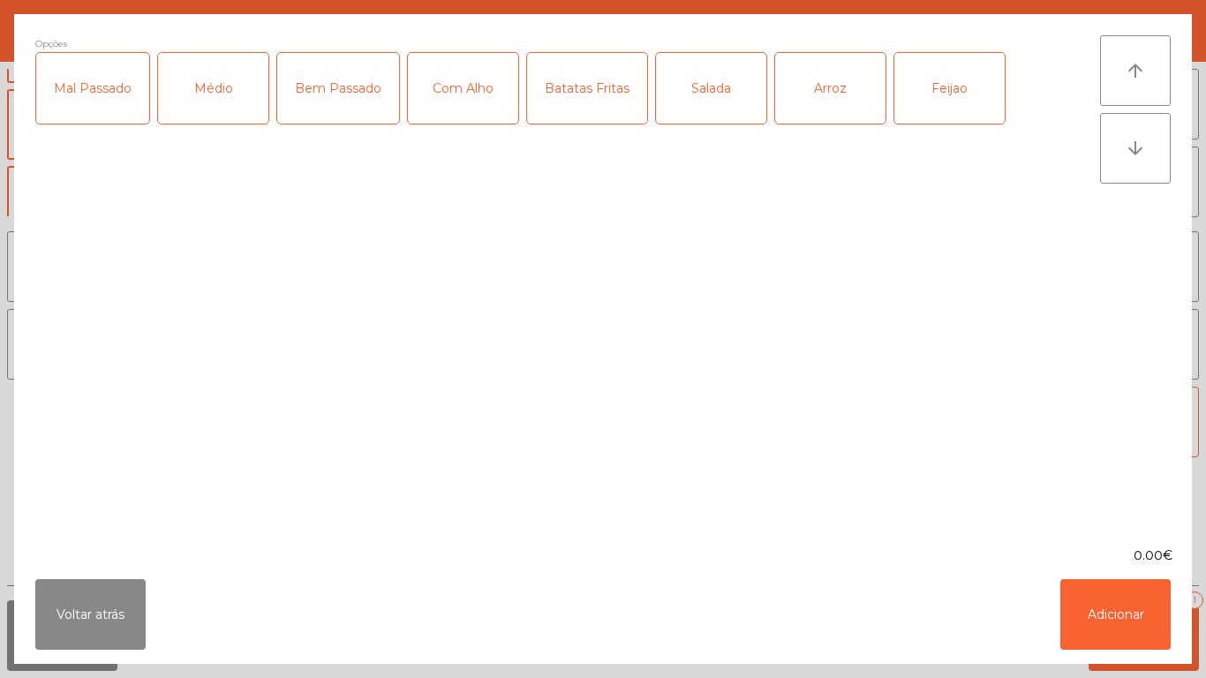
click at [109, 103] on div "Mal Passado" at bounding box center [92, 88] width 113 height 71
click at [708, 95] on div "Salada" at bounding box center [711, 88] width 110 height 71
click at [829, 97] on div "Arroz" at bounding box center [830, 88] width 110 height 71
click at [945, 102] on div "Feijao" at bounding box center [950, 88] width 110 height 71
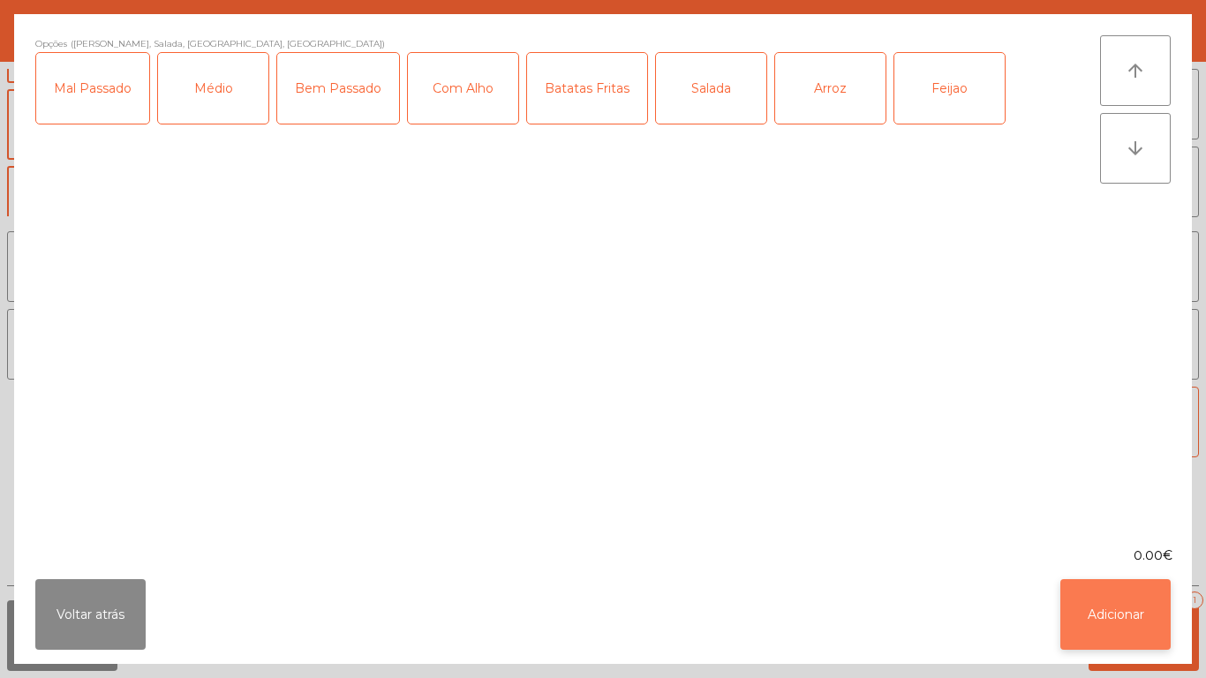
click at [1108, 594] on button "Adicionar" at bounding box center [1116, 614] width 110 height 71
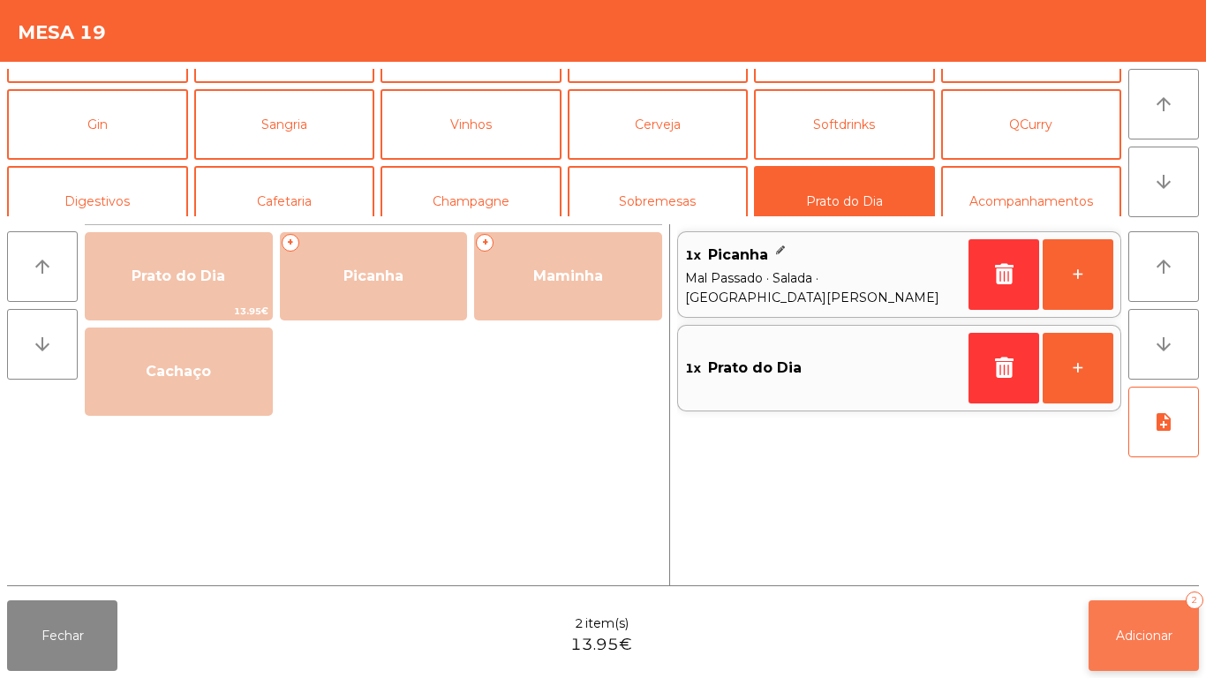
click at [1138, 631] on span "Adicionar" at bounding box center [1144, 636] width 57 height 16
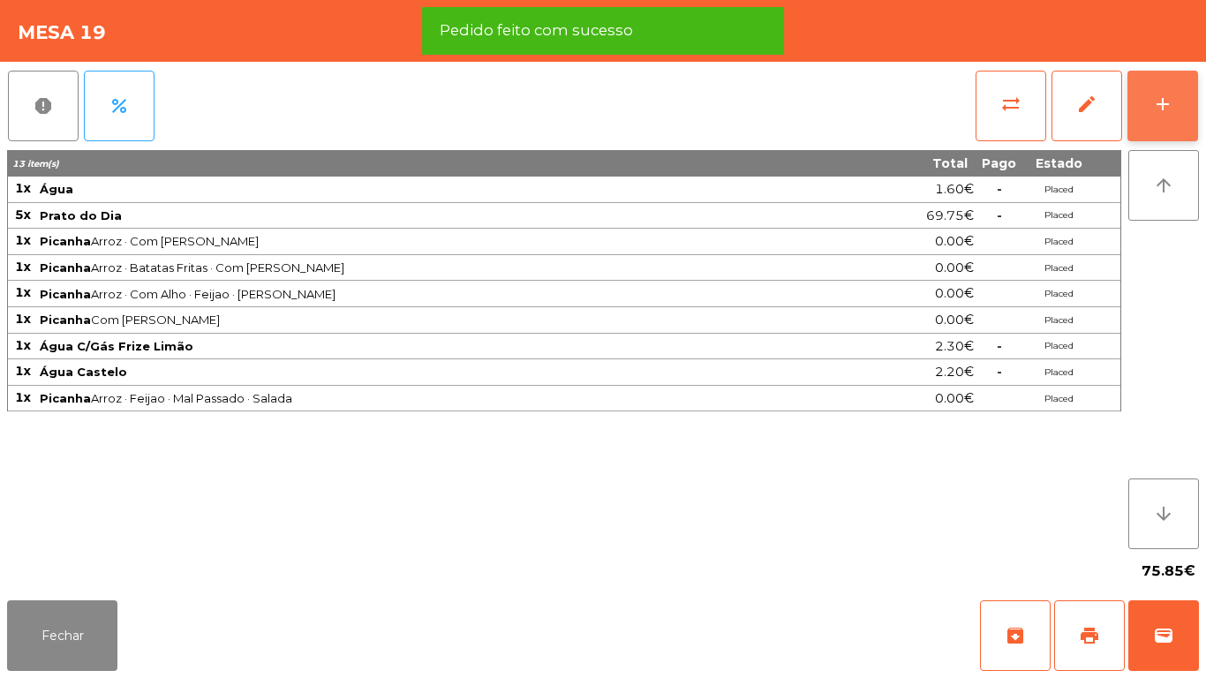
click at [1155, 101] on div "add" at bounding box center [1163, 104] width 21 height 21
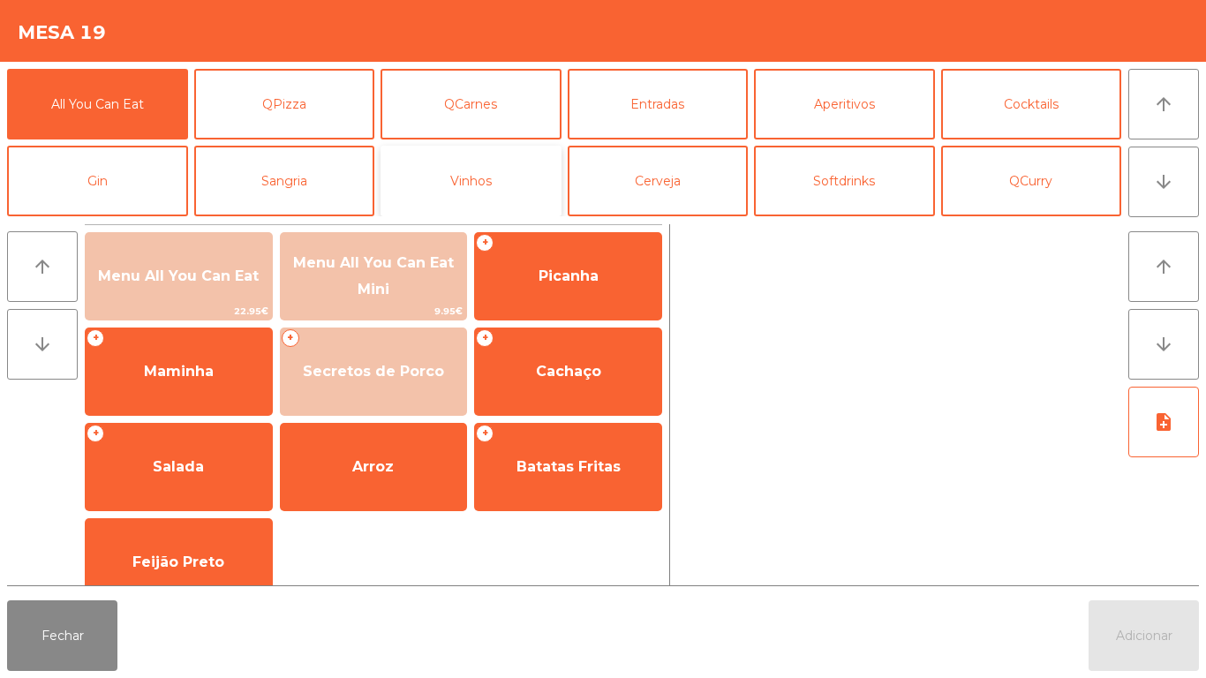
click at [485, 193] on button "Vinhos" at bounding box center [471, 181] width 181 height 71
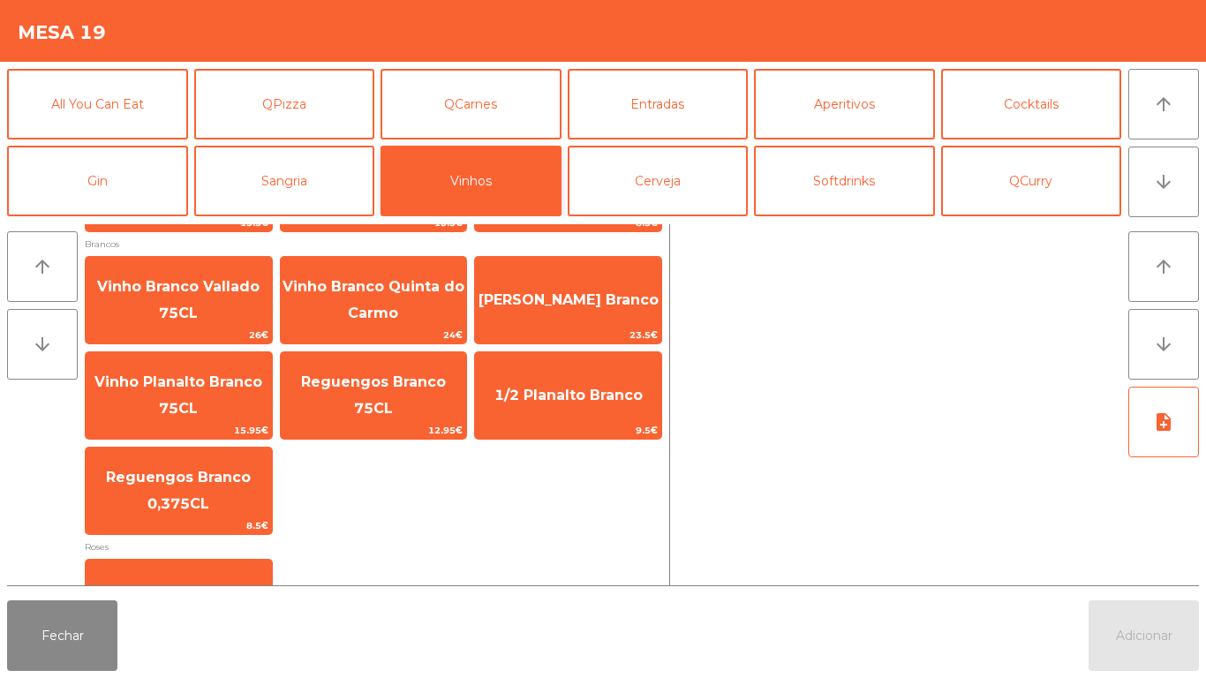
scroll to position [398, 0]
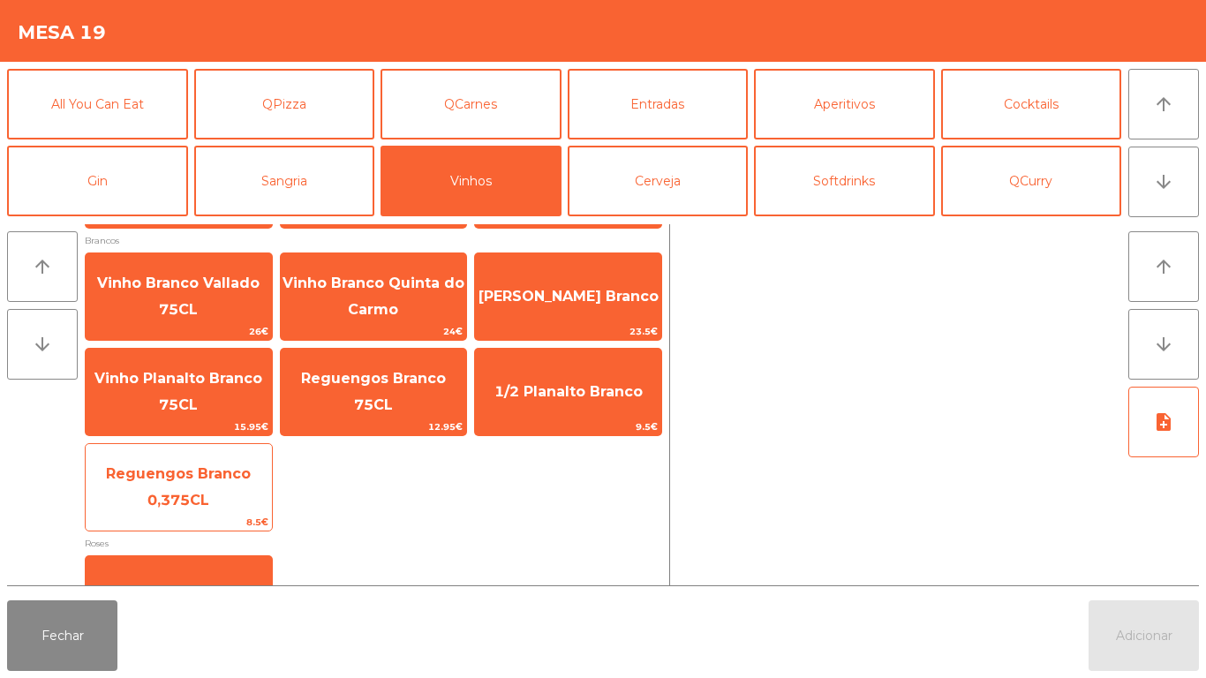
click at [159, 484] on span "Reguengos Branco 0,375CL" at bounding box center [179, 487] width 186 height 75
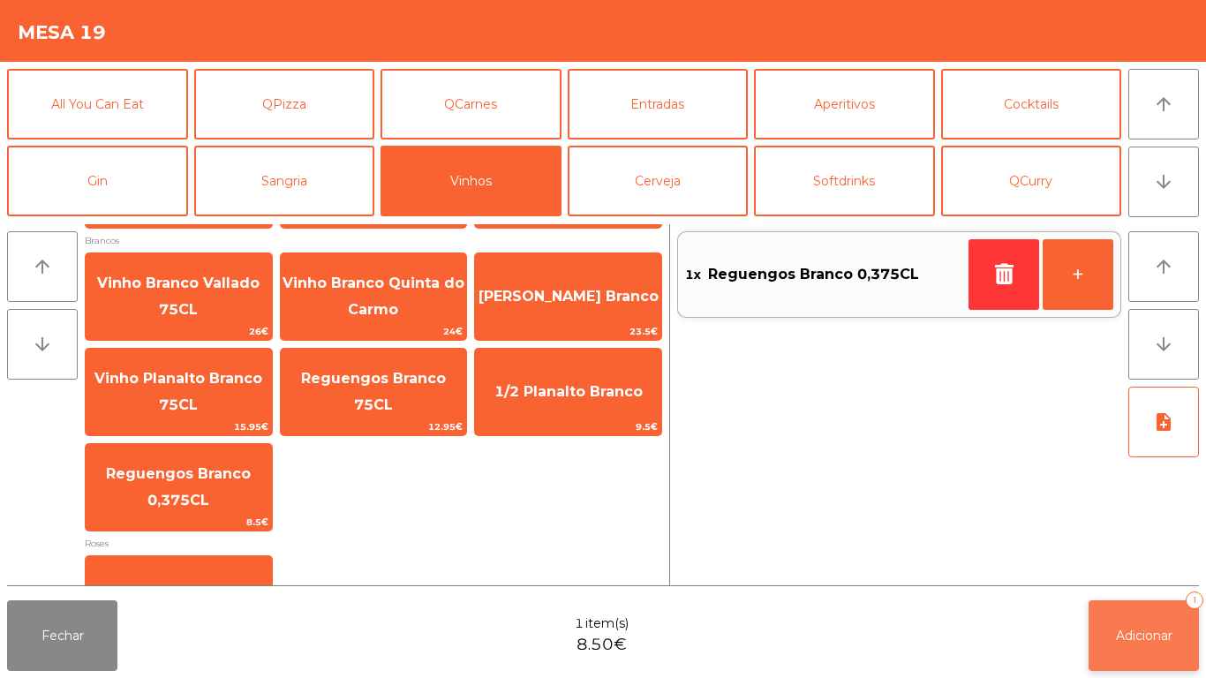
click at [1132, 645] on button "Adicionar 1" at bounding box center [1144, 636] width 110 height 71
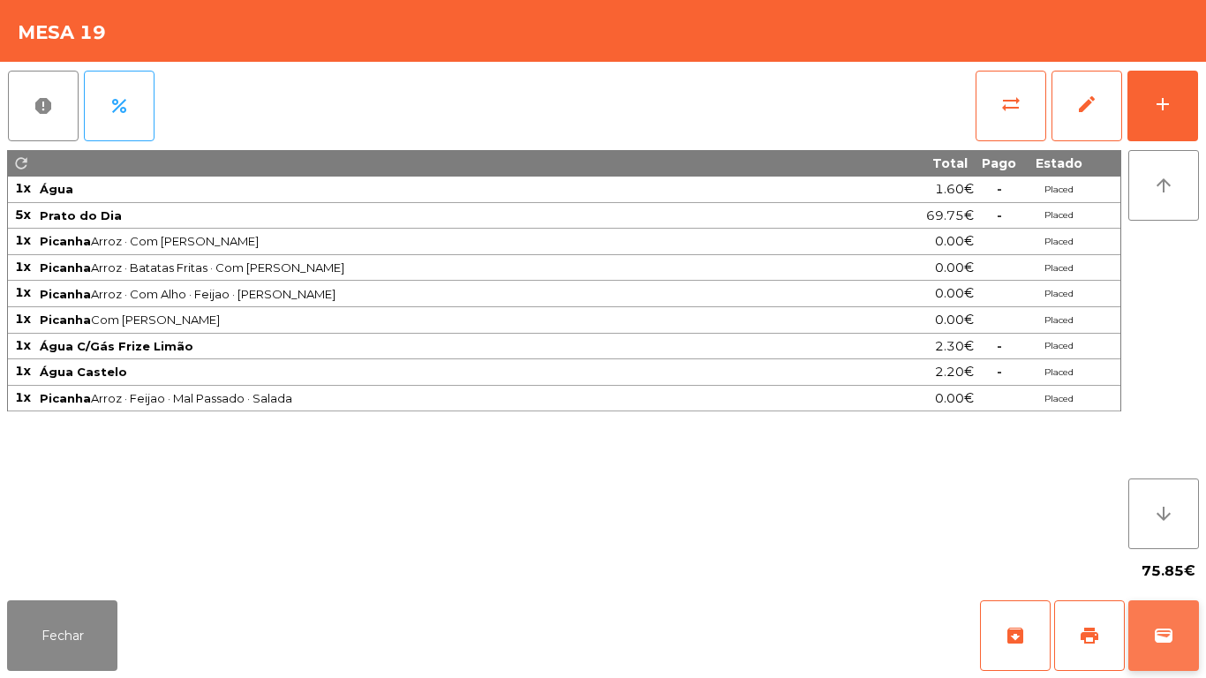
click at [1161, 622] on button "wallet" at bounding box center [1164, 636] width 71 height 71
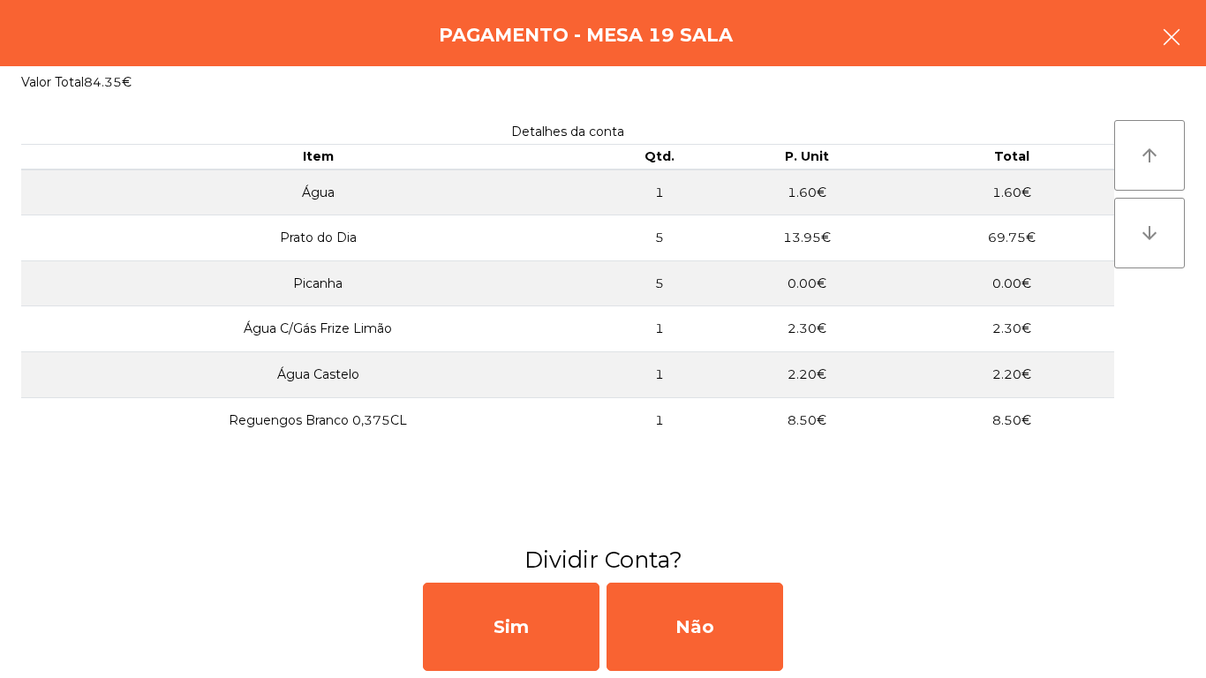
click at [1161, 46] on icon "button" at bounding box center [1171, 36] width 21 height 21
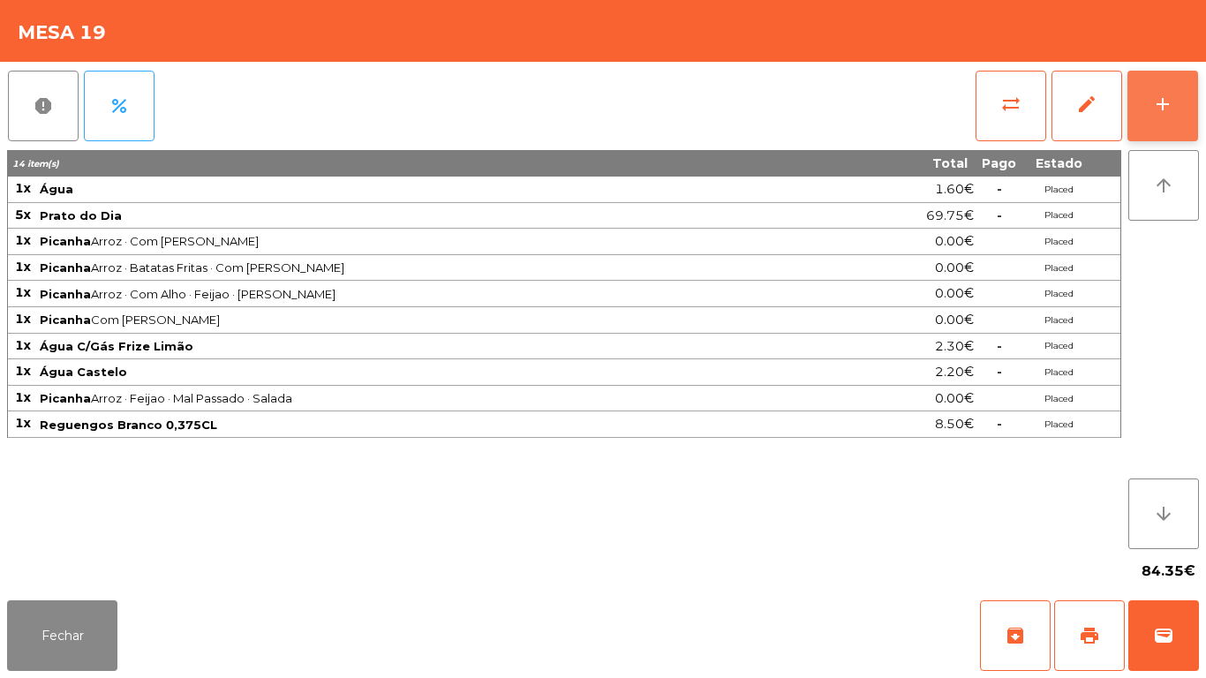
click at [1151, 106] on button "add" at bounding box center [1163, 106] width 71 height 71
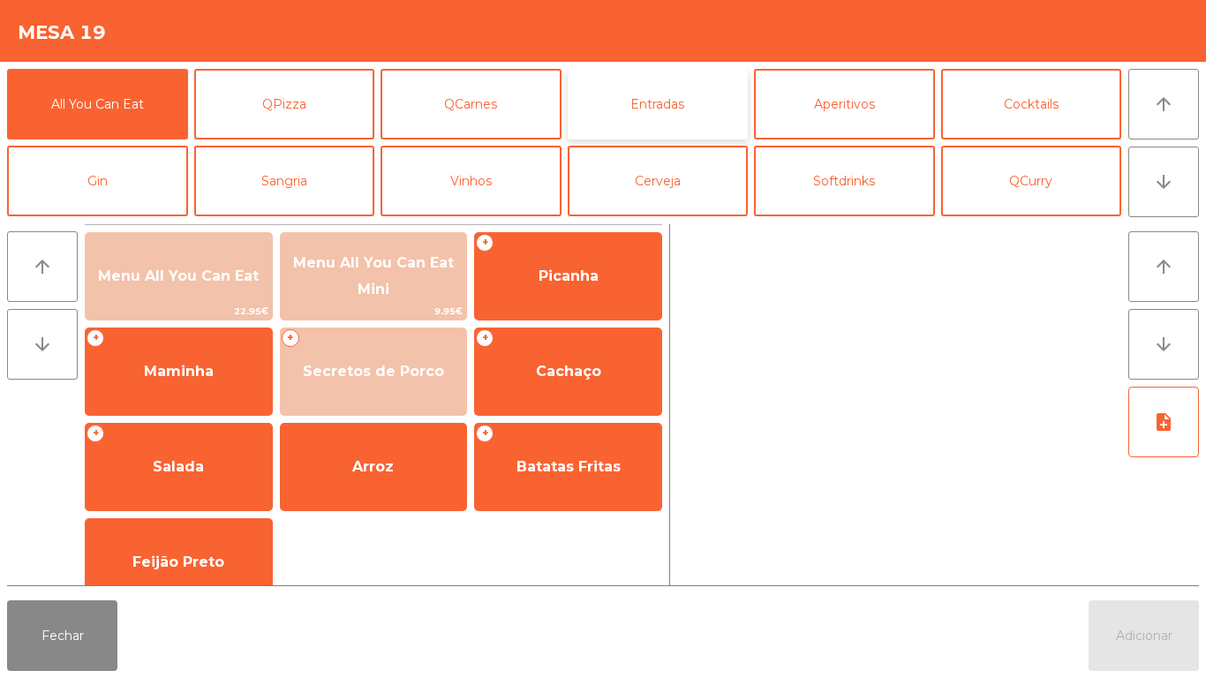
click at [663, 106] on button "Entradas" at bounding box center [658, 104] width 181 height 71
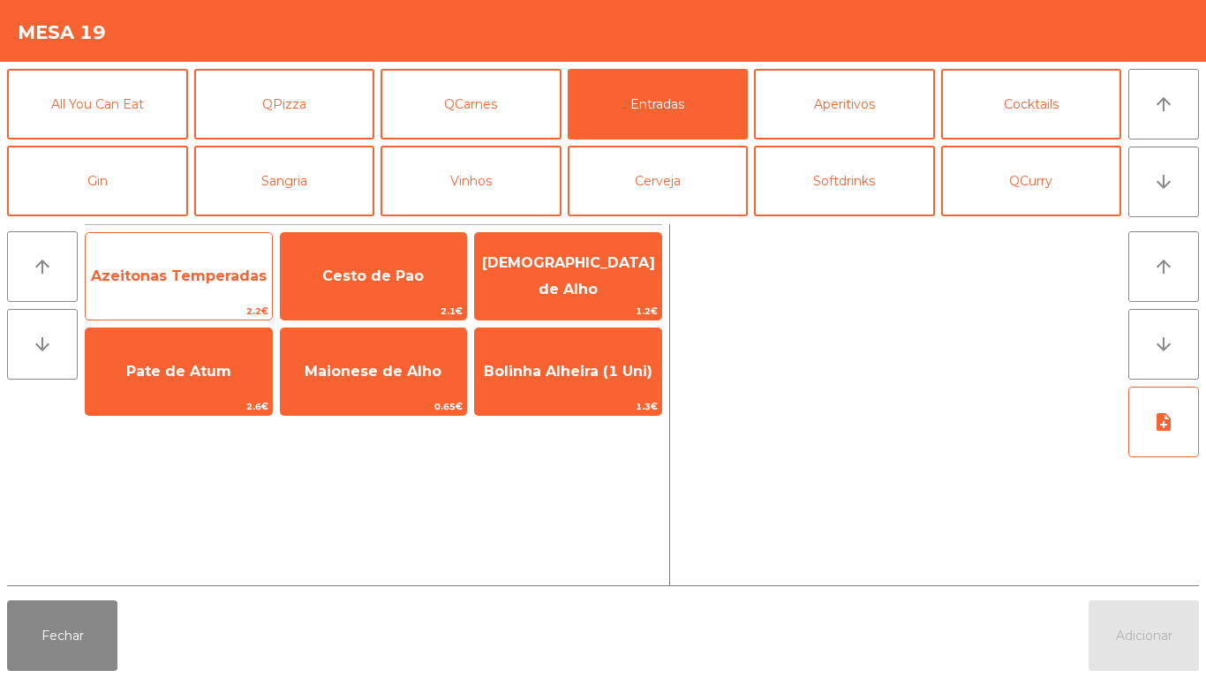
click at [196, 287] on span "Azeitonas Temperadas" at bounding box center [179, 277] width 186 height 48
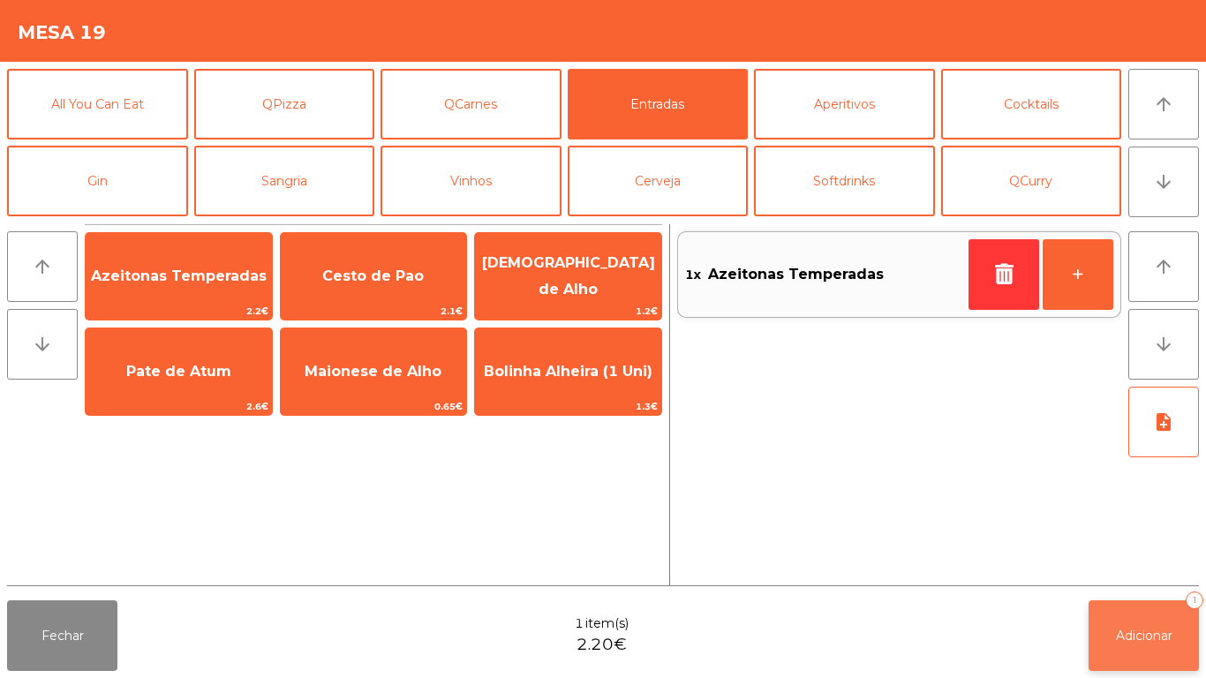
click at [1109, 633] on button "Adicionar 1" at bounding box center [1144, 636] width 110 height 71
